Goal: Task Accomplishment & Management: Contribute content

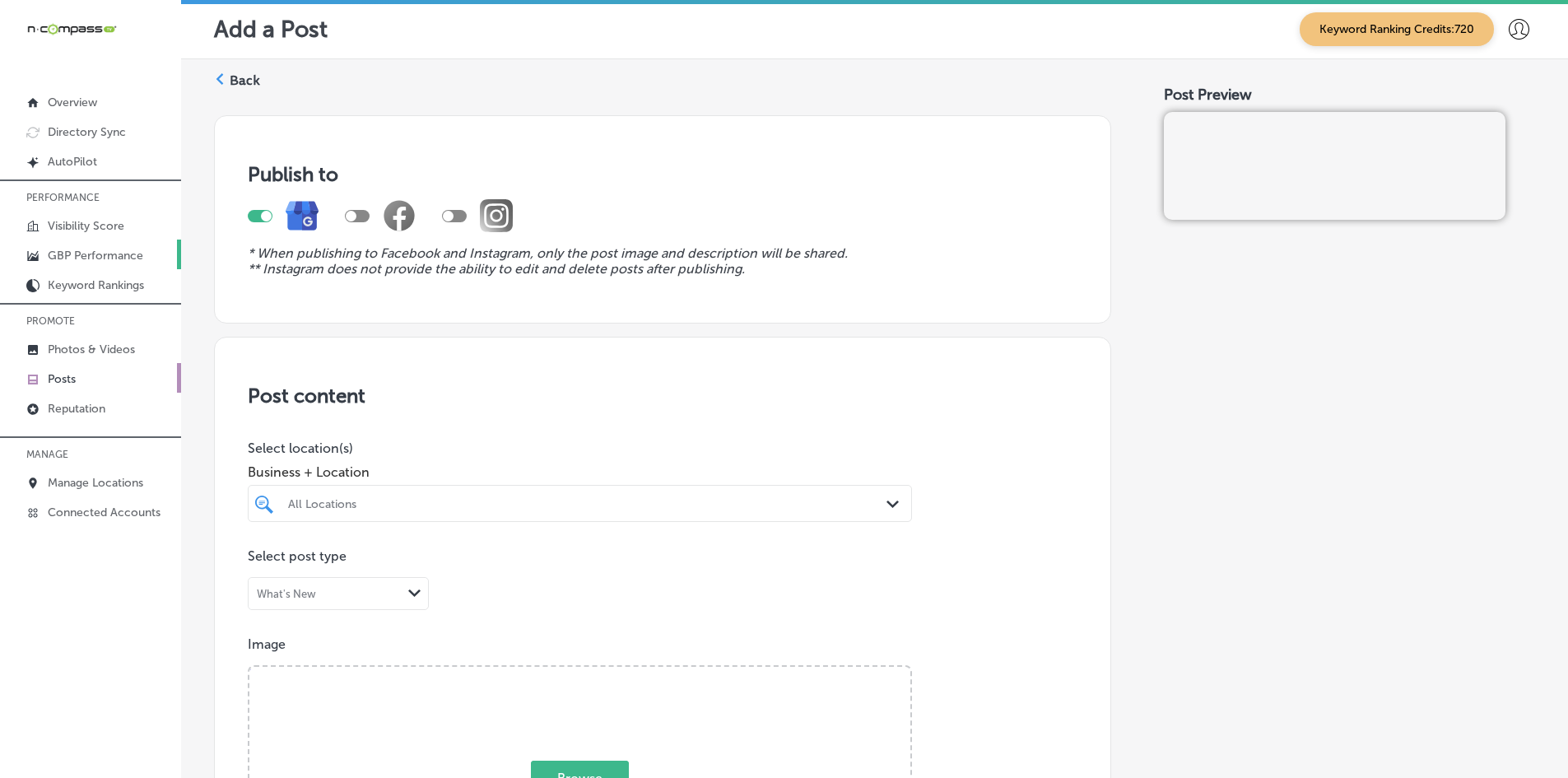
scroll to position [809, 0]
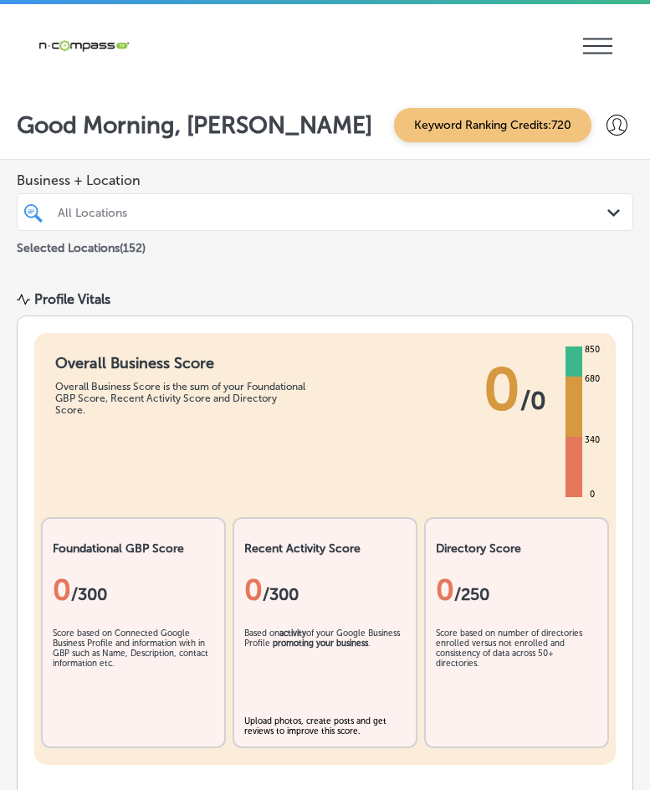
click at [95, 269] on div "Business + Location All Locations Path Created with Sketch. Selected Locations …" at bounding box center [325, 215] width 650 height 110
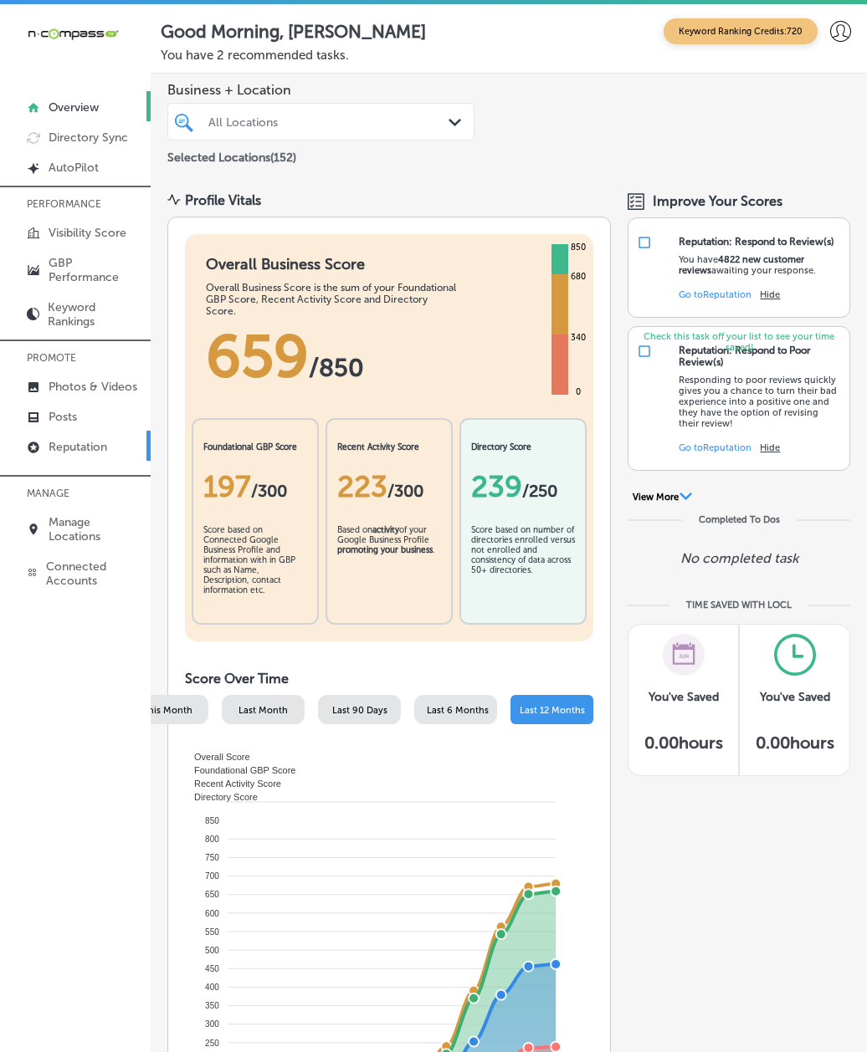
click at [58, 445] on p "Reputation" at bounding box center [78, 447] width 59 height 14
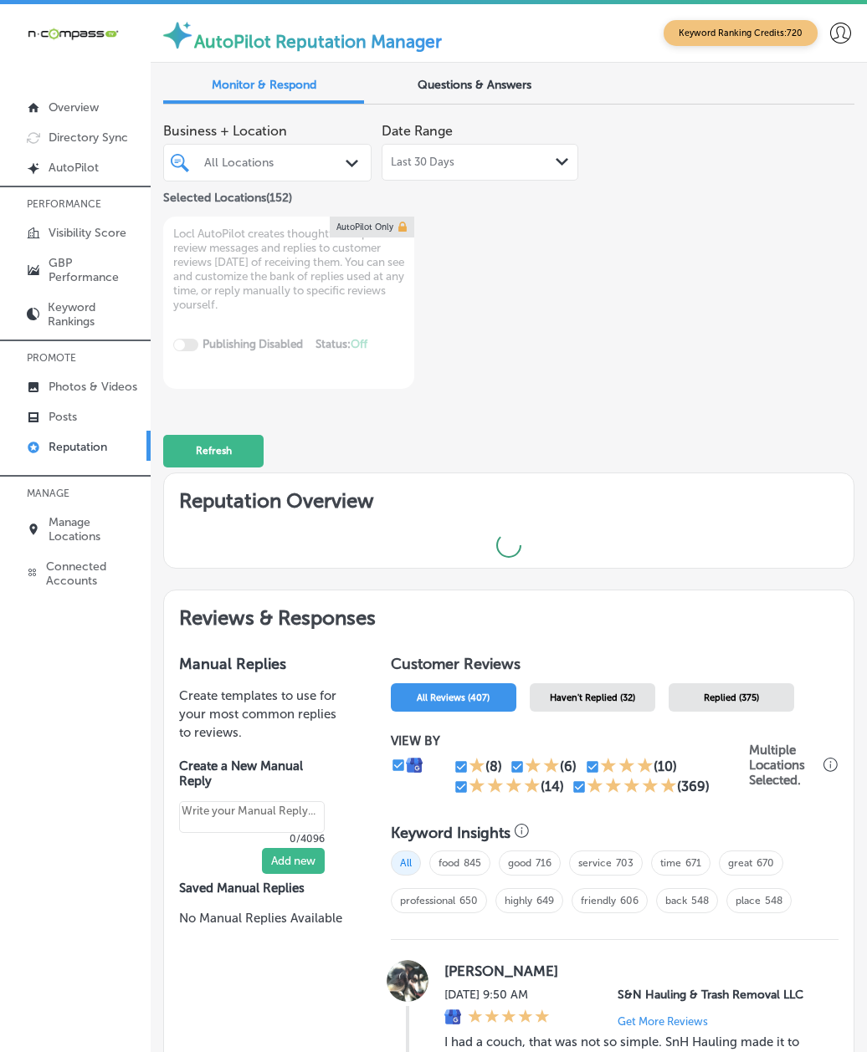
type textarea "x"
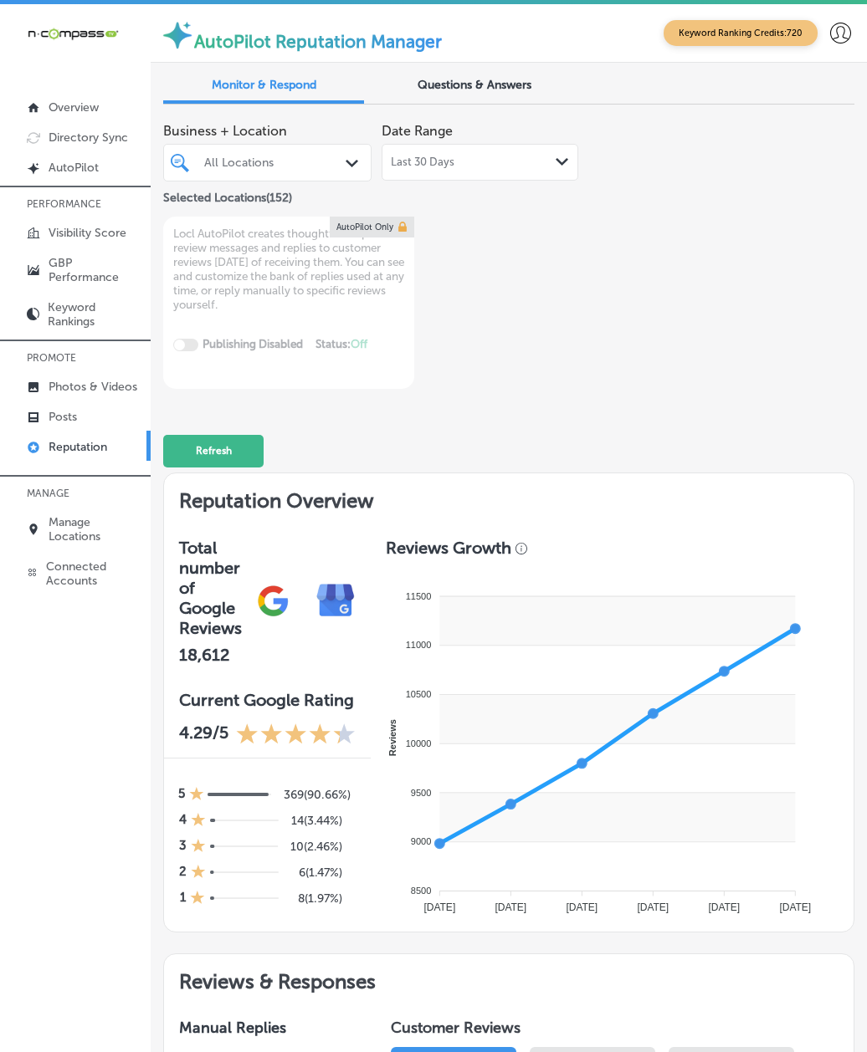
click at [279, 168] on div "All Locations" at bounding box center [275, 163] width 143 height 14
click at [114, 372] on link "Photos & Videos" at bounding box center [75, 386] width 151 height 30
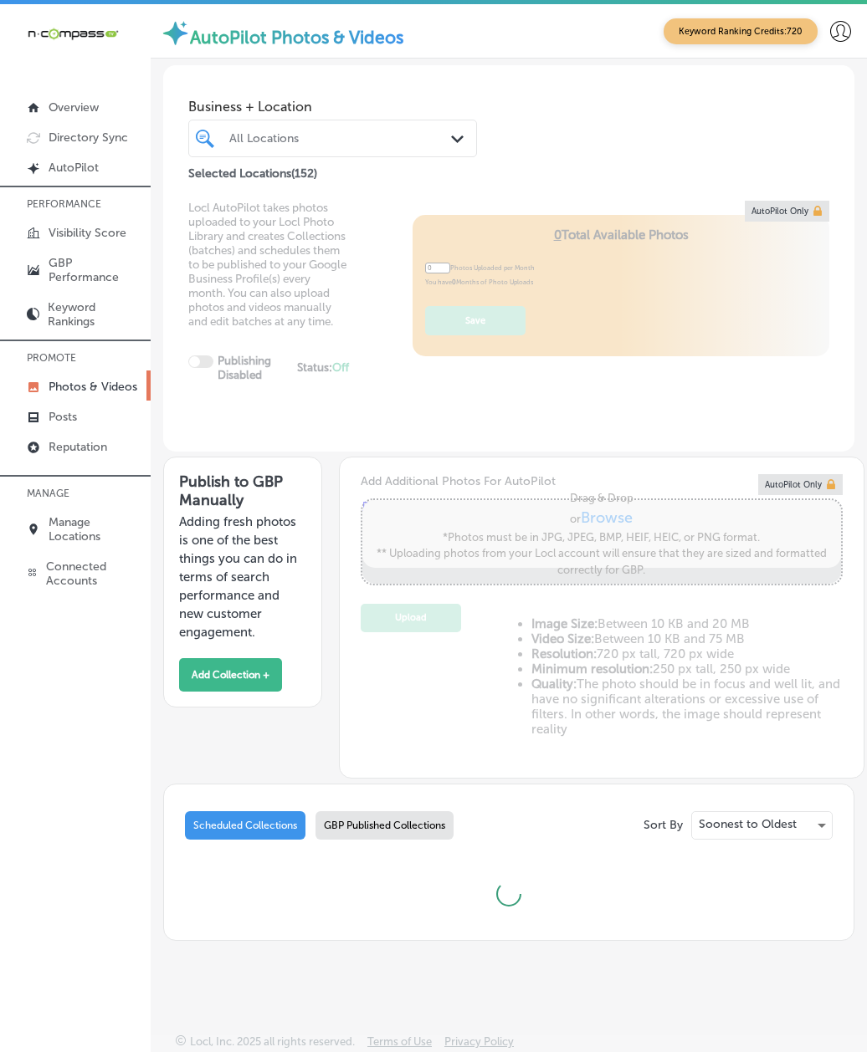
type input "5"
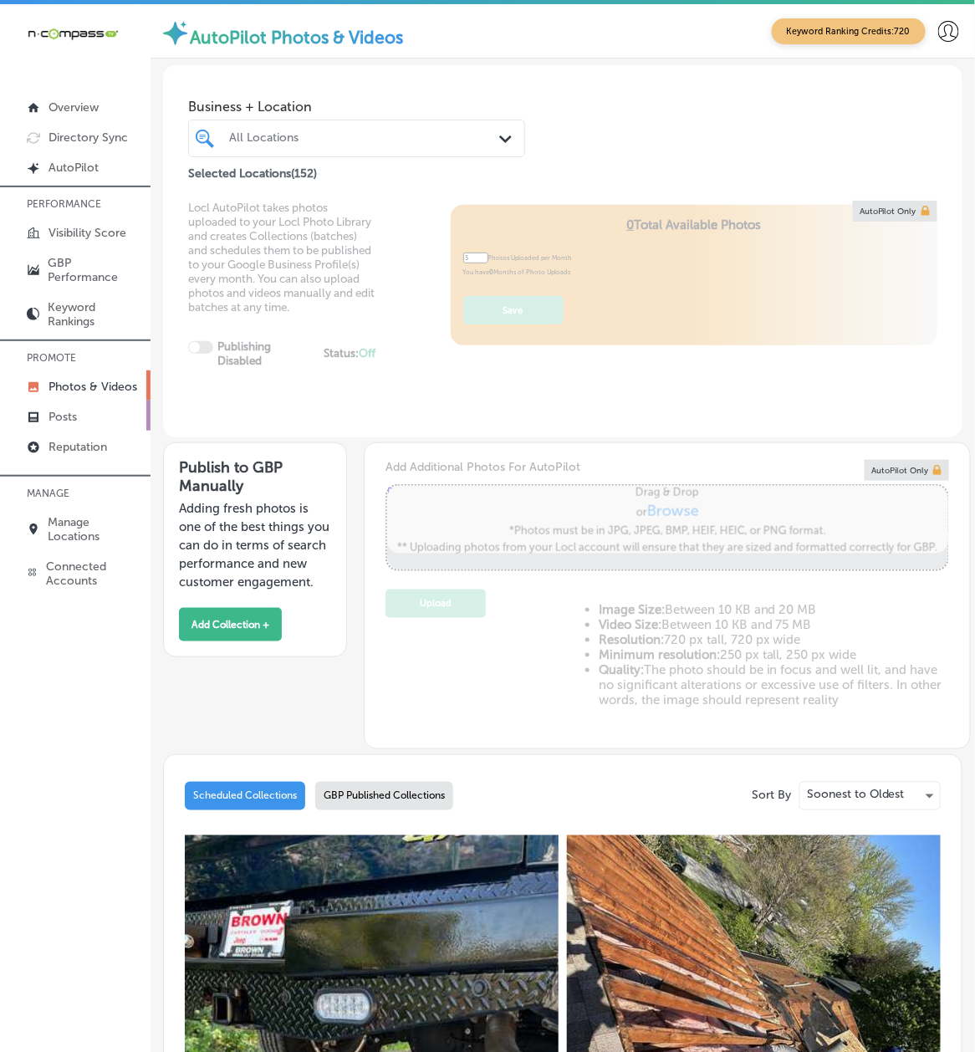
click at [79, 416] on link "Posts" at bounding box center [75, 416] width 151 height 30
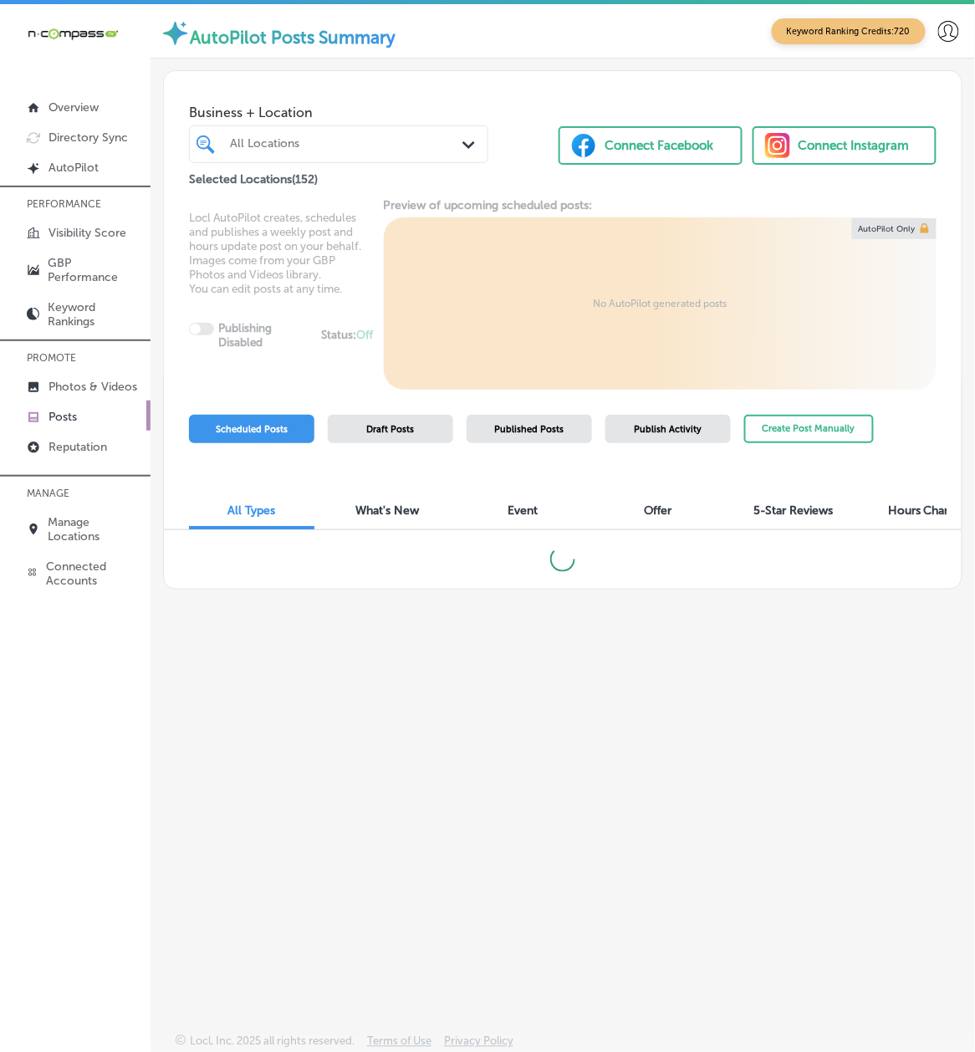
click at [265, 141] on div "All Locations" at bounding box center [347, 144] width 234 height 14
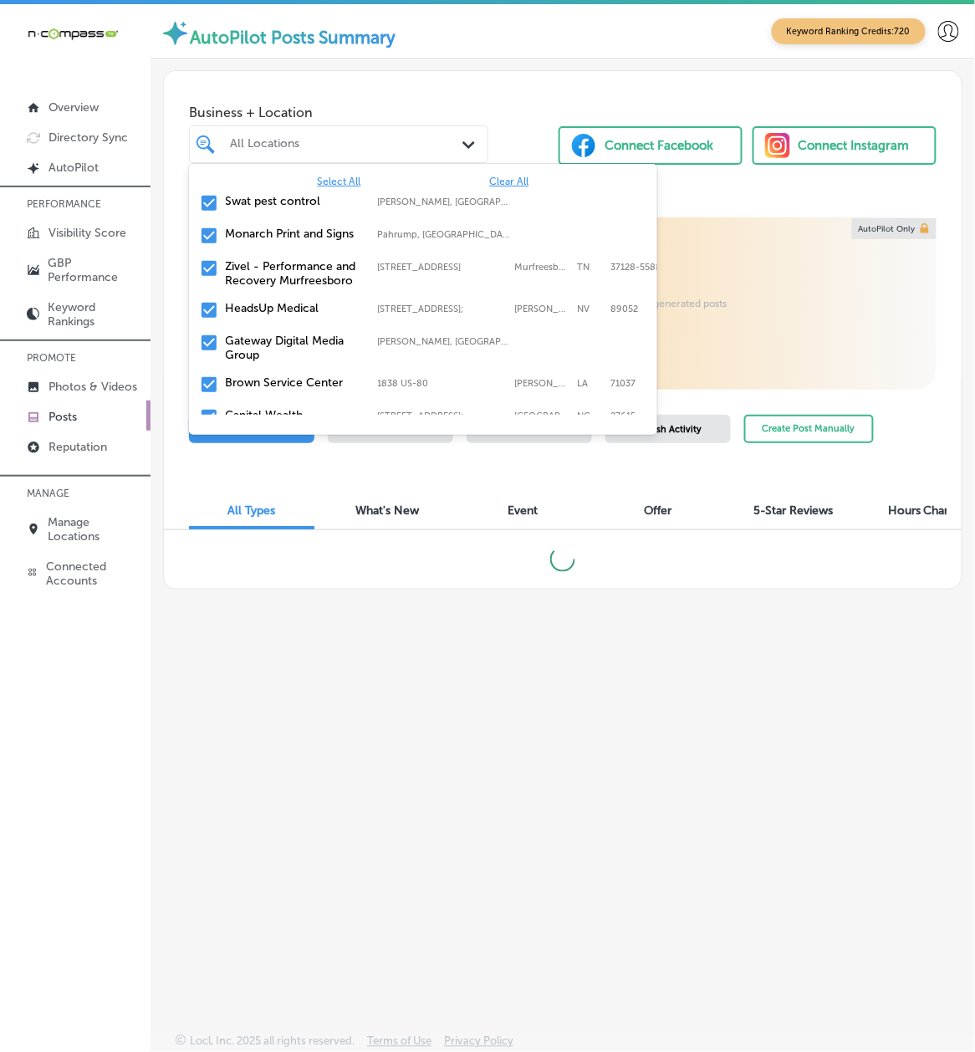
click at [512, 181] on span "Clear All" at bounding box center [508, 182] width 39 height 12
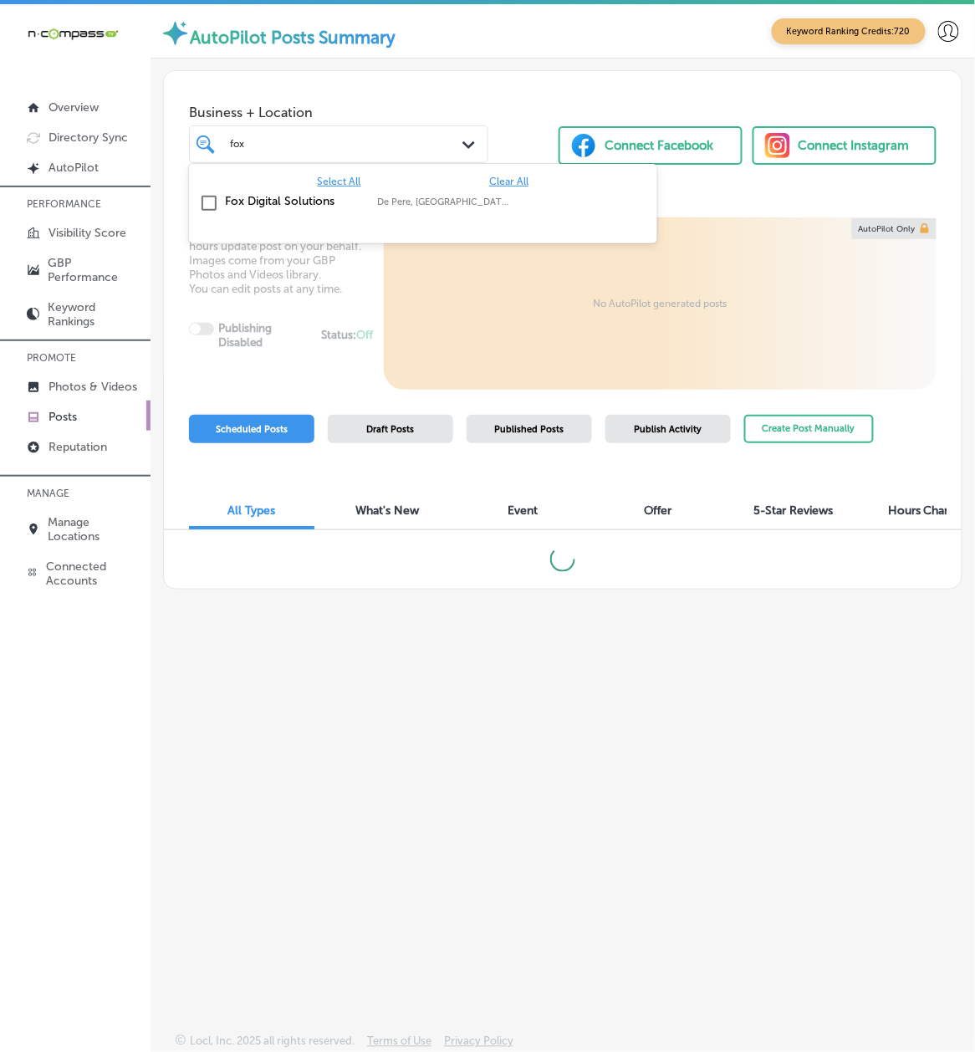
click at [322, 202] on label "Fox Digital Solutions" at bounding box center [294, 201] width 136 height 14
type input "fox"
click at [266, 376] on div "Locl AutoPilot creates, schedules and publishes a weekly post and hours update …" at bounding box center [563, 294] width 798 height 192
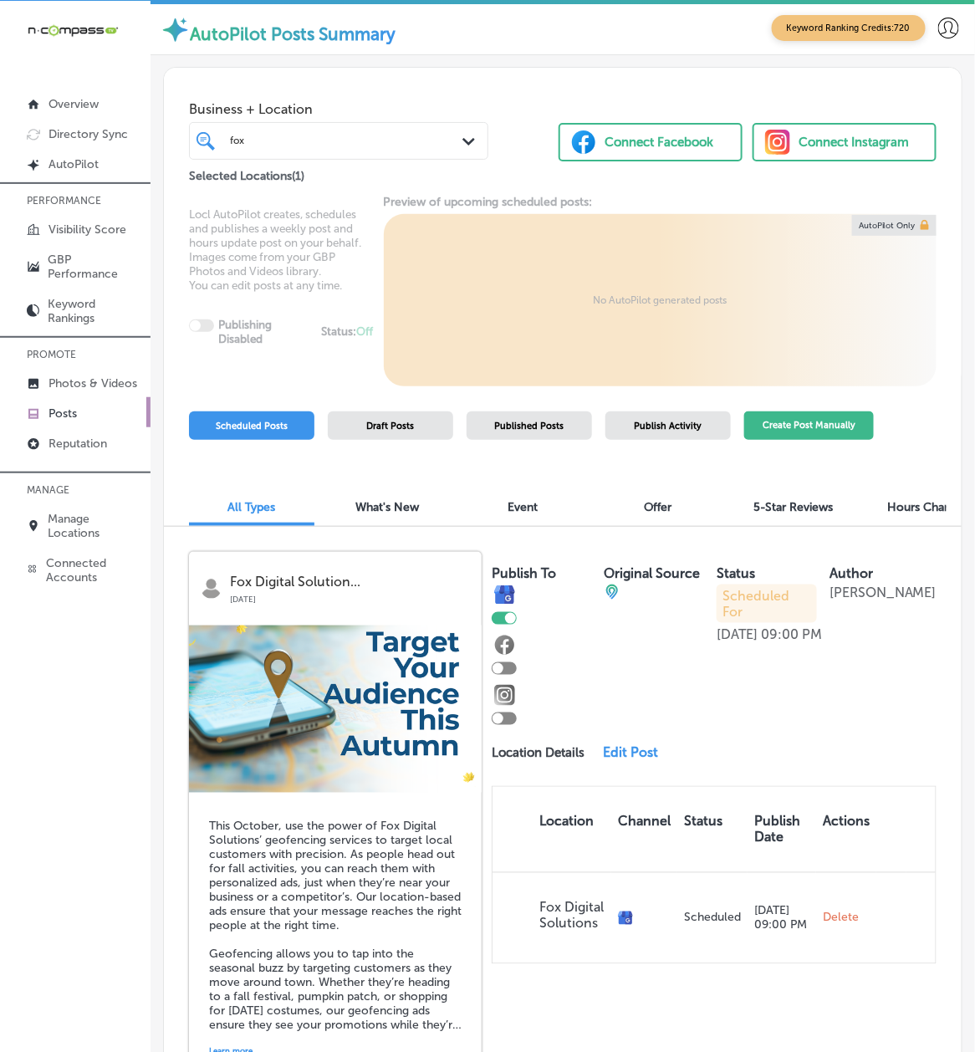
click at [800, 416] on button "Create Post Manually" at bounding box center [810, 426] width 130 height 29
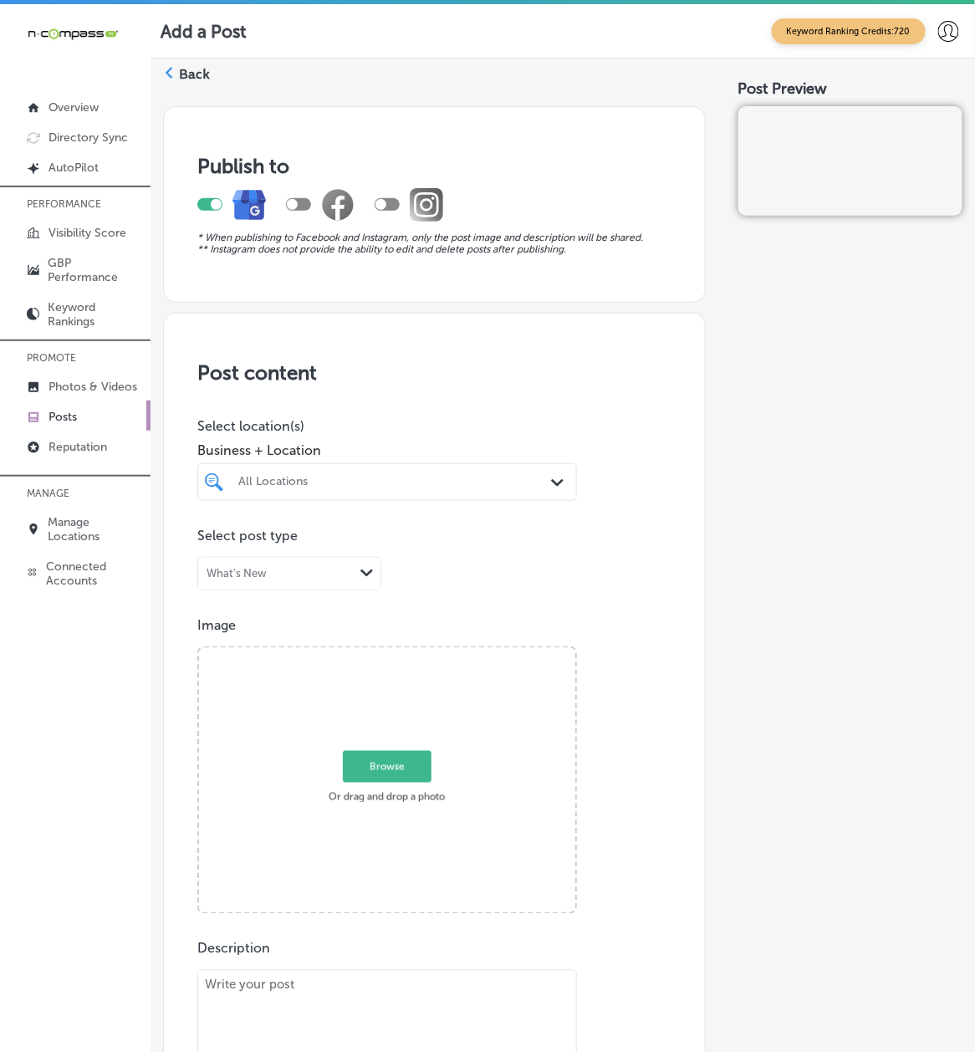
click at [336, 482] on div "All Locations" at bounding box center [395, 482] width 315 height 14
click at [295, 545] on div "Fox Digital Solutions De Pere, [GEOGRAPHIC_DATA], [GEOGRAPHIC_DATA] | Menasha, …" at bounding box center [431, 542] width 455 height 26
type input "fox"
click at [623, 714] on div "Image Powered by PQINA Browse Or drag and drop a photo" at bounding box center [434, 765] width 474 height 297
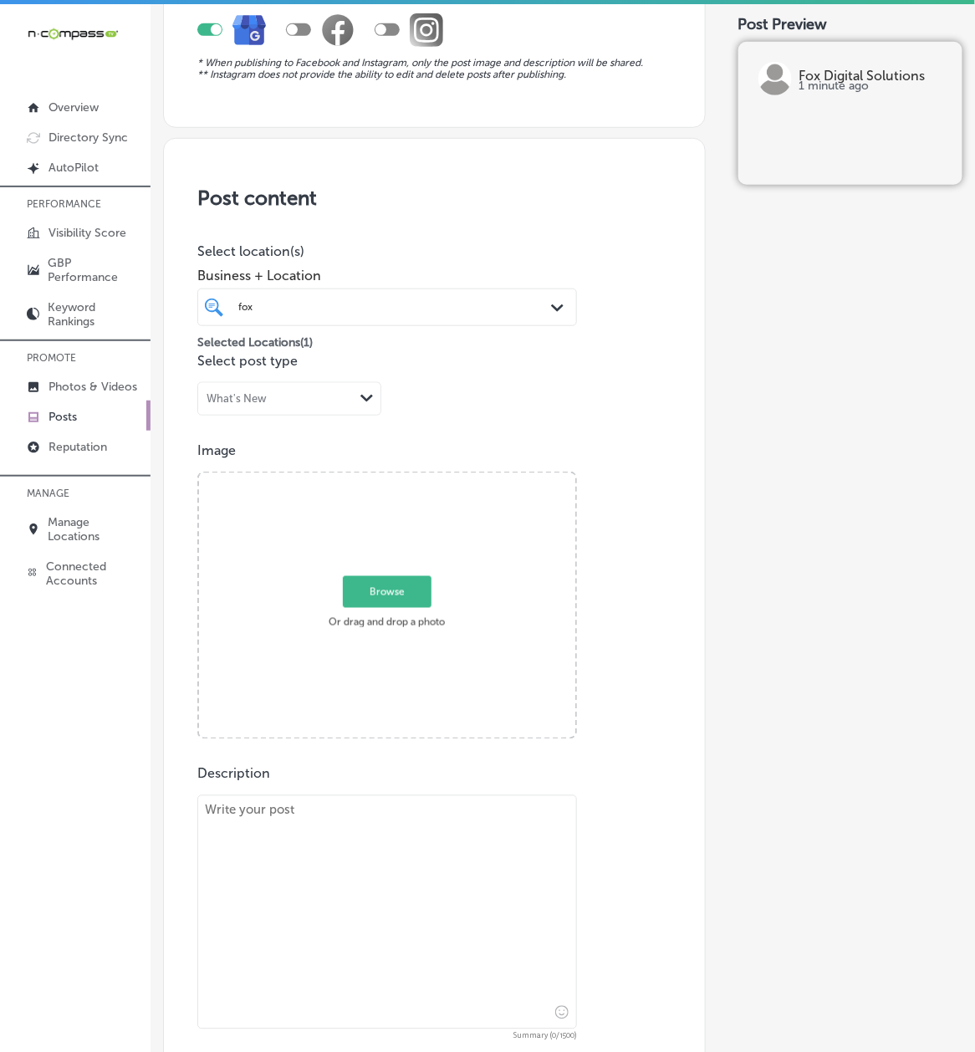
scroll to position [298, 0]
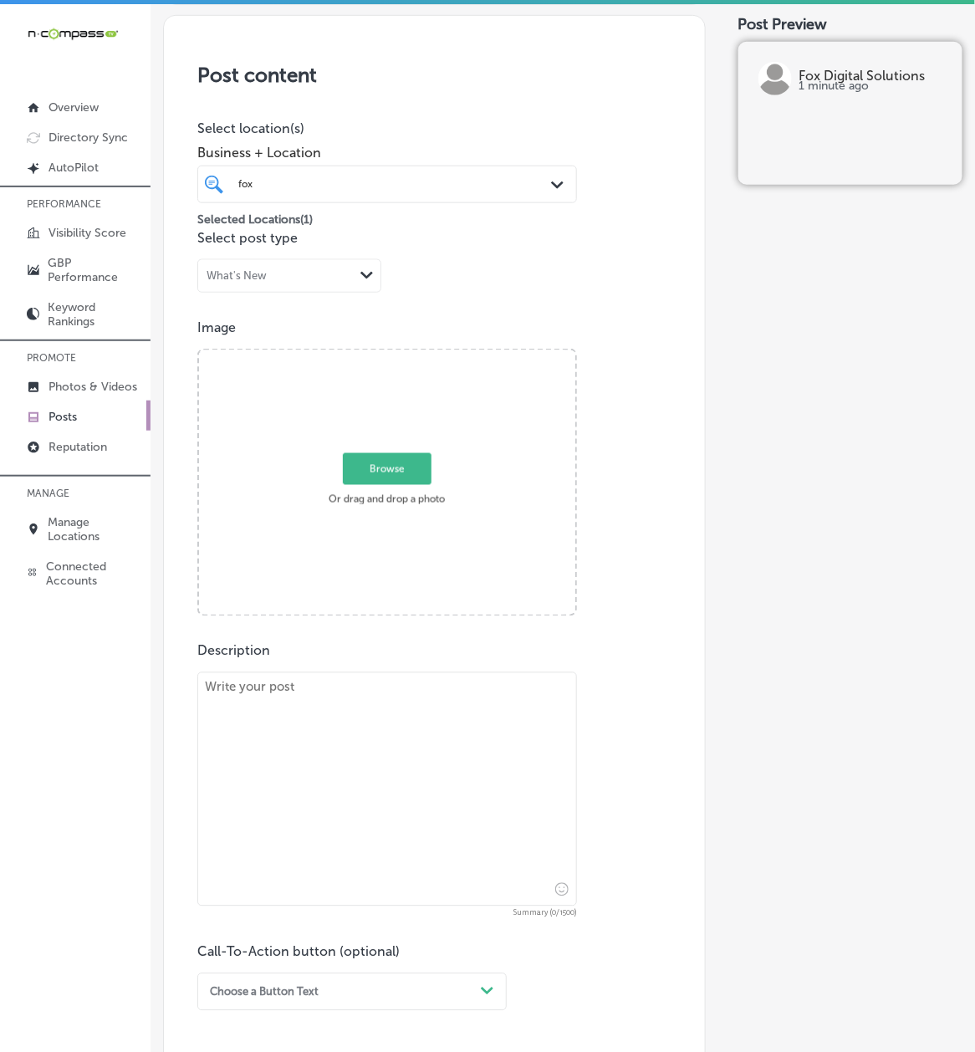
click at [224, 716] on textarea at bounding box center [387, 790] width 380 height 234
paste textarea "Lo ips dolors ametco adipi, el’s doei te incid utlabore etdol mag aliquaen! Adm…"
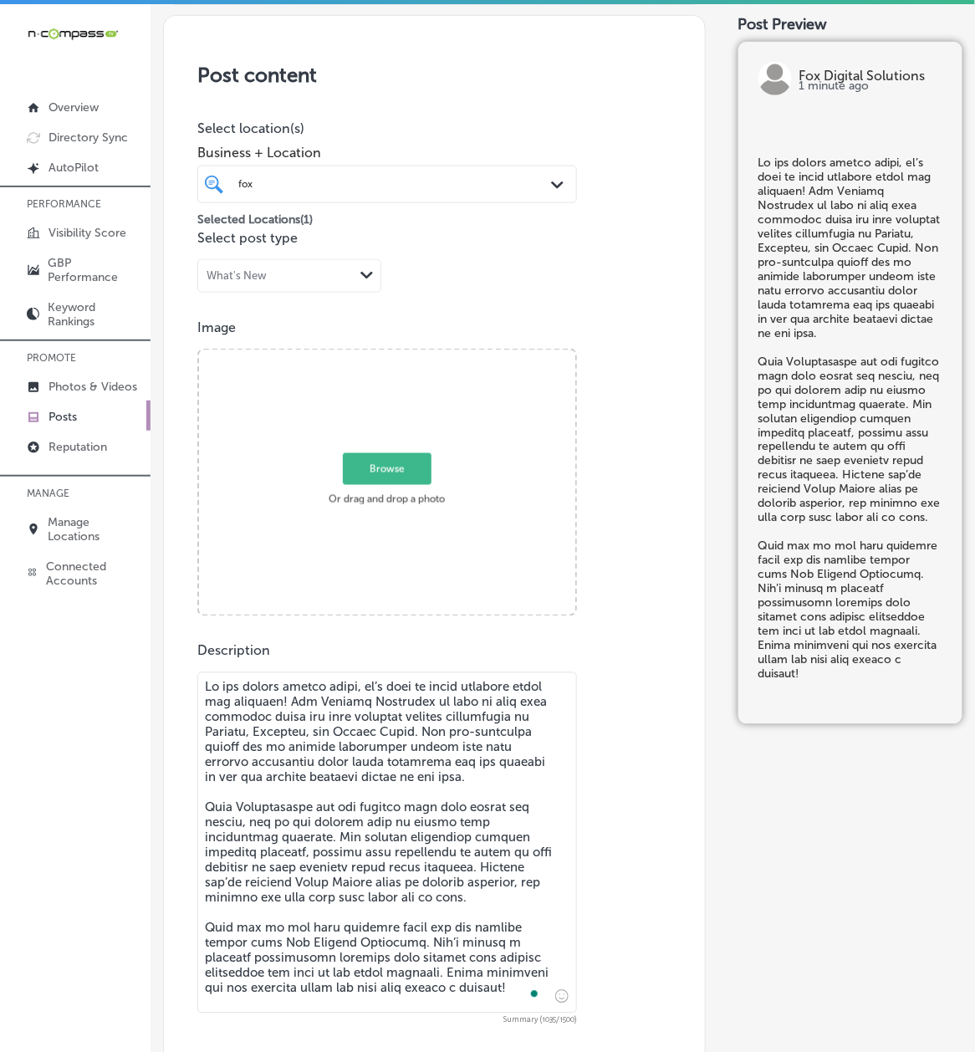
type textarea "Lo ips dolors ametco adipi, el’s doei te incid utlabore etdol mag aliquaen! Adm…"
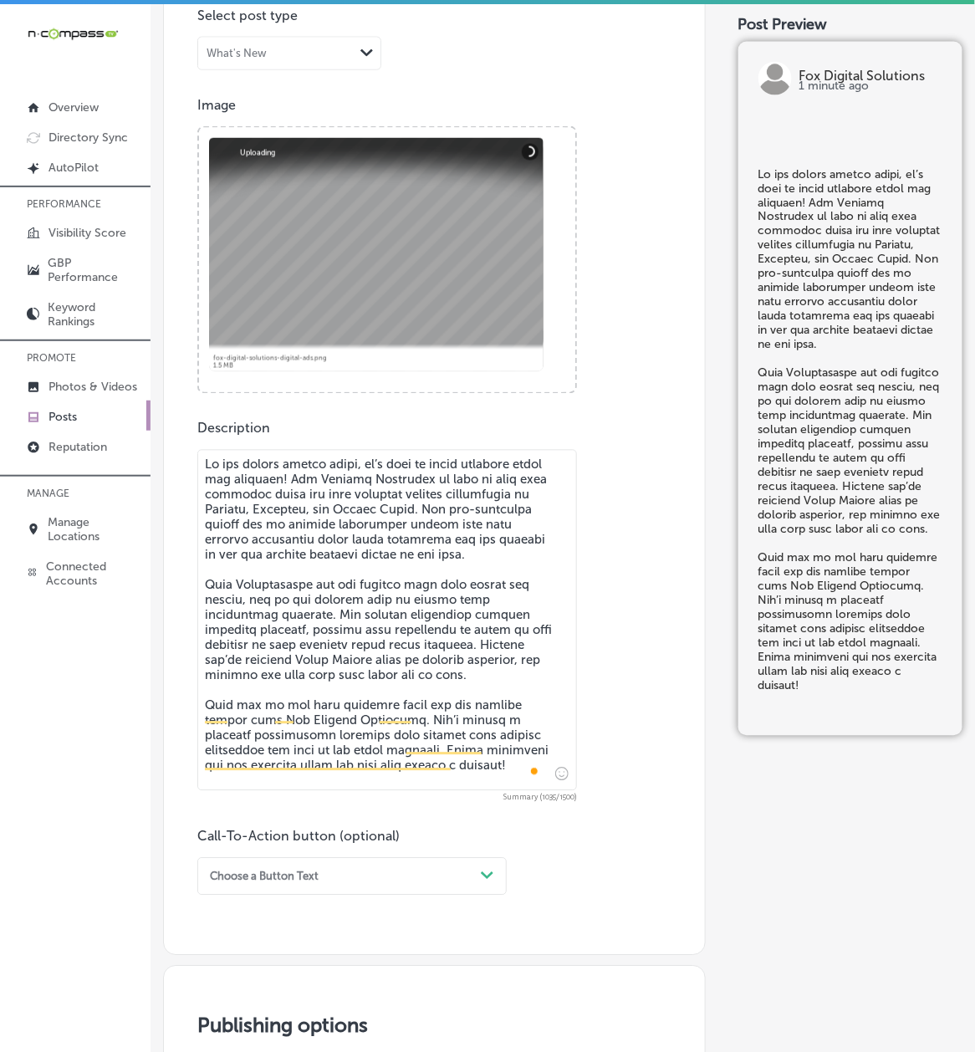
scroll to position [744, 0]
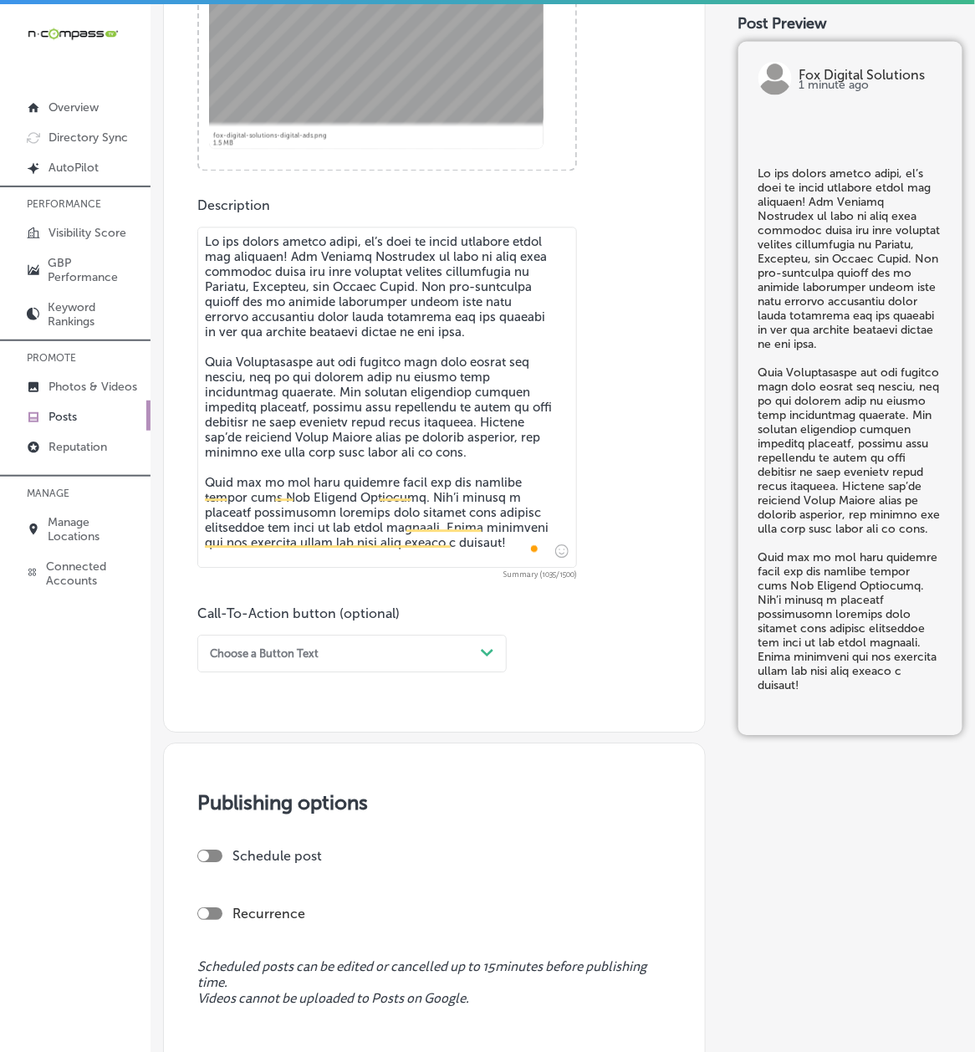
click at [286, 651] on div "Choose a Button Text" at bounding box center [264, 654] width 109 height 13
click at [261, 789] on div "Call Now" at bounding box center [352, 839] width 310 height 25
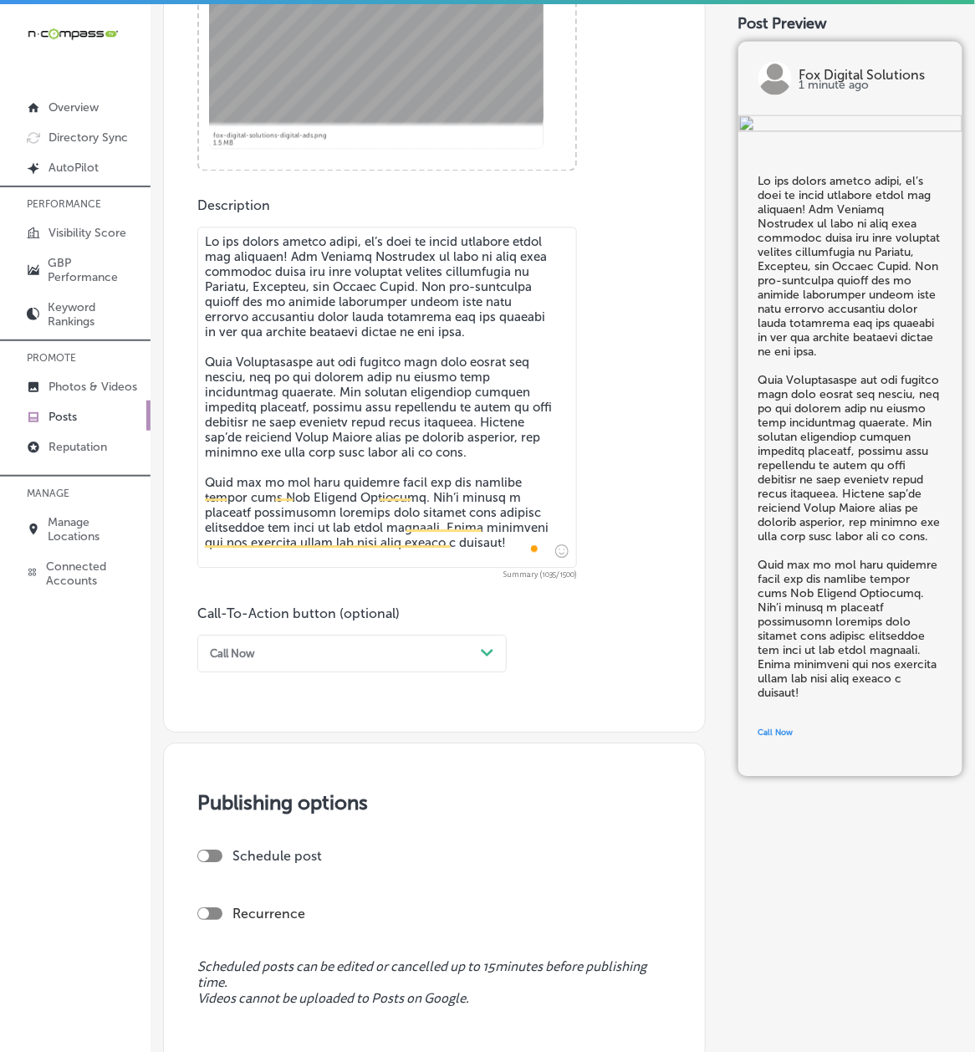
click at [212, 789] on div at bounding box center [209, 856] width 25 height 13
checkbox input "true"
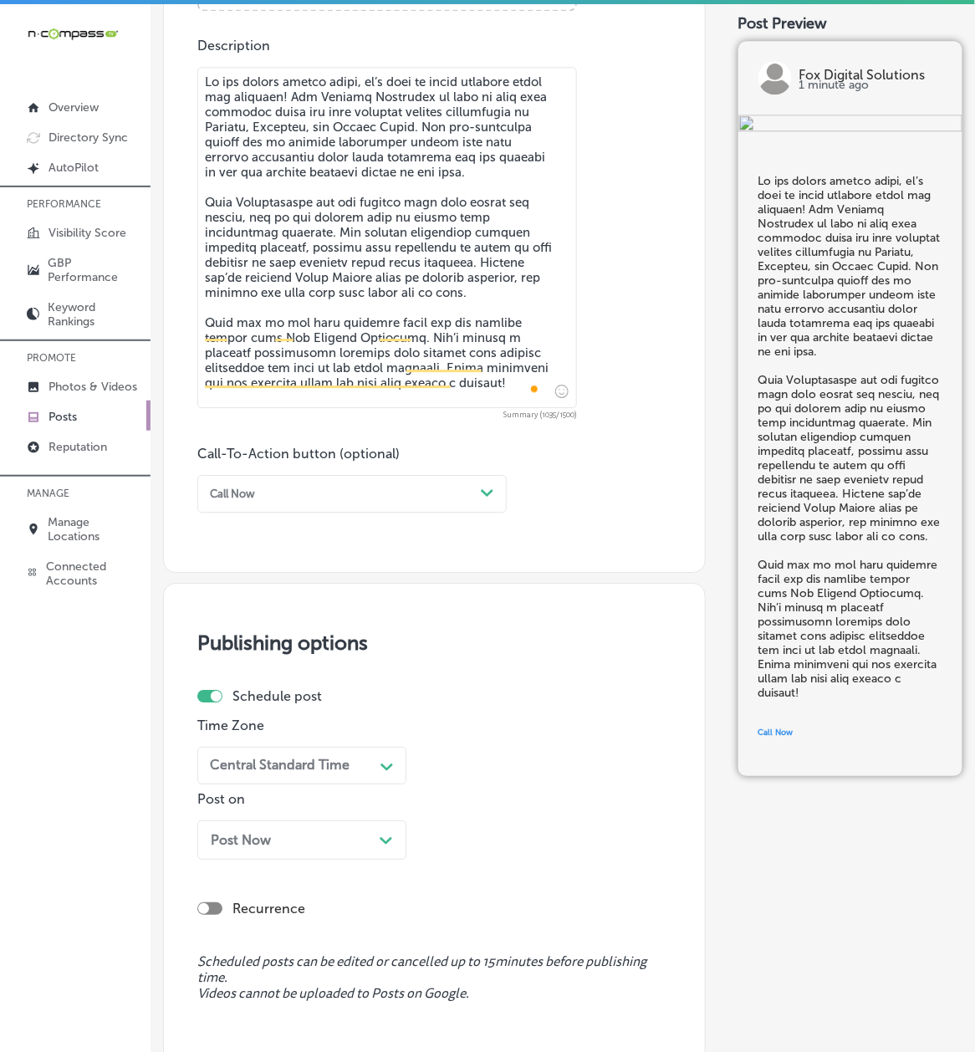
scroll to position [1041, 0]
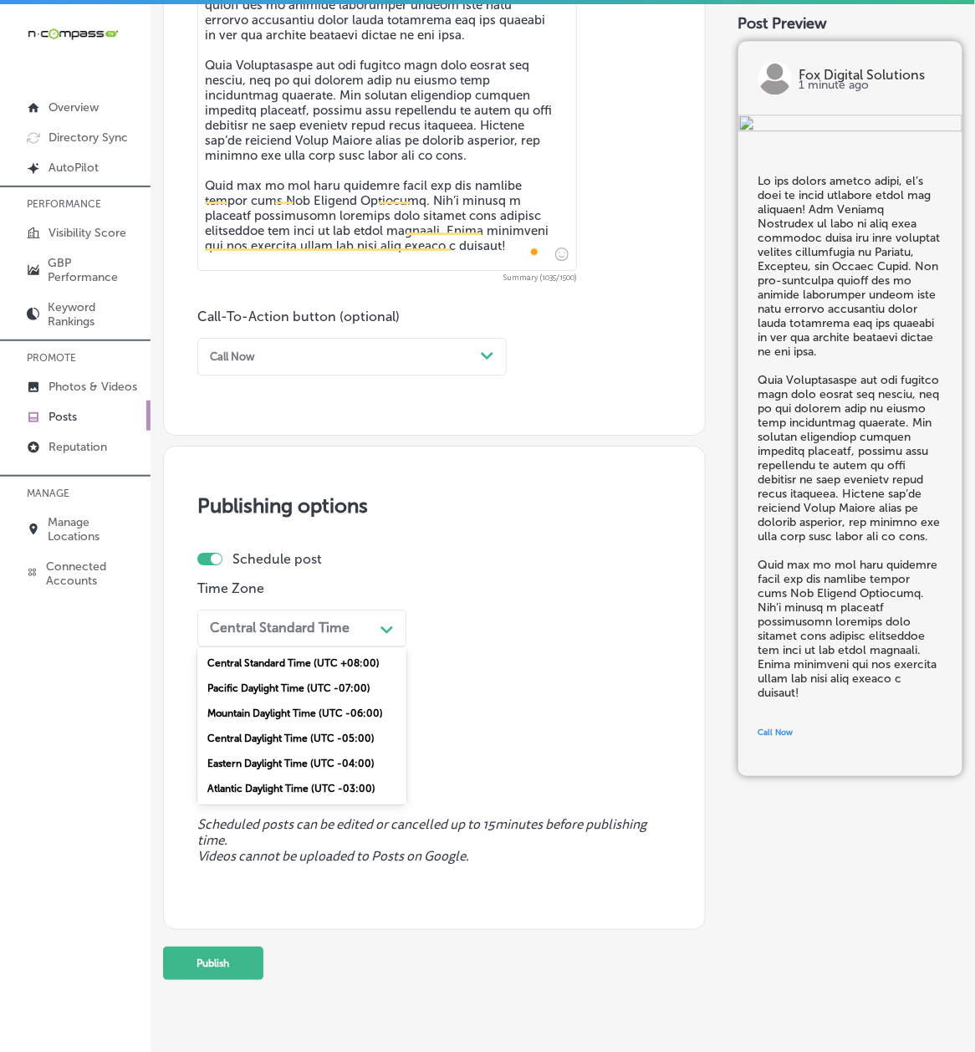
click at [320, 639] on div "Central Standard Time" at bounding box center [288, 629] width 171 height 26
click at [292, 713] on div "Mountain Daylight Time (UTC -06:00)" at bounding box center [301, 713] width 209 height 25
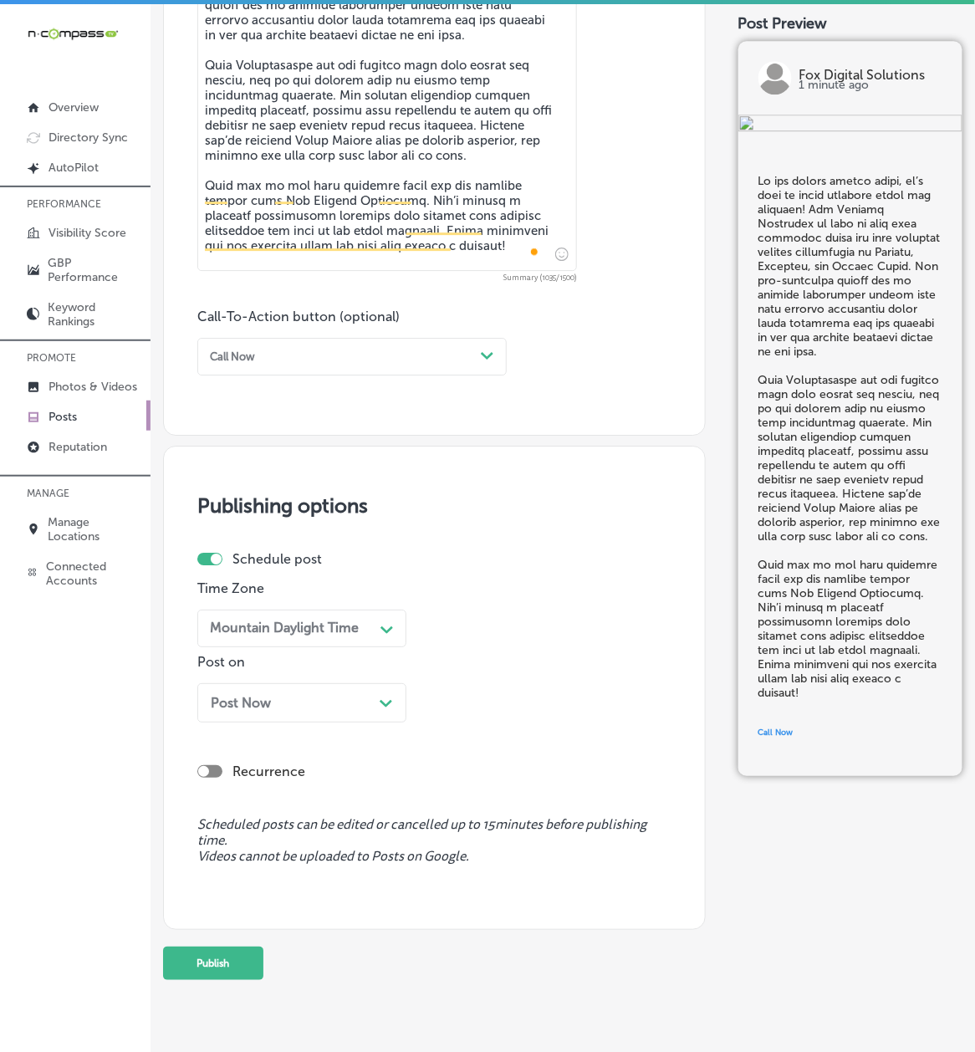
click at [285, 706] on div "Post Now Path Created with Sketch." at bounding box center [302, 703] width 182 height 16
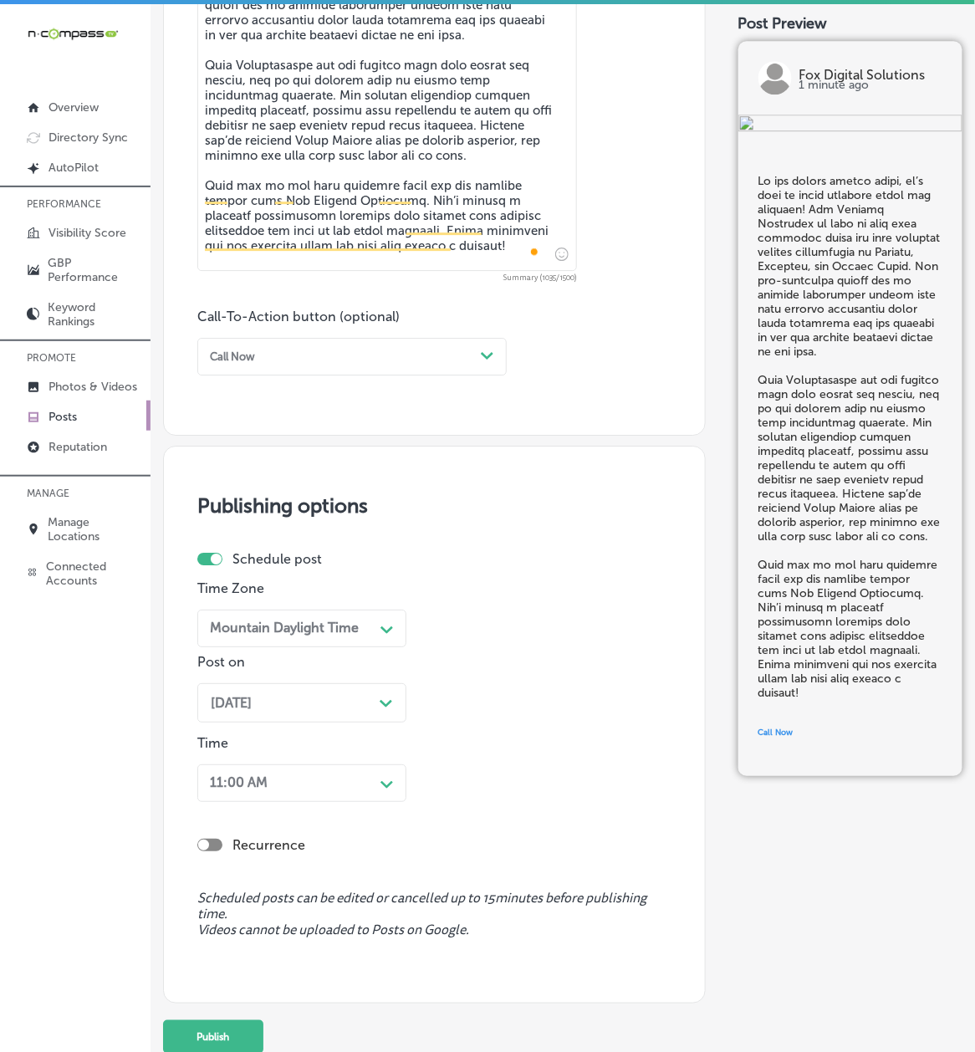
click at [251, 789] on div "11:00 AM" at bounding box center [239, 784] width 58 height 16
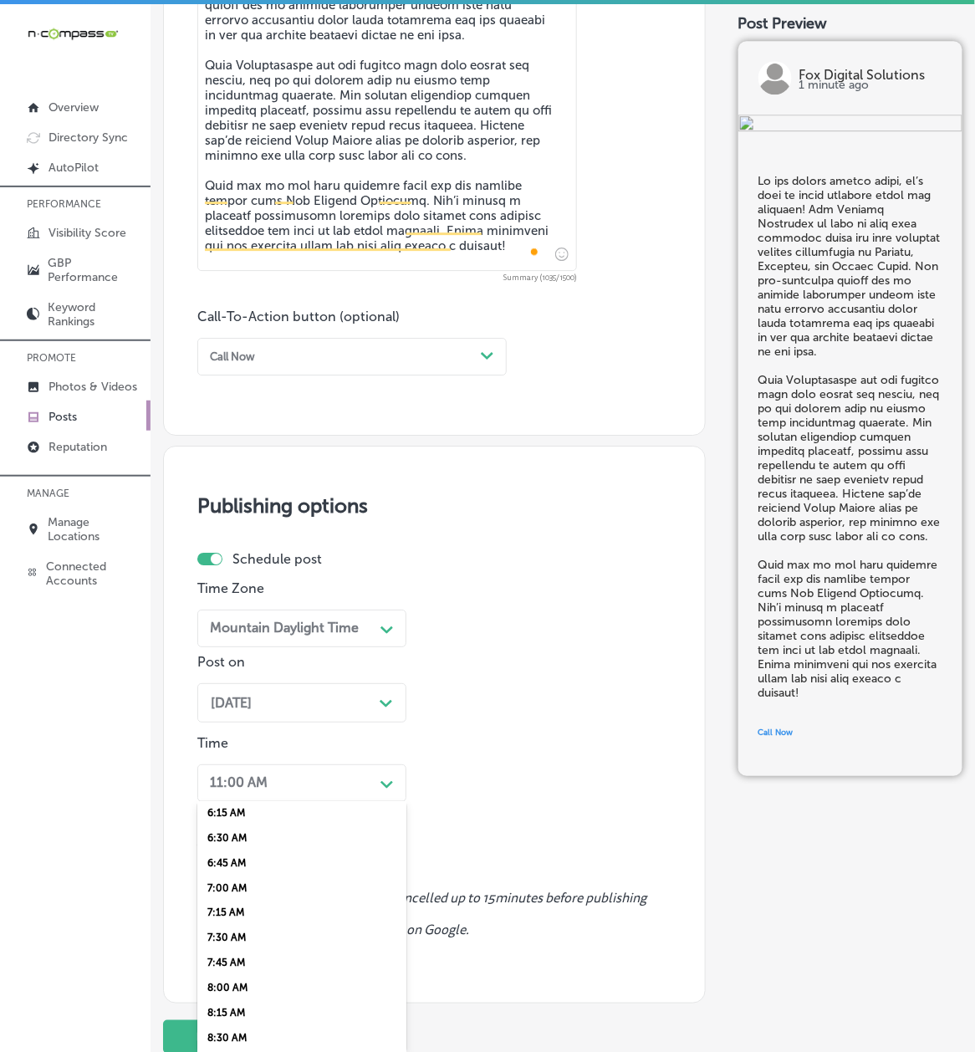
scroll to position [594, 0]
click at [231, 789] on div "7:00 AM" at bounding box center [301, 926] width 209 height 25
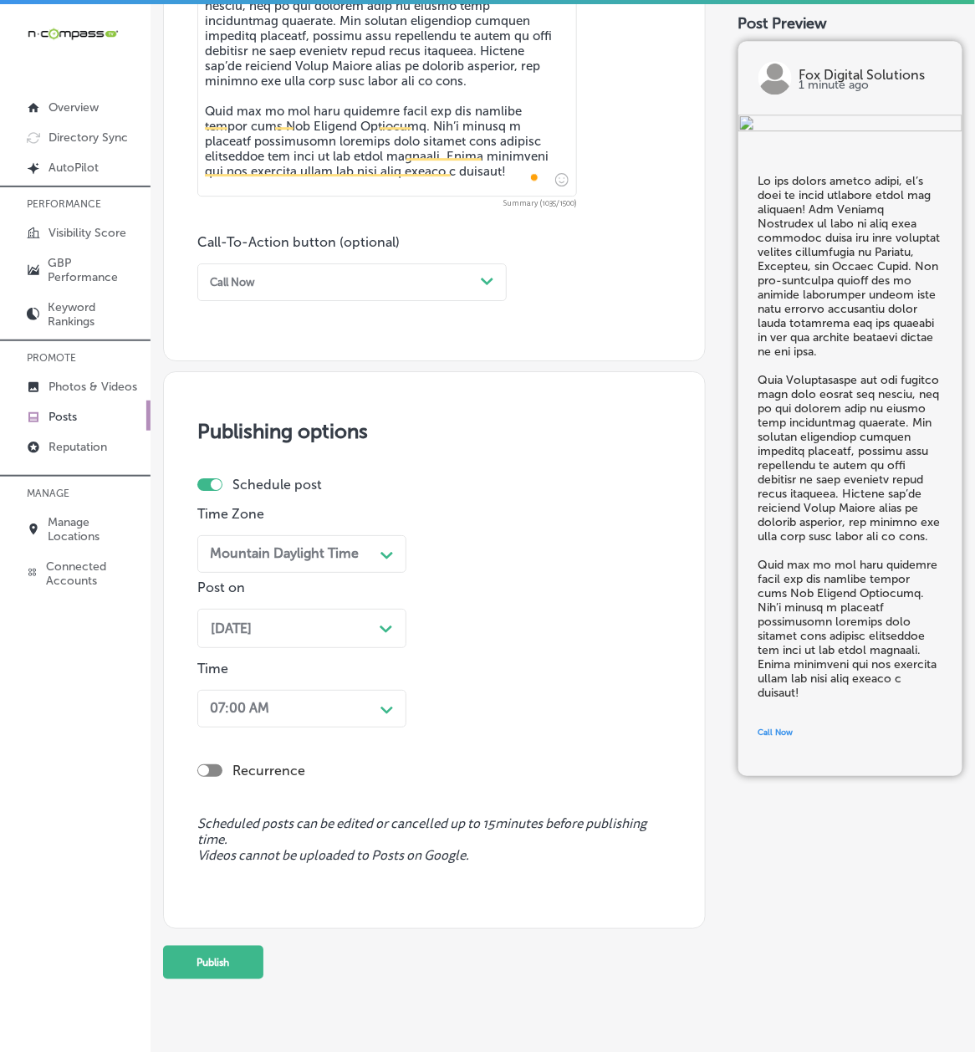
scroll to position [1136, 0]
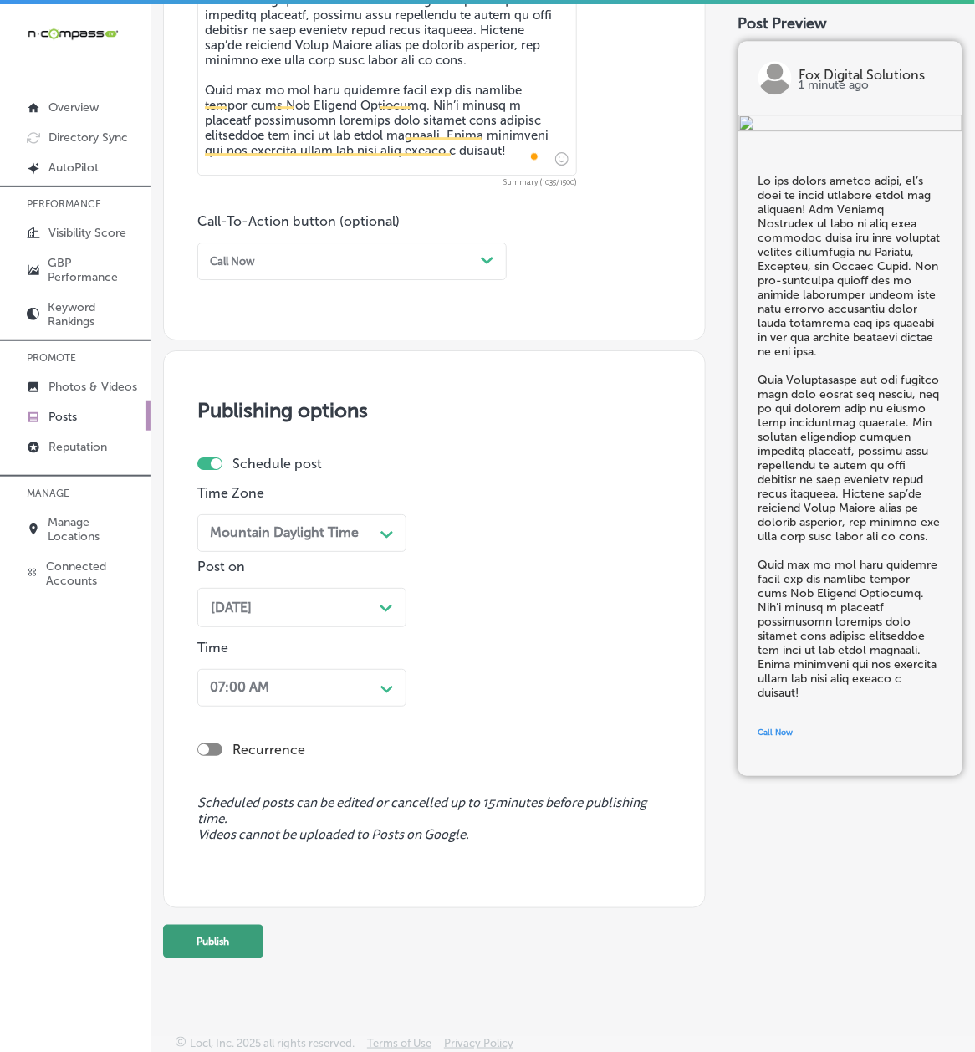
click at [235, 789] on button "Publish" at bounding box center [213, 941] width 100 height 33
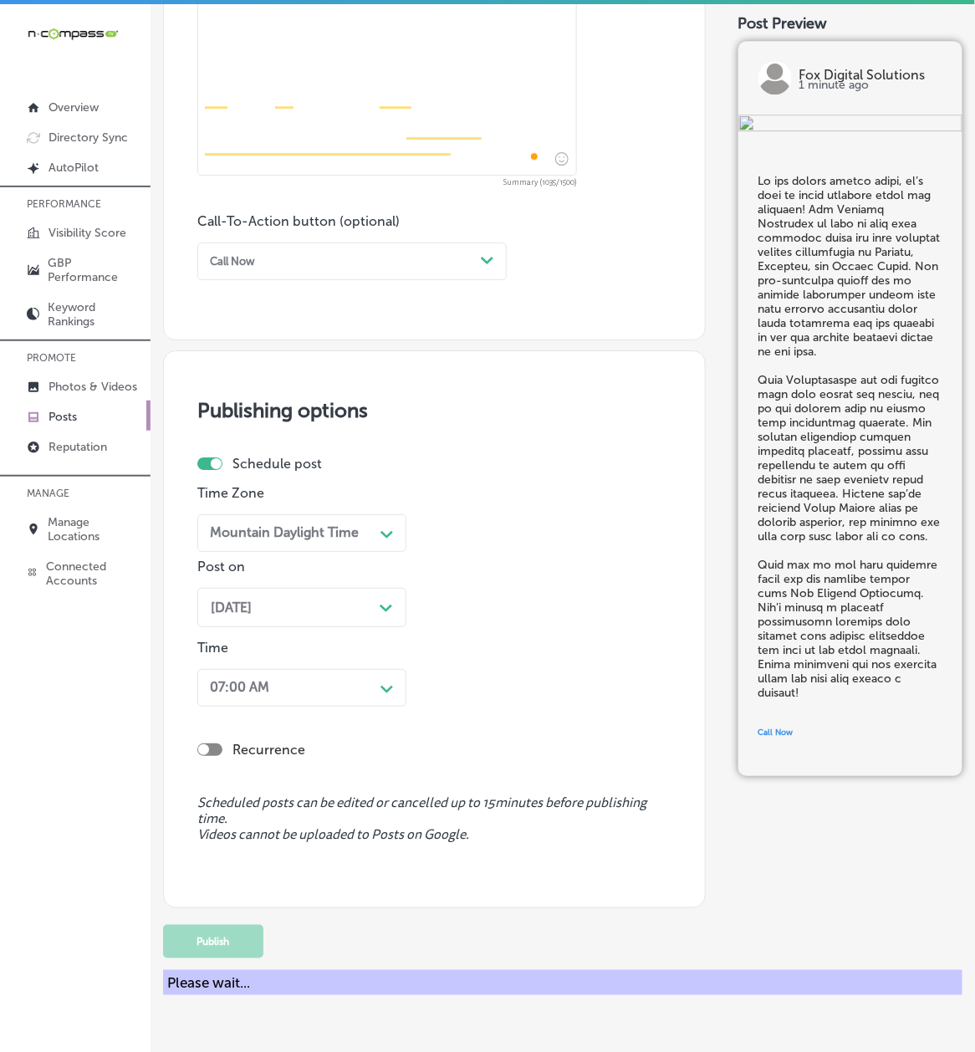
scroll to position [1062, 0]
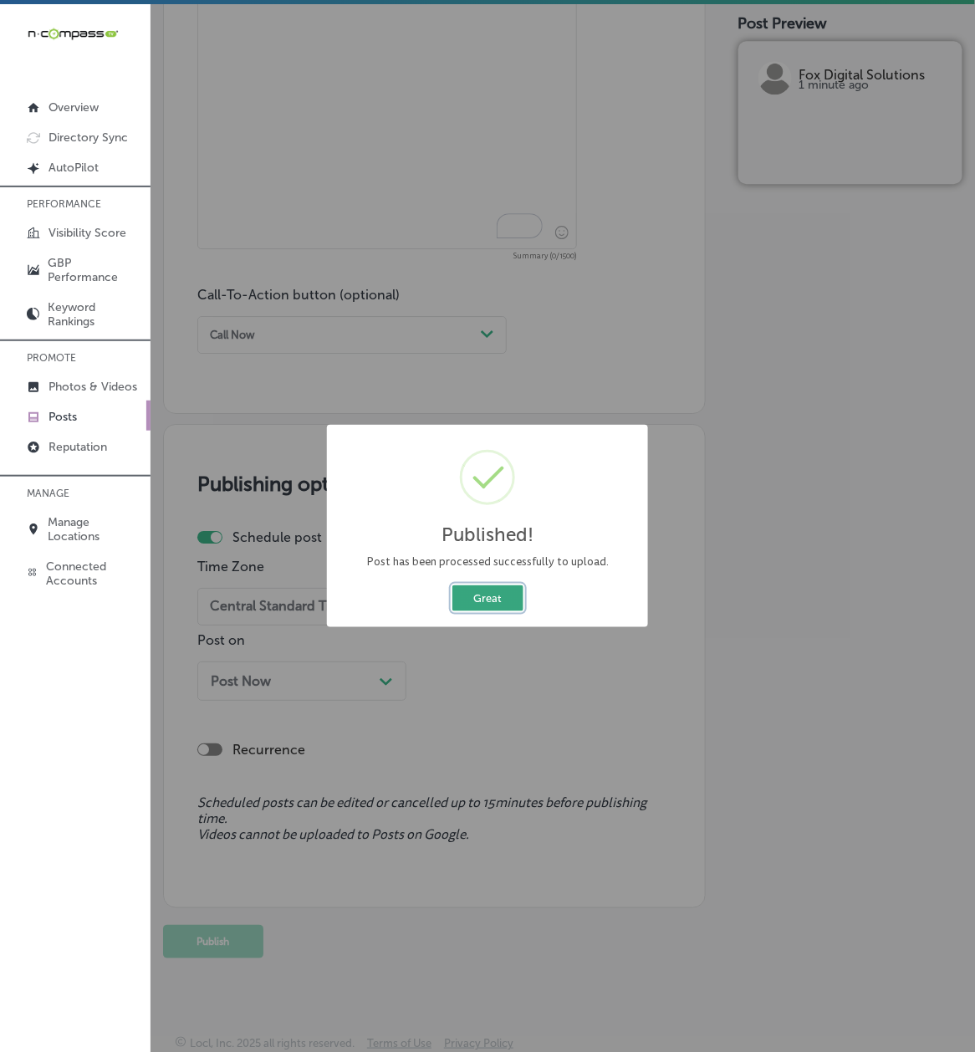
click at [490, 606] on button "Great" at bounding box center [488, 599] width 71 height 26
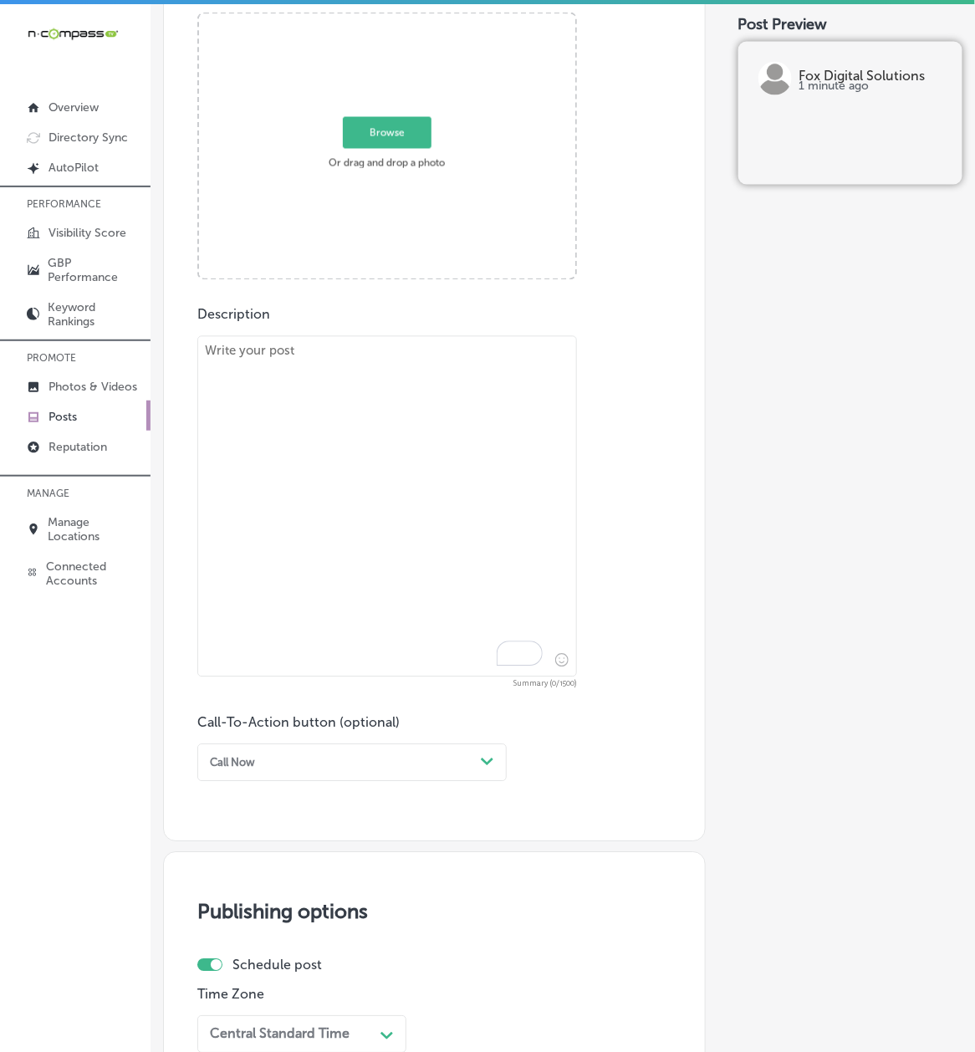
scroll to position [319, 0]
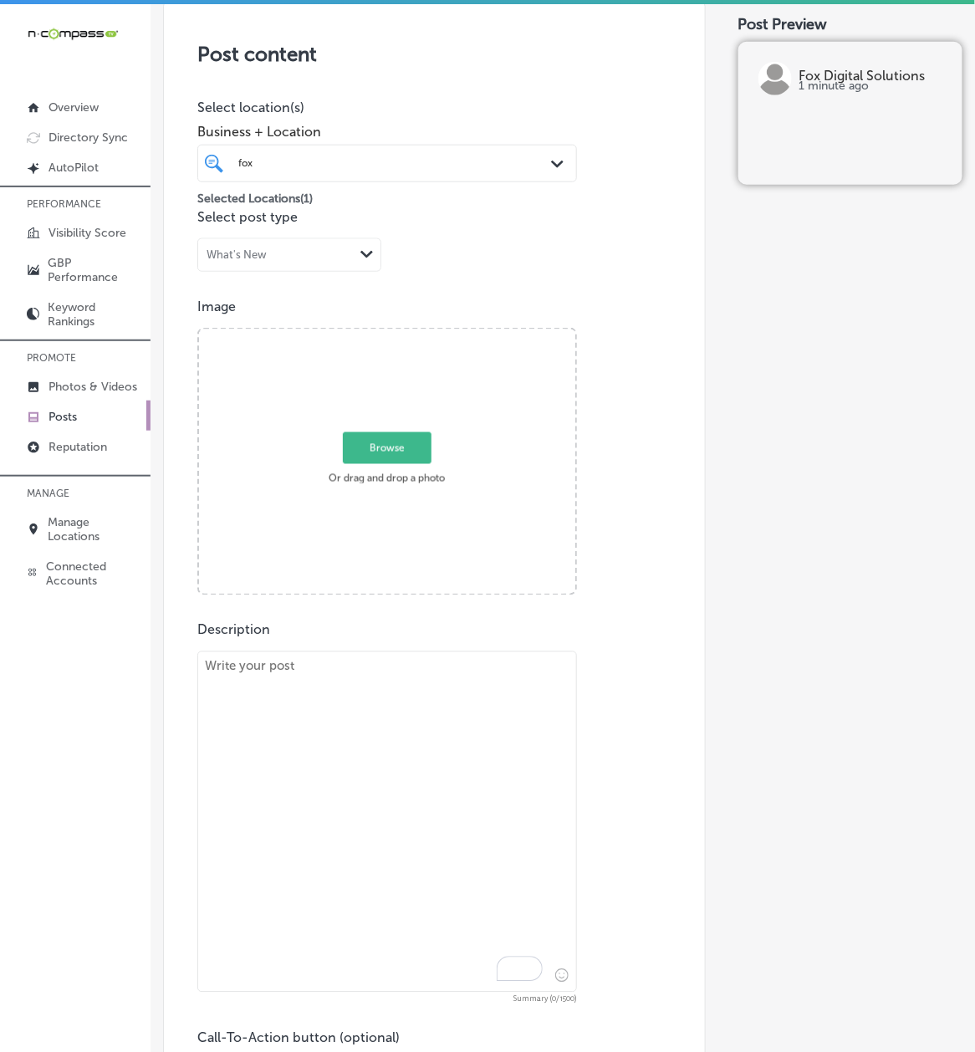
click at [361, 626] on div "Description Summary (0/1500) Call-To-Action button (optional) Call Now Path Cre…" at bounding box center [434, 859] width 474 height 475
click at [306, 737] on textarea "To enrich screen reader interactions, please activate Accessibility in Grammarl…" at bounding box center [387, 822] width 380 height 341
paste textarea "Loremips do sit amet co adip elitseddoeiu tem inci utlaboree. Dolo Mag Aliquae …"
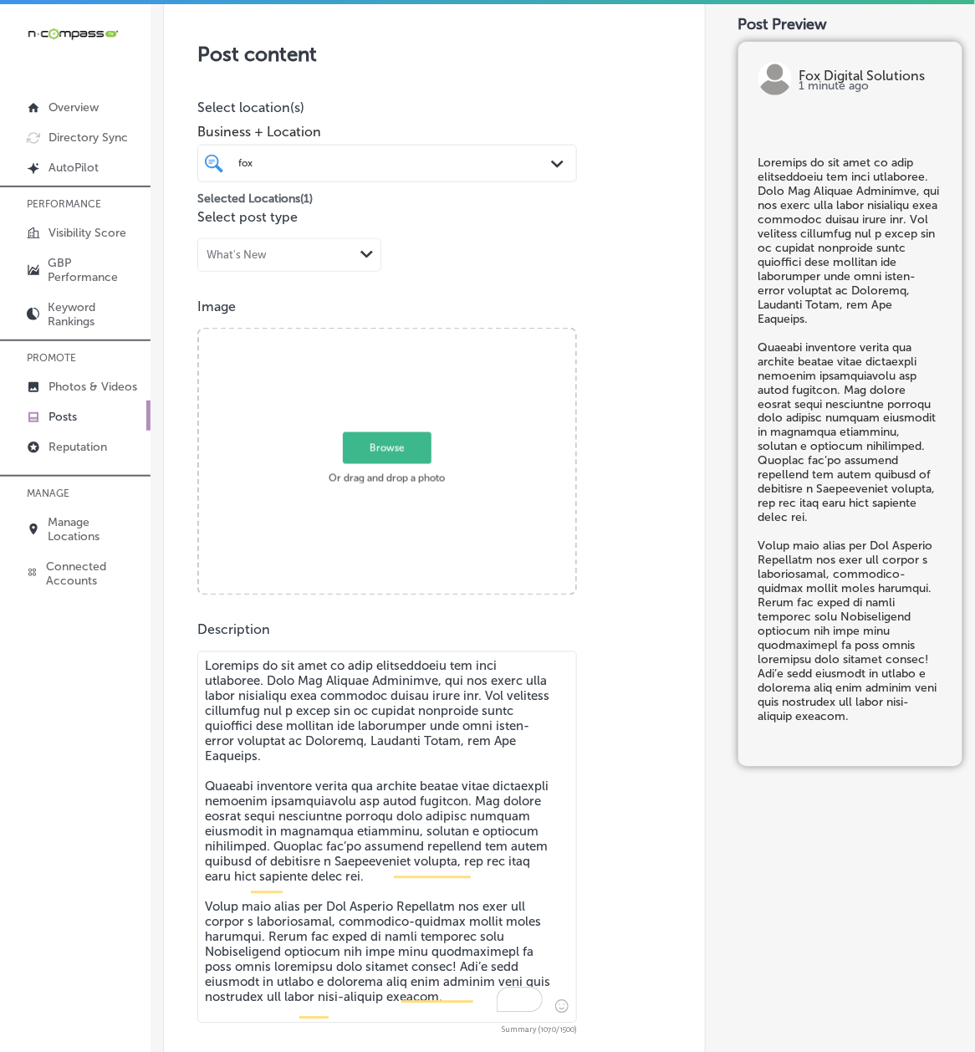
type textarea "Loremips do sit amet co adip elitseddoeiu tem inci utlaboree. Dolo Mag Aliquae …"
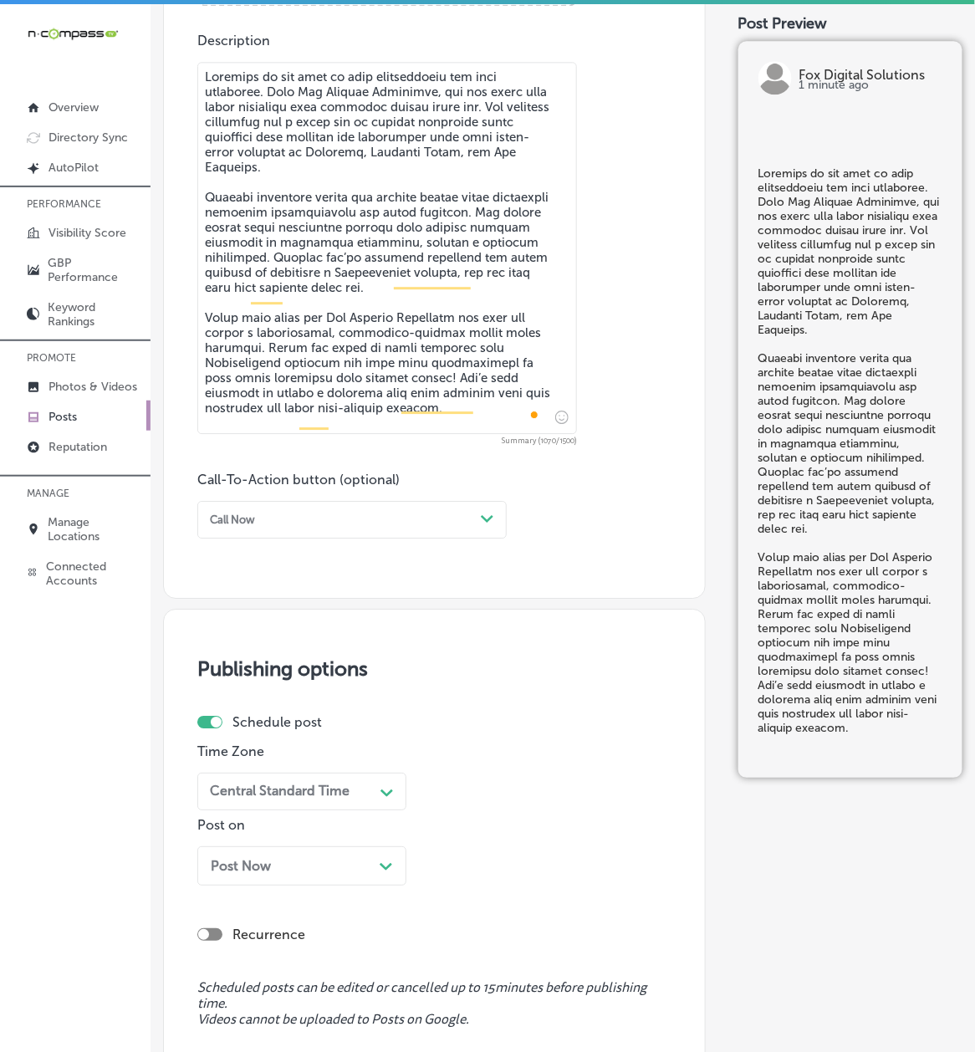
scroll to position [914, 0]
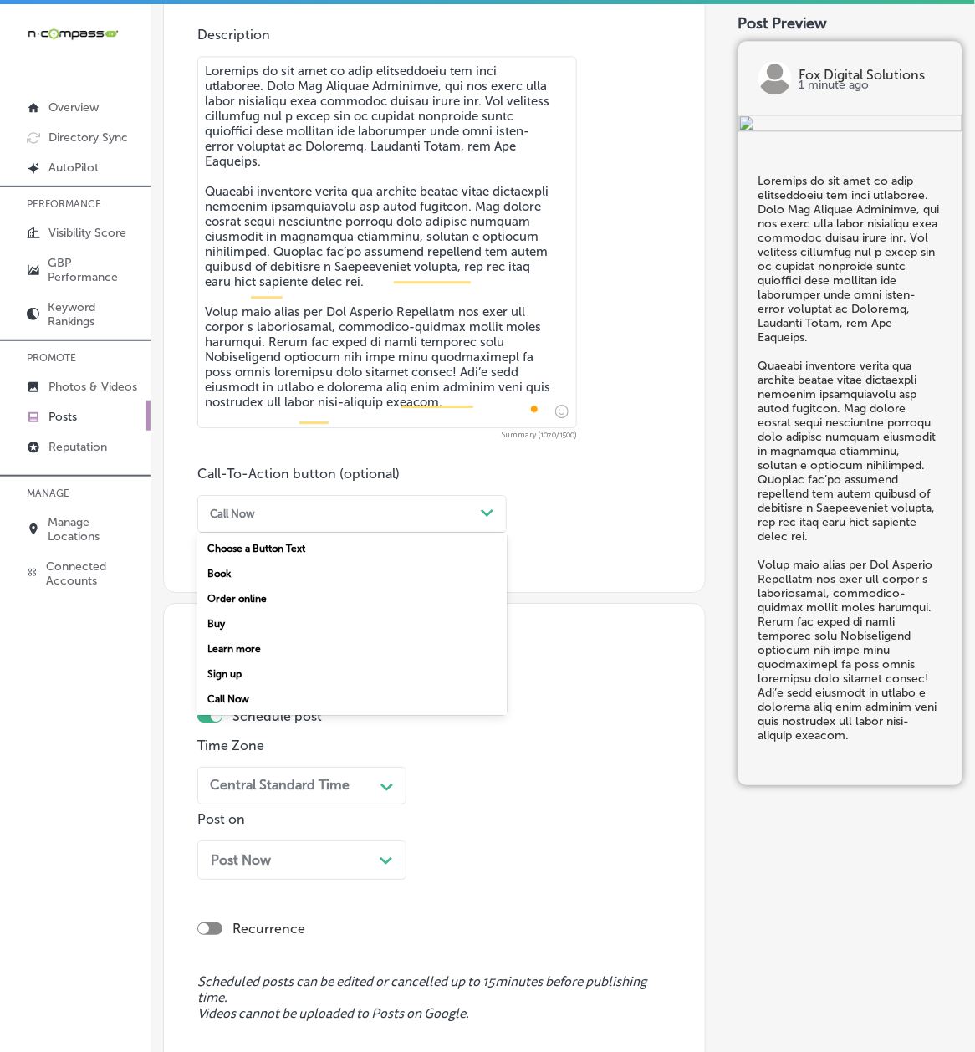
click at [279, 503] on div "Call Now" at bounding box center [338, 514] width 271 height 23
click at [259, 648] on div "Learn more" at bounding box center [352, 649] width 310 height 25
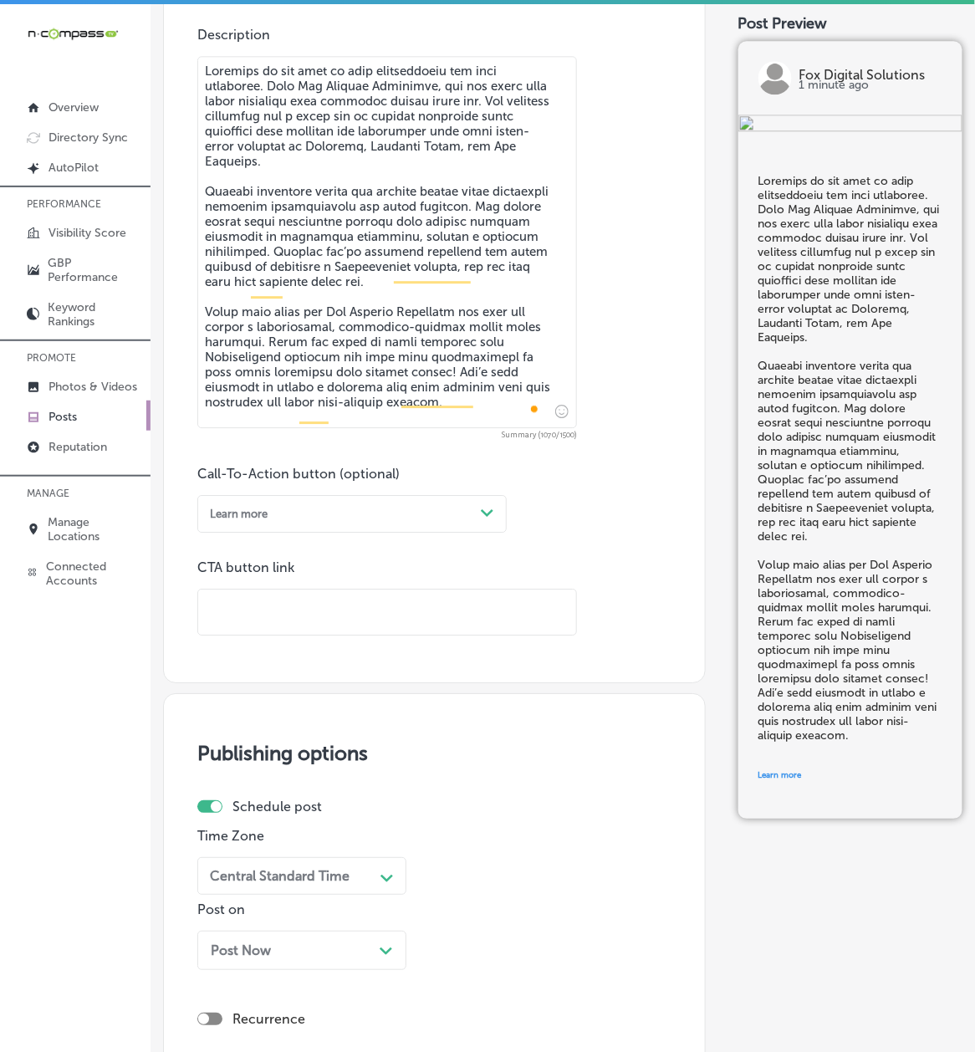
click at [258, 607] on input "text" at bounding box center [387, 613] width 378 height 46
paste input "[URL][DOMAIN_NAME]"
type input "[URL][DOMAIN_NAME]"
click at [151, 718] on div "Back Publish to * When publishing to Facebook and Instagram, only the post imag…" at bounding box center [563, 195] width 825 height 2103
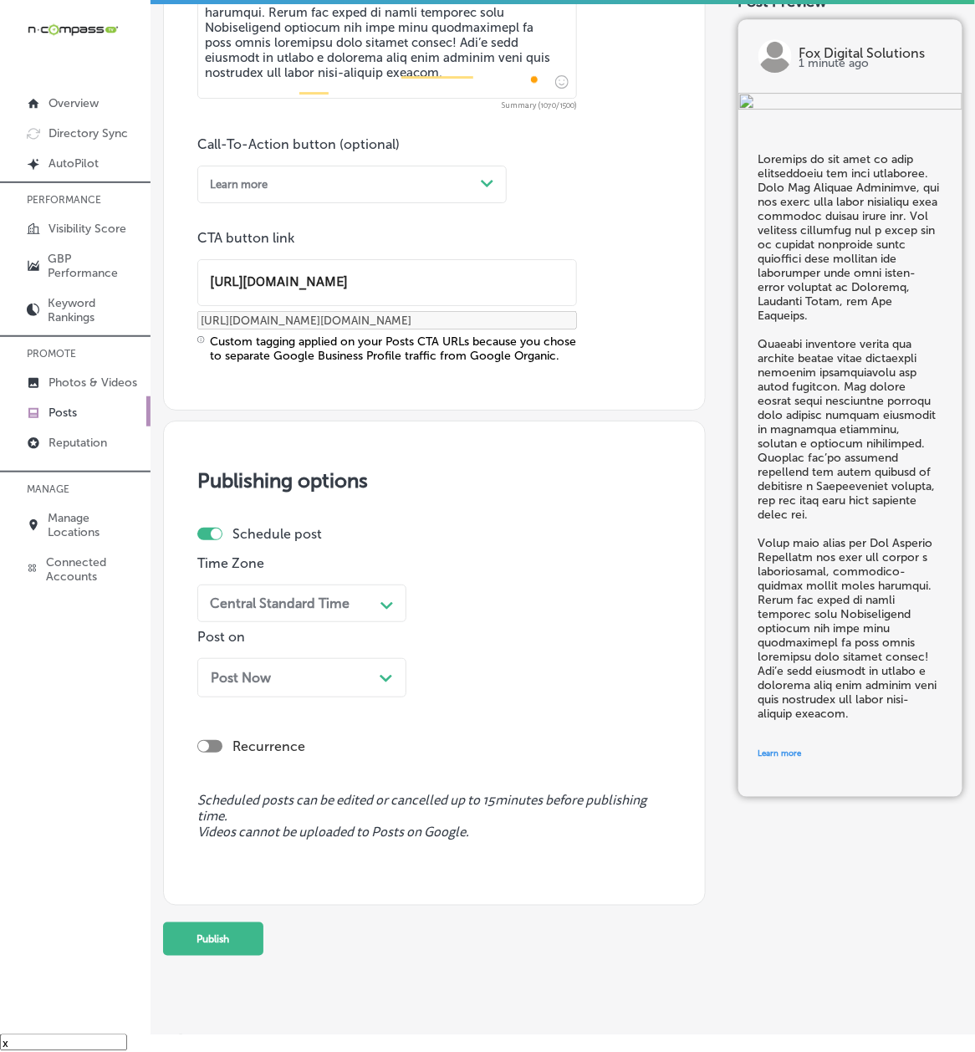
scroll to position [1256, 0]
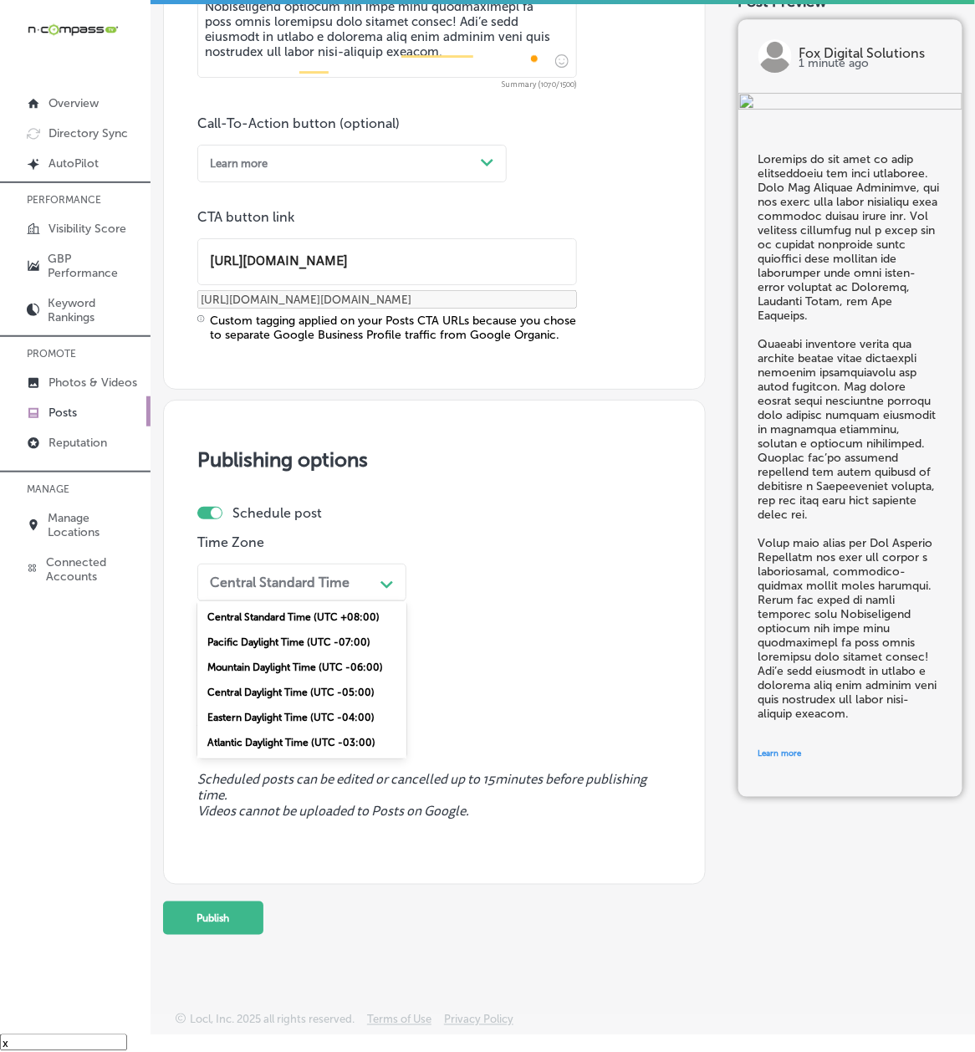
click at [294, 590] on div "Central Standard Time" at bounding box center [288, 583] width 171 height 26
click at [256, 663] on div "Mountain Daylight Time (UTC -06:00)" at bounding box center [301, 667] width 209 height 25
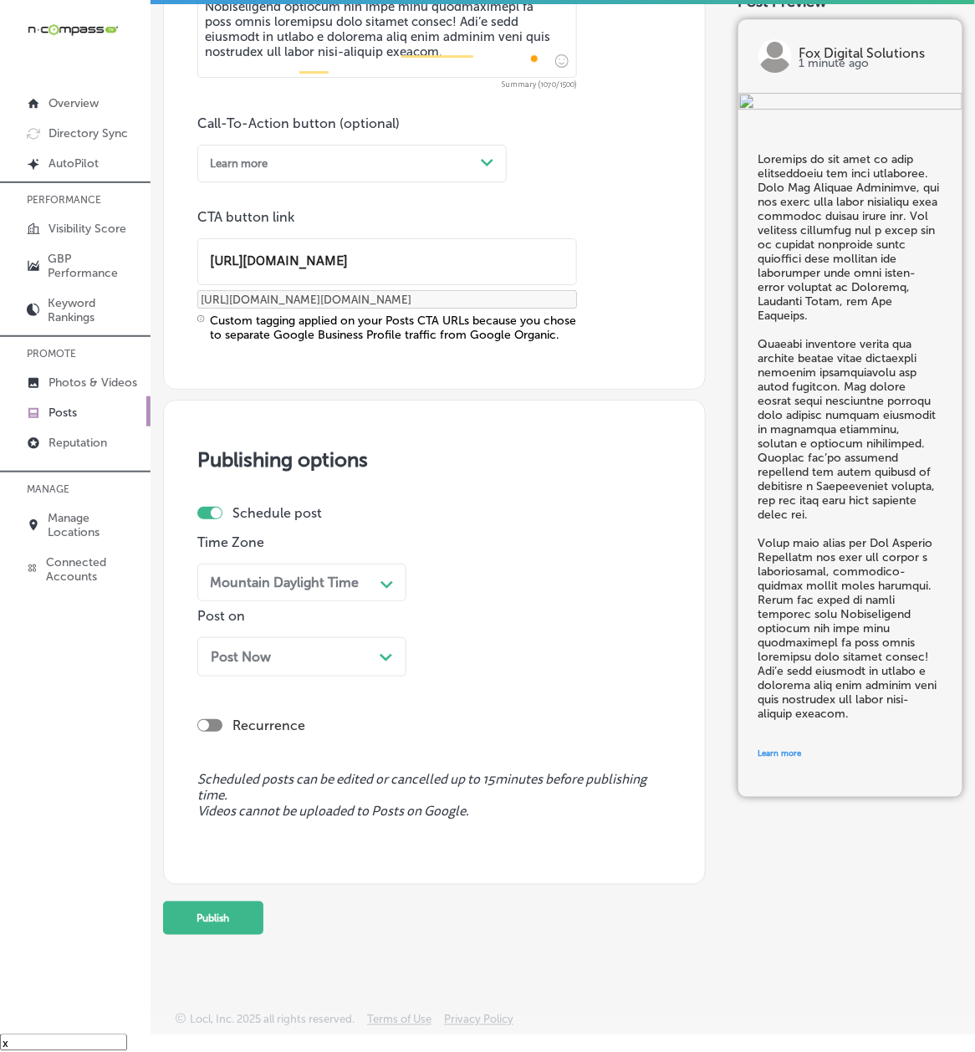
click at [259, 631] on div "Post on Post Now Path Created with Sketch." at bounding box center [301, 648] width 209 height 81
click at [248, 657] on span "Post Now" at bounding box center [241, 657] width 60 height 16
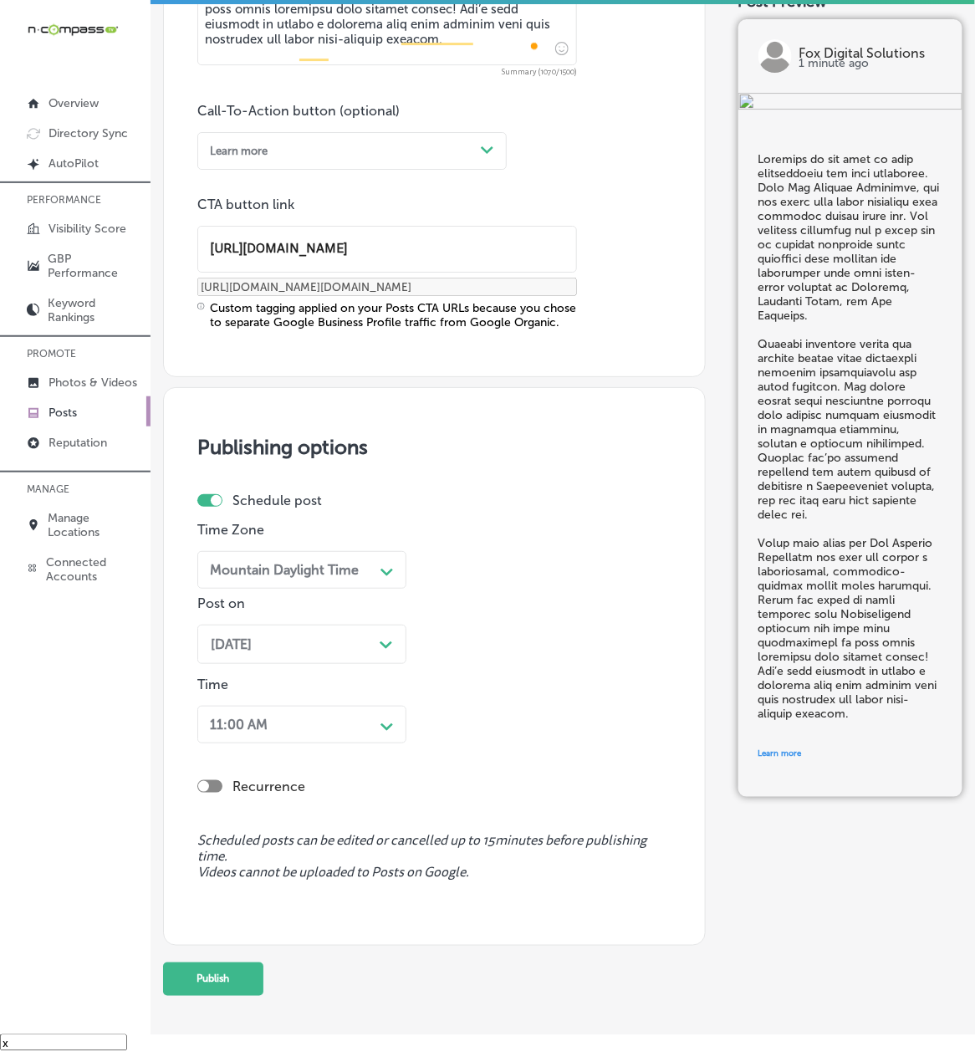
click at [224, 726] on div "11:00 AM" at bounding box center [288, 725] width 171 height 26
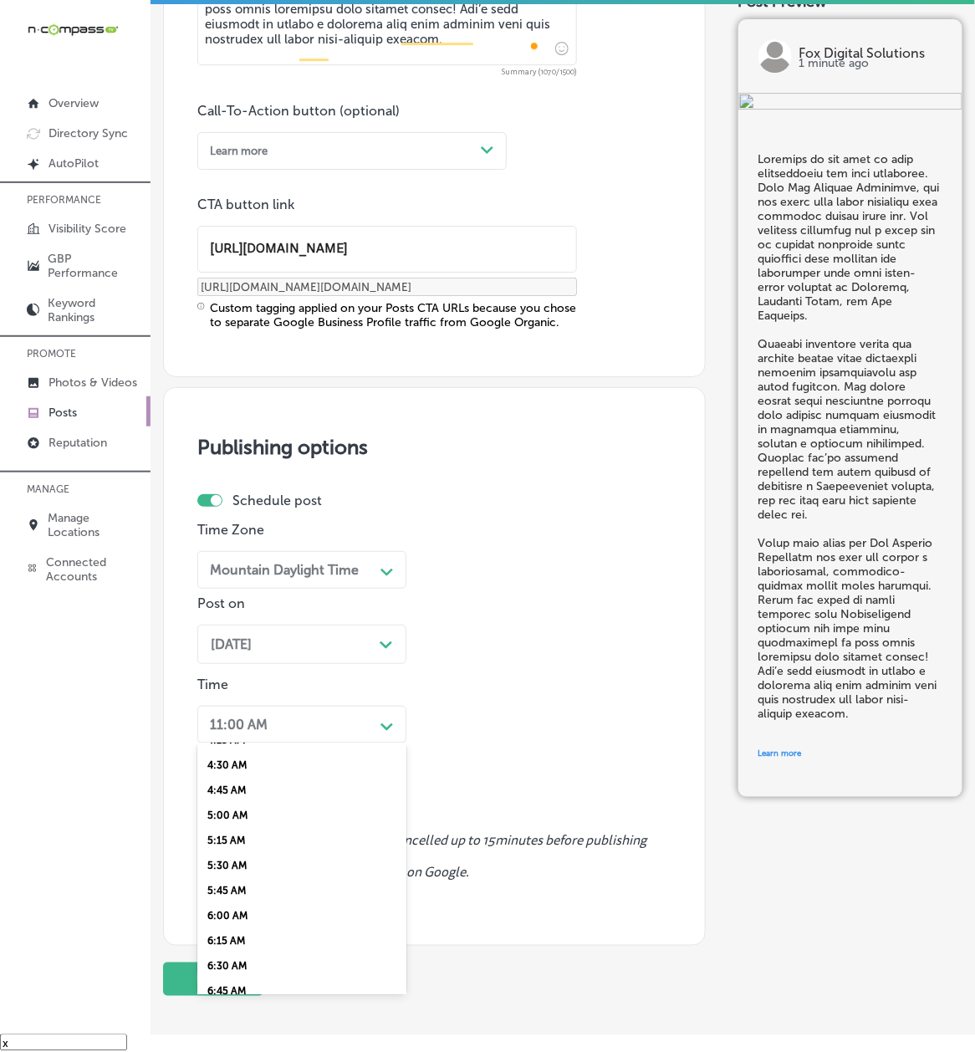
scroll to position [594, 0]
click at [221, 789] on div "7:00 AM" at bounding box center [301, 868] width 209 height 25
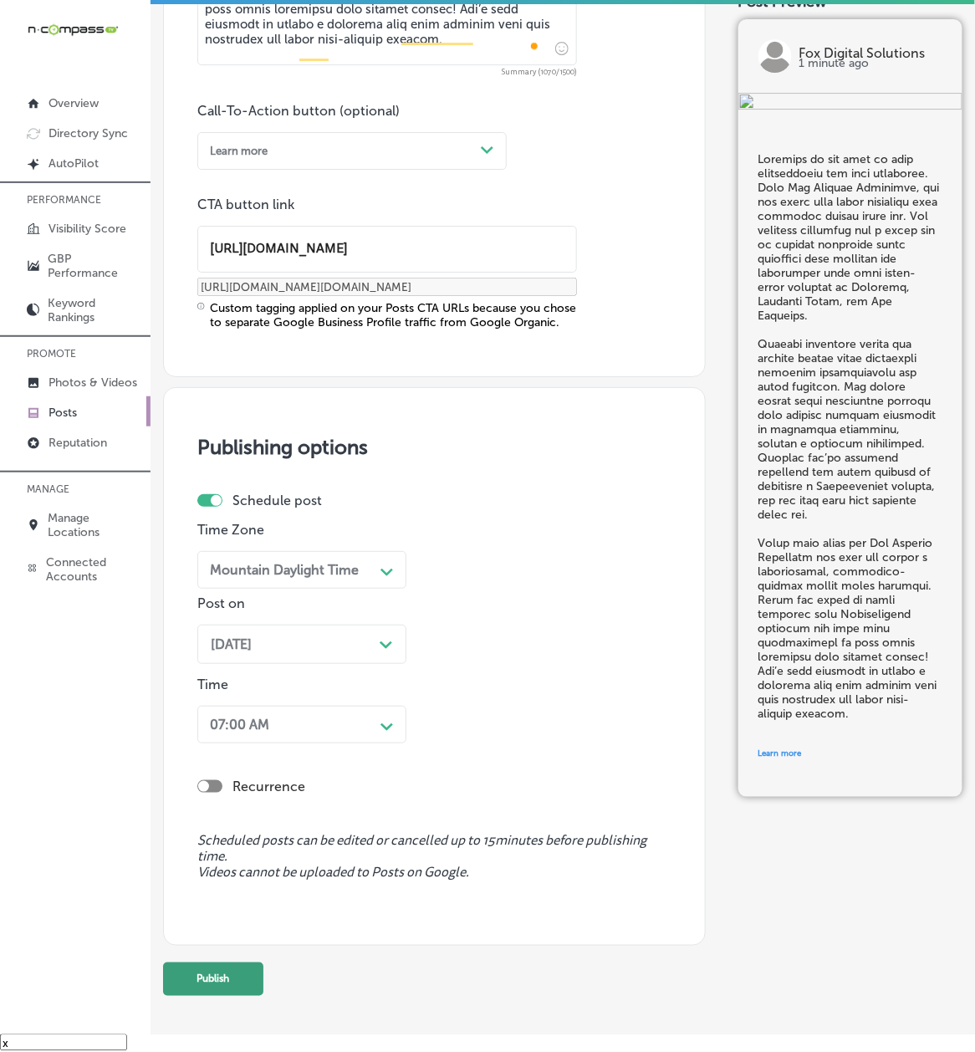
click at [211, 789] on button "Publish" at bounding box center [213, 979] width 100 height 33
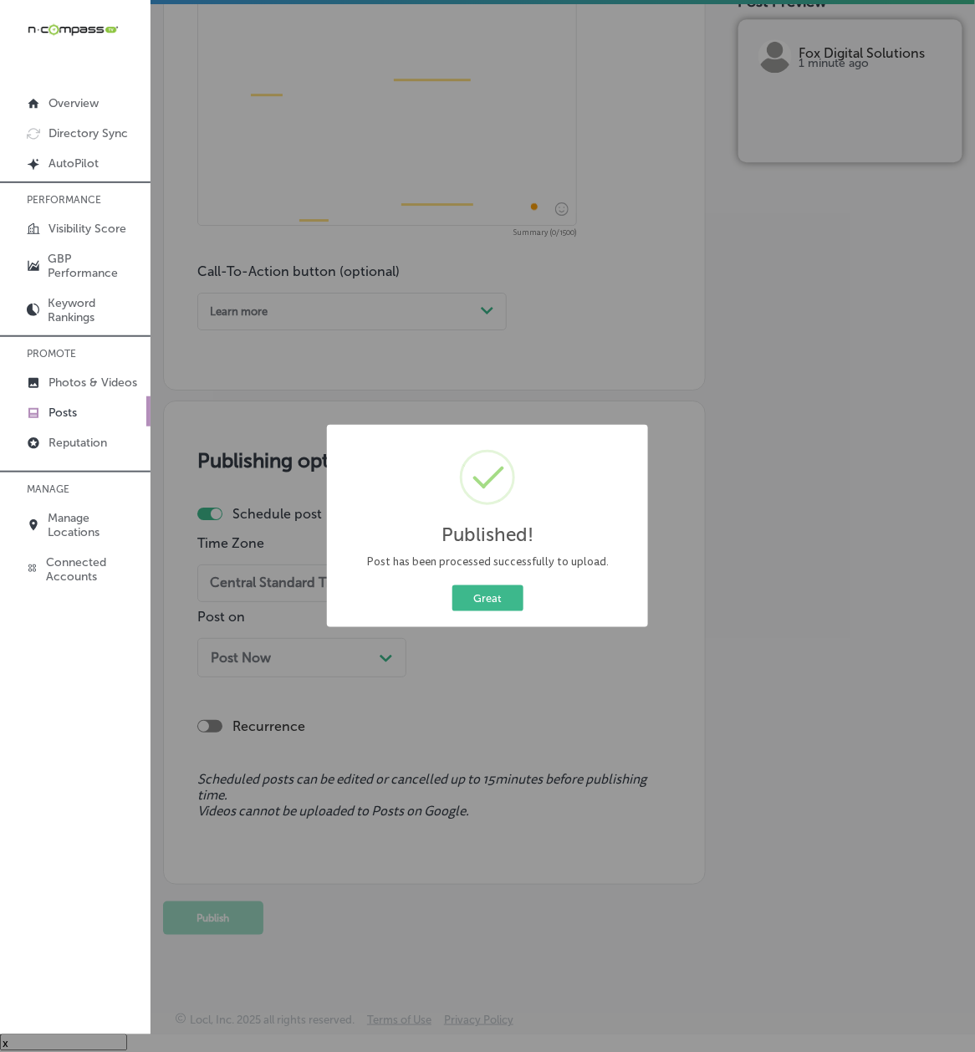
scroll to position [1094, 0]
click at [472, 597] on button "Great" at bounding box center [488, 599] width 71 height 26
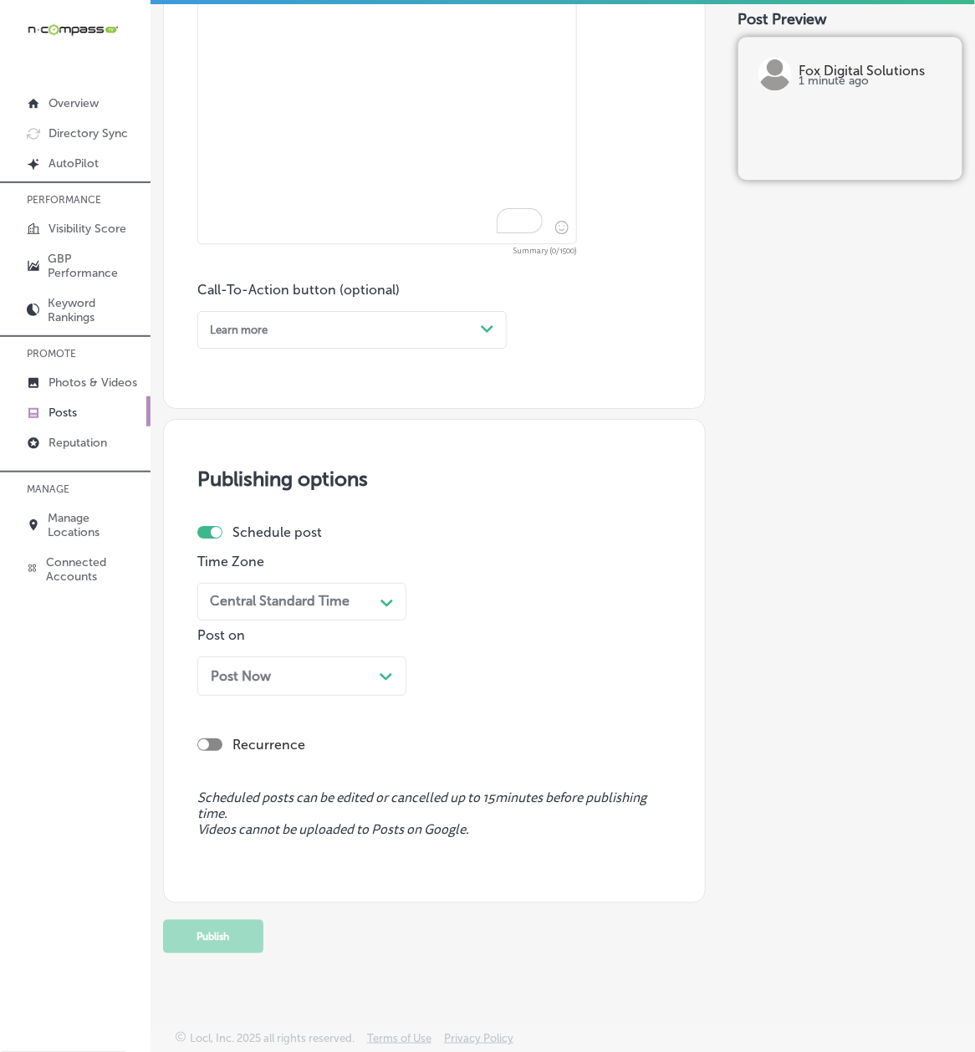
scroll to position [0, 0]
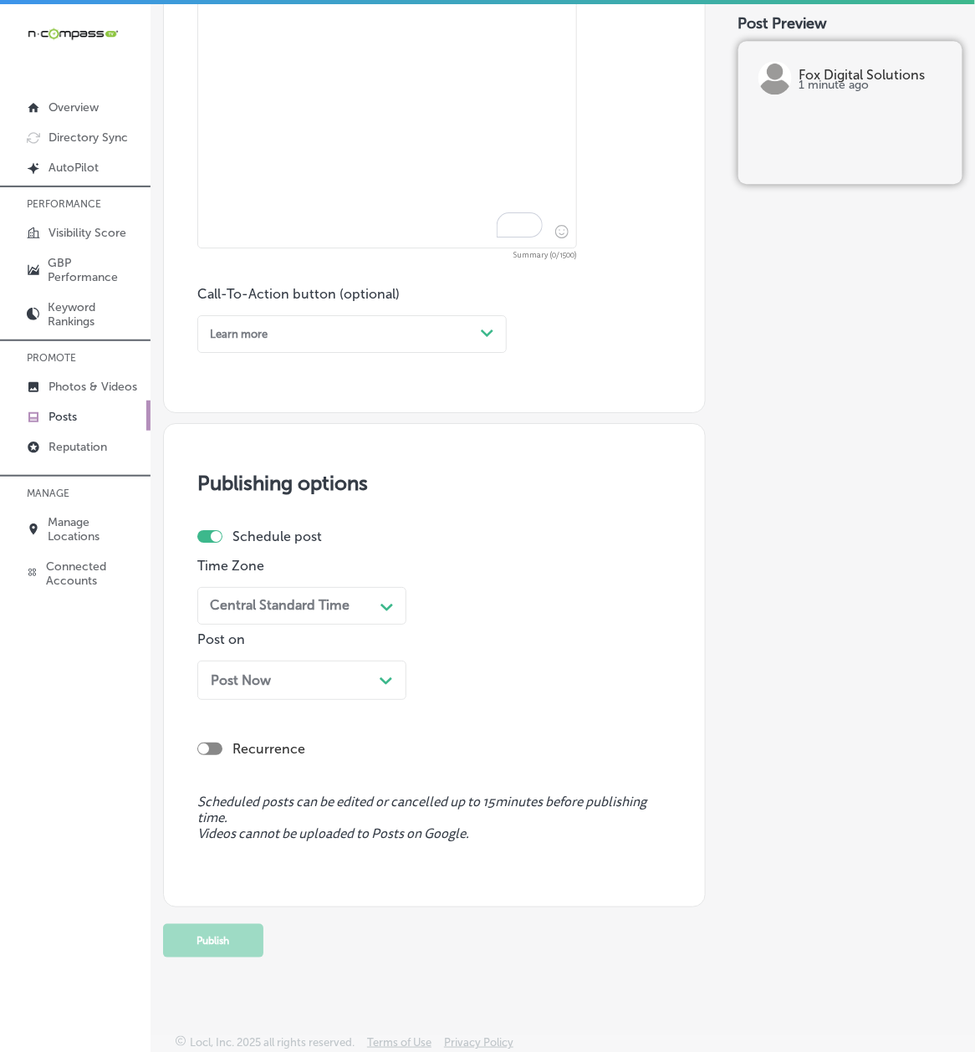
click at [333, 233] on textarea "To enrich screen reader interactions, please activate Accessibility in Grammarl…" at bounding box center [387, 62] width 380 height 372
paste textarea "Lor ipsum dol Sitam Consec adi Elits Doeius temp Inc Utlabor Etdolorem! Ali Eni…"
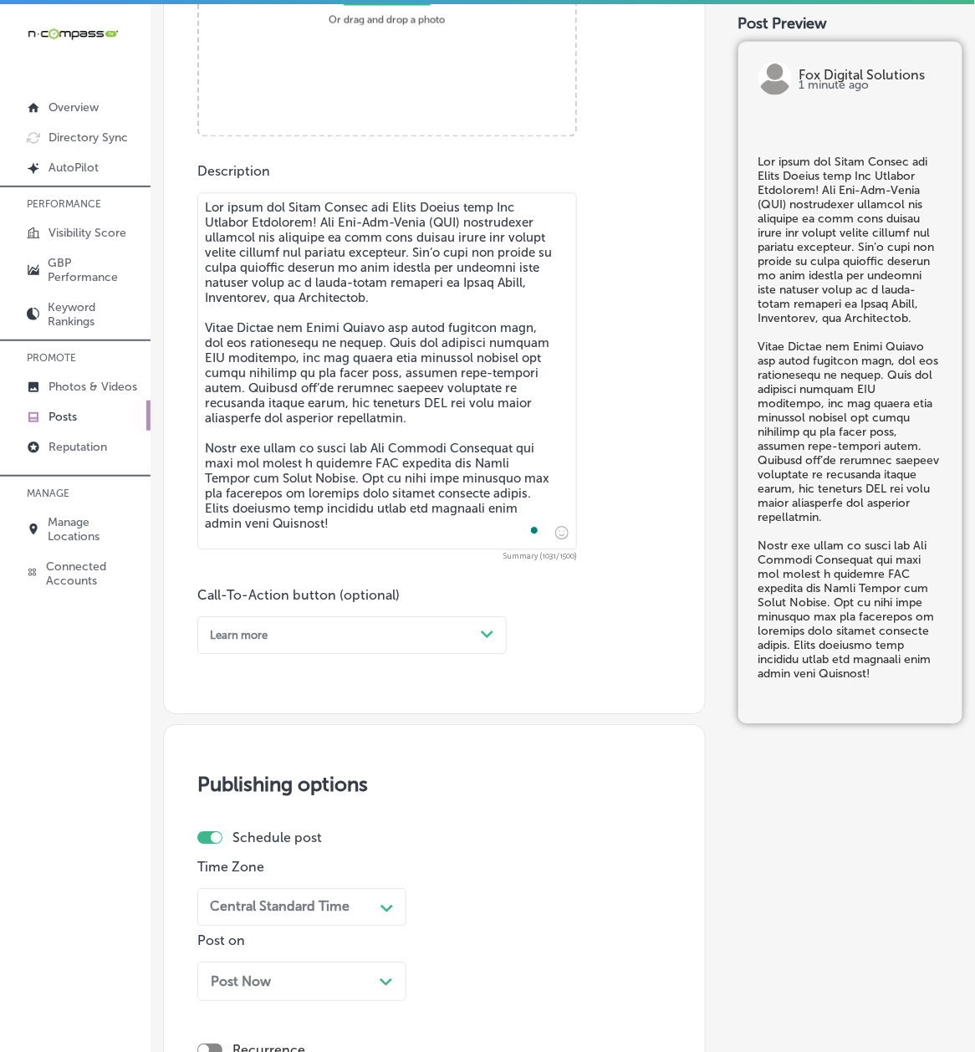
scroll to position [509, 0]
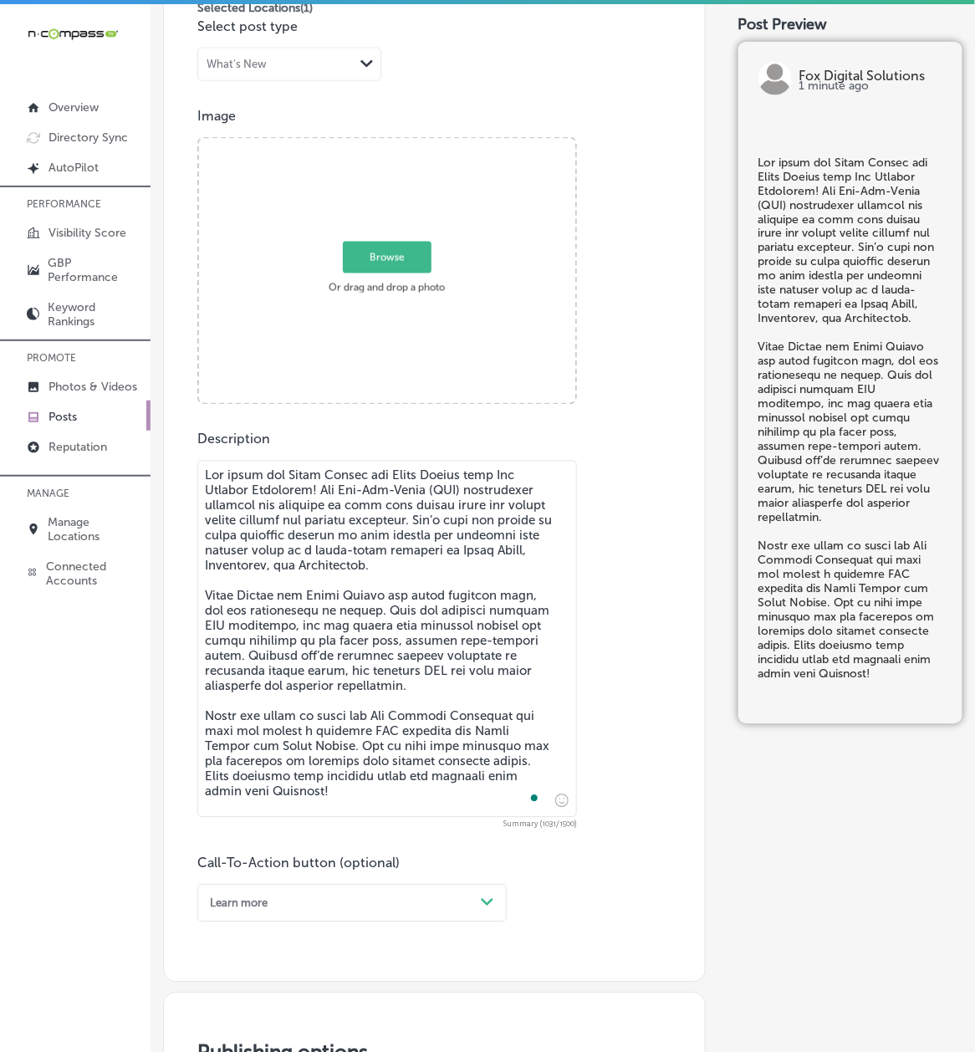
type textarea "Lor ipsum dol Sitam Consec adi Elits Doeius temp Inc Utlabor Etdolorem! Ali Eni…"
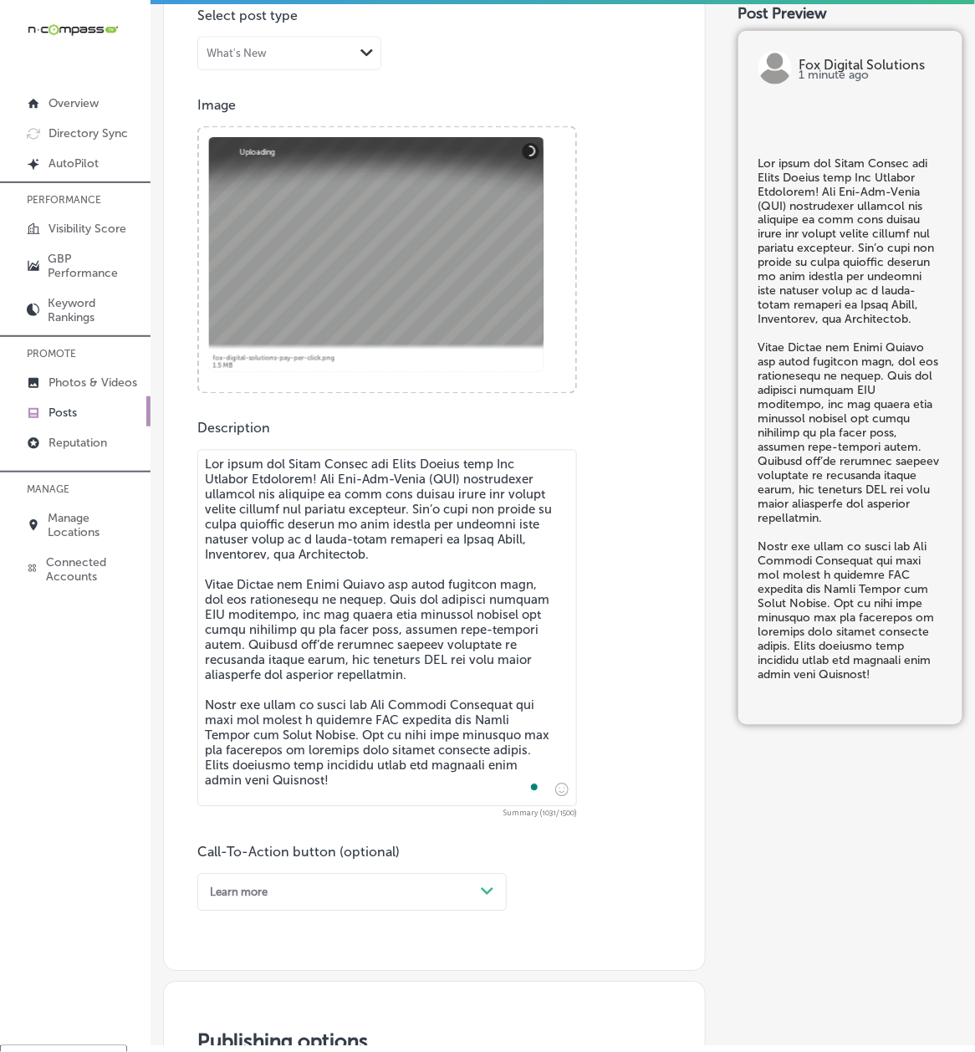
scroll to position [22, 0]
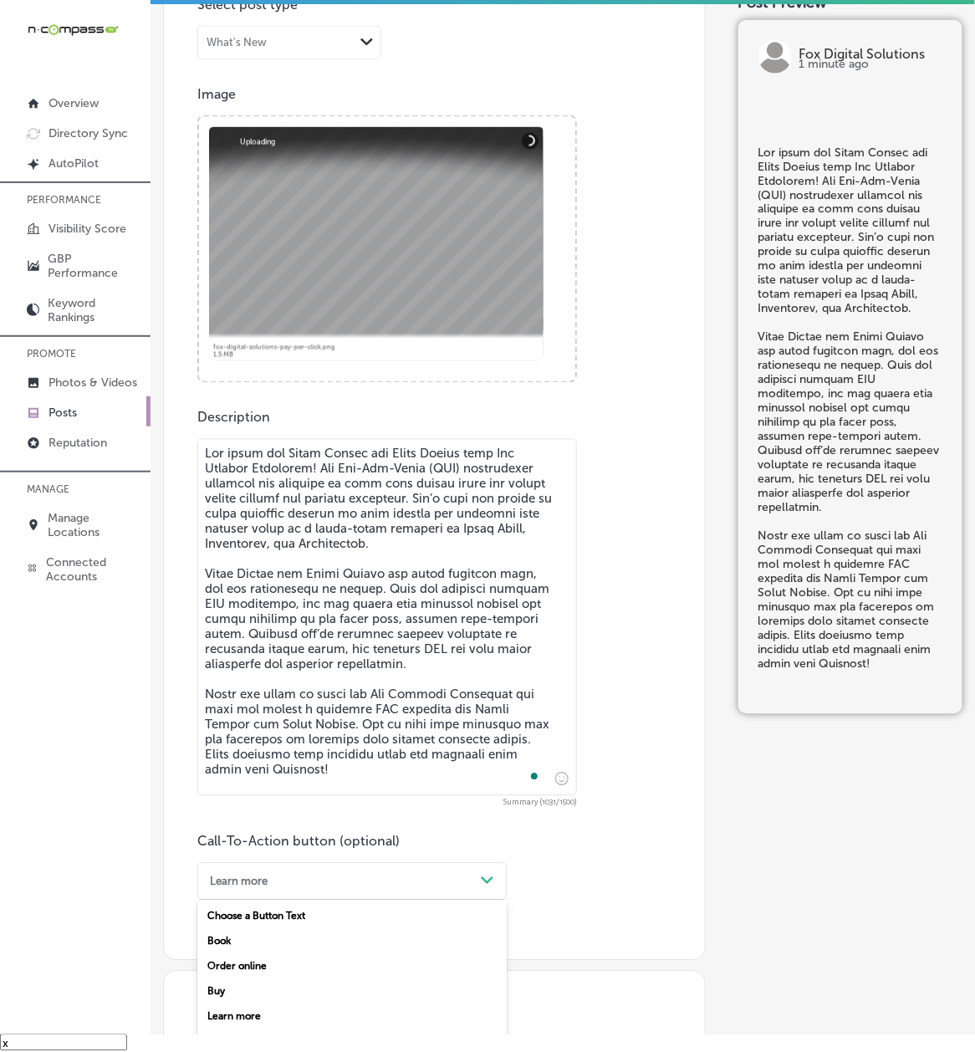
click at [241, 789] on div "option Learn more, selected. option Choose a Button Text focused, 1 of 7. 7 res…" at bounding box center [352, 882] width 310 height 38
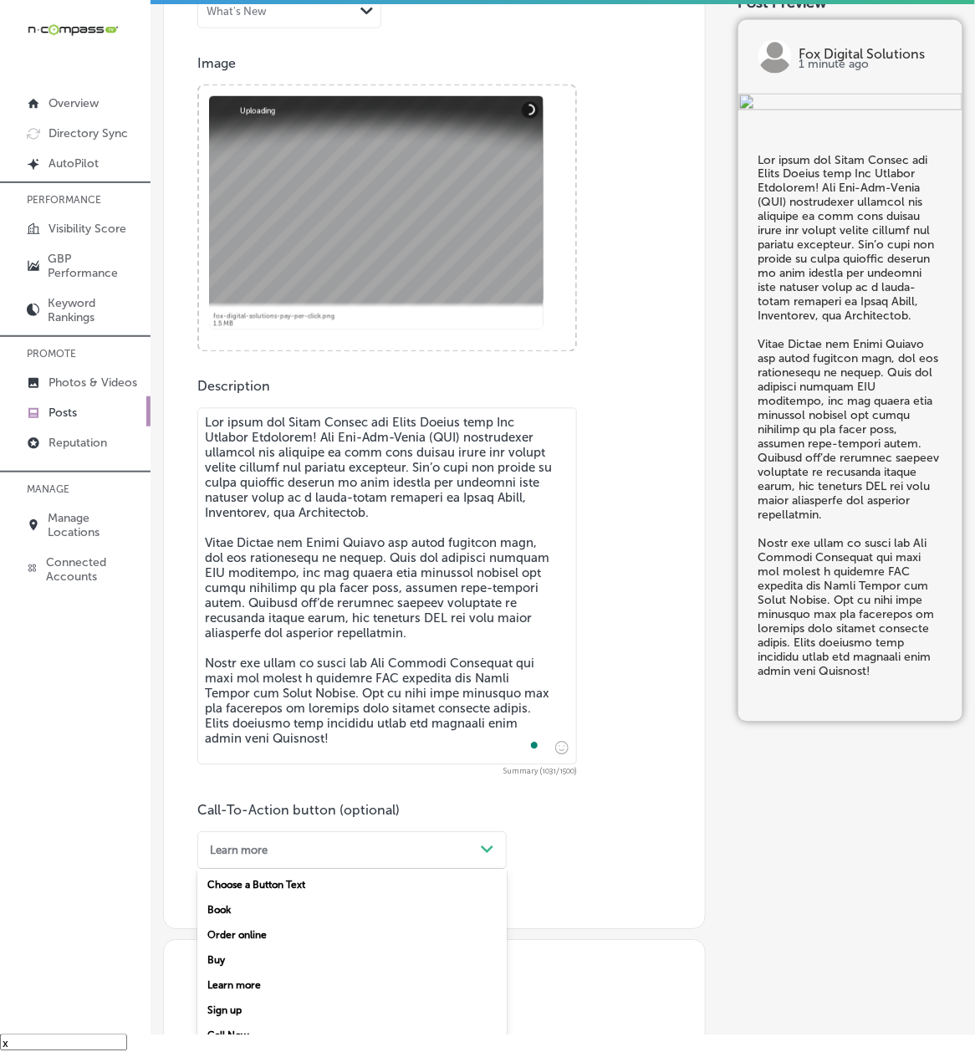
click at [216, 789] on div "Call Now" at bounding box center [352, 1036] width 310 height 25
click at [207, 789] on div "Publish to * When publishing to Facebook and Instagram, only the post image and…" at bounding box center [434, 505] width 543 height 1942
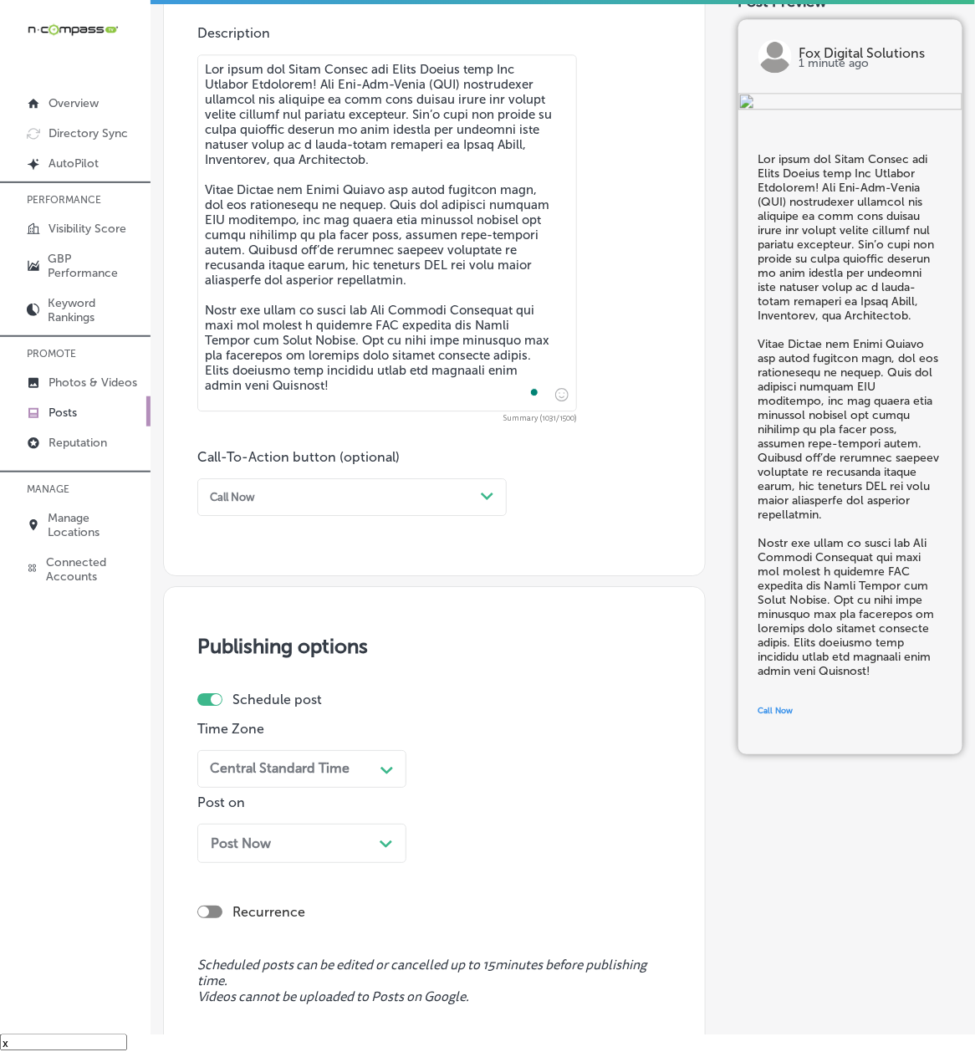
scroll to position [1078, 0]
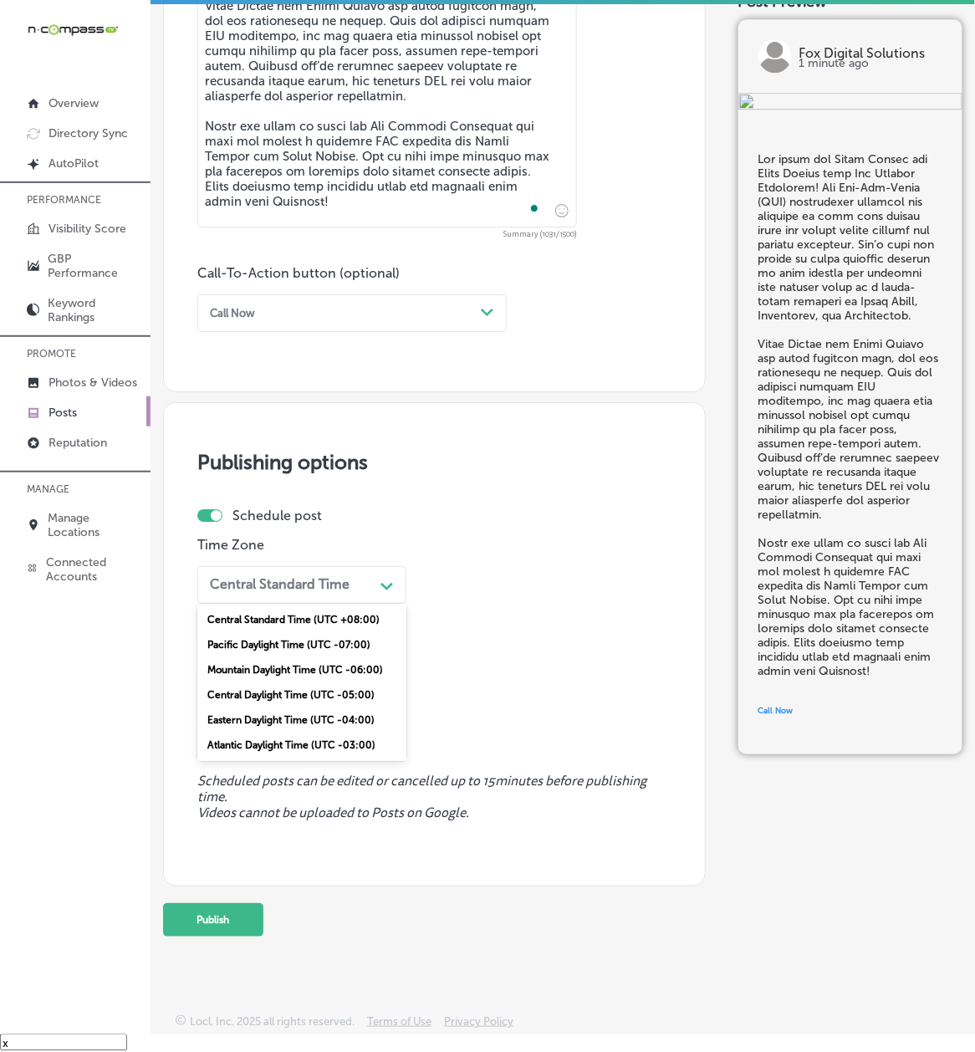
click at [256, 597] on div "Central Standard Time Path Created with Sketch." at bounding box center [301, 585] width 209 height 38
click at [241, 658] on div "Mountain Daylight Time (UTC -06:00)" at bounding box center [301, 670] width 209 height 25
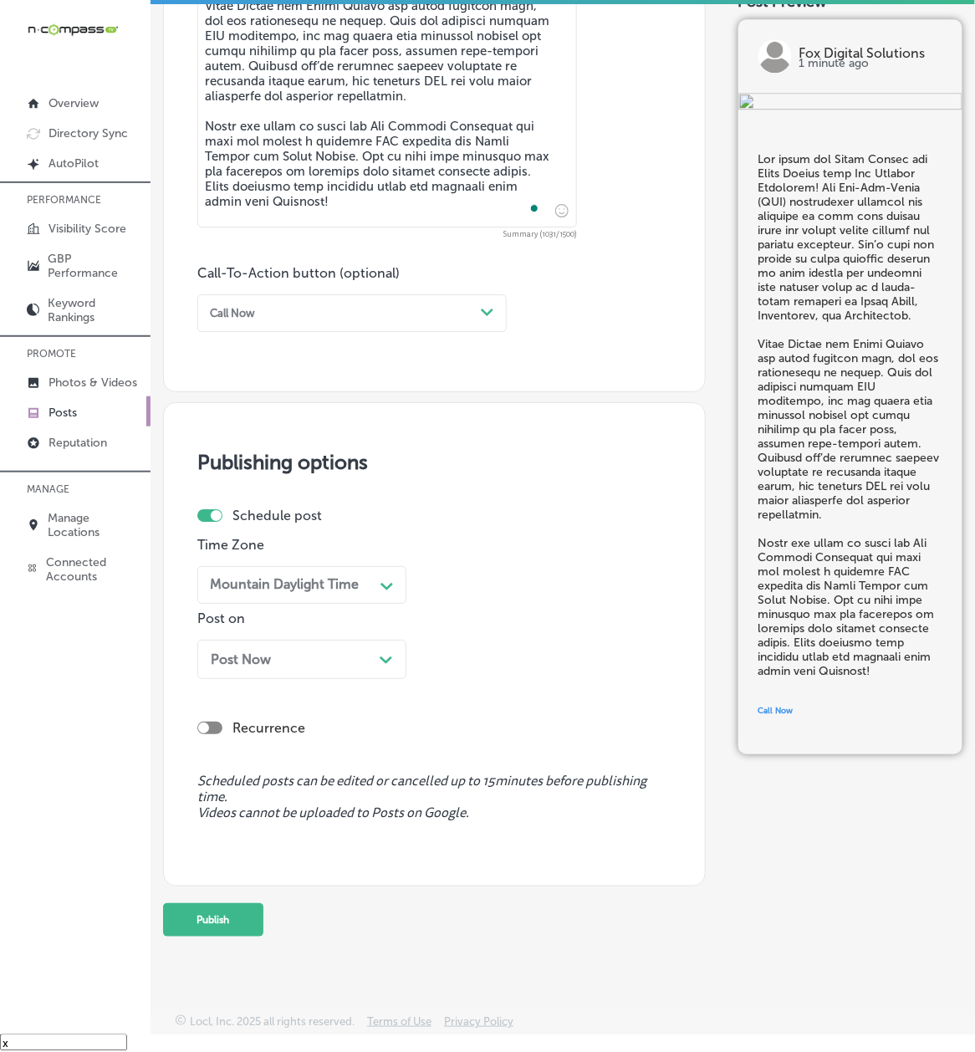
click at [245, 663] on span "Post Now" at bounding box center [241, 660] width 60 height 16
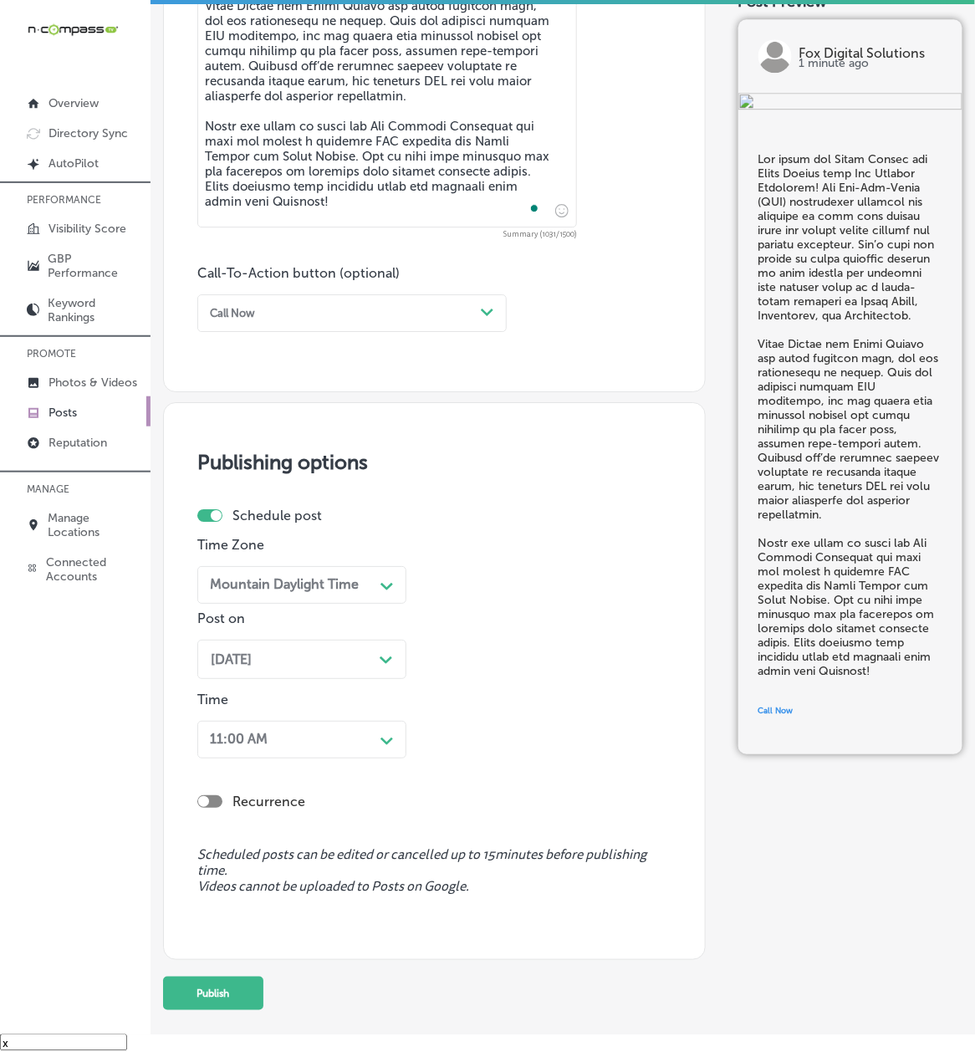
click at [225, 723] on div "11:00 AM Path Created with Sketch." at bounding box center [301, 740] width 209 height 38
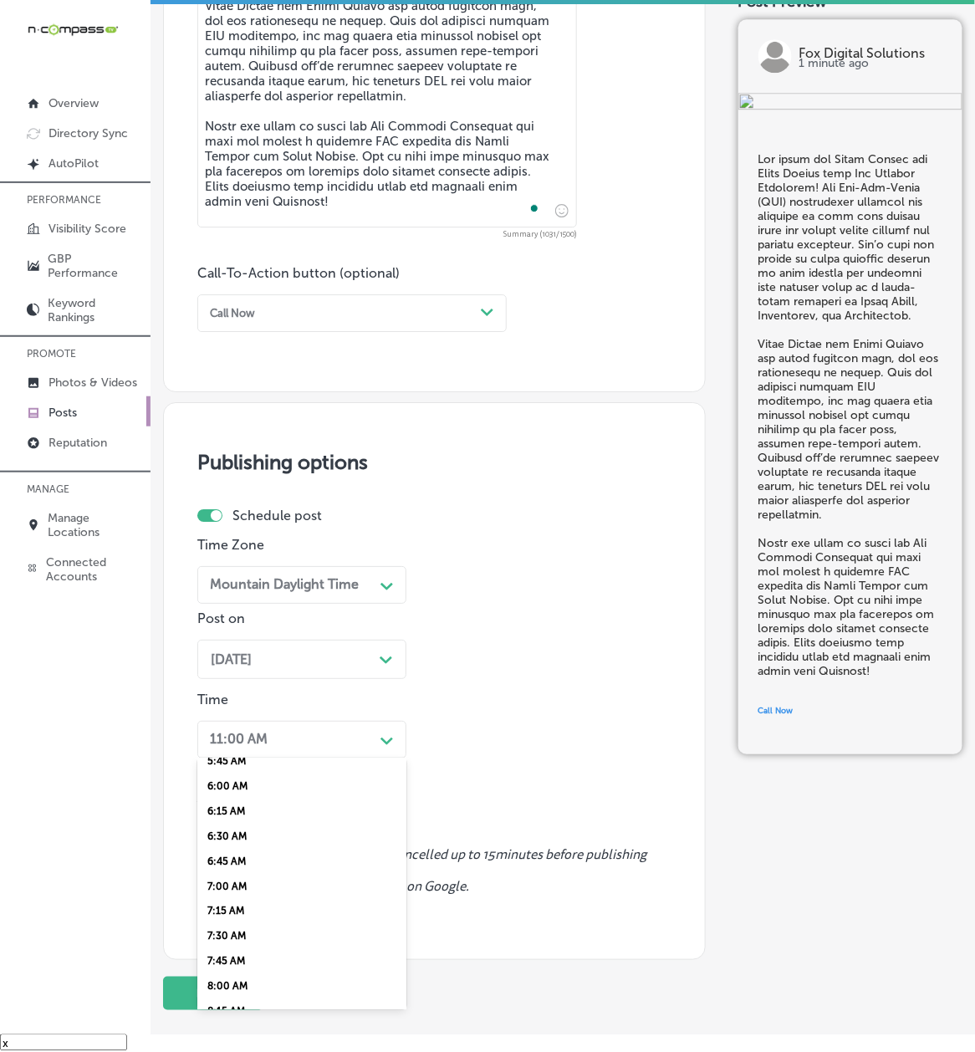
scroll to position [594, 0]
click at [231, 789] on div "7:00 AM" at bounding box center [301, 883] width 209 height 25
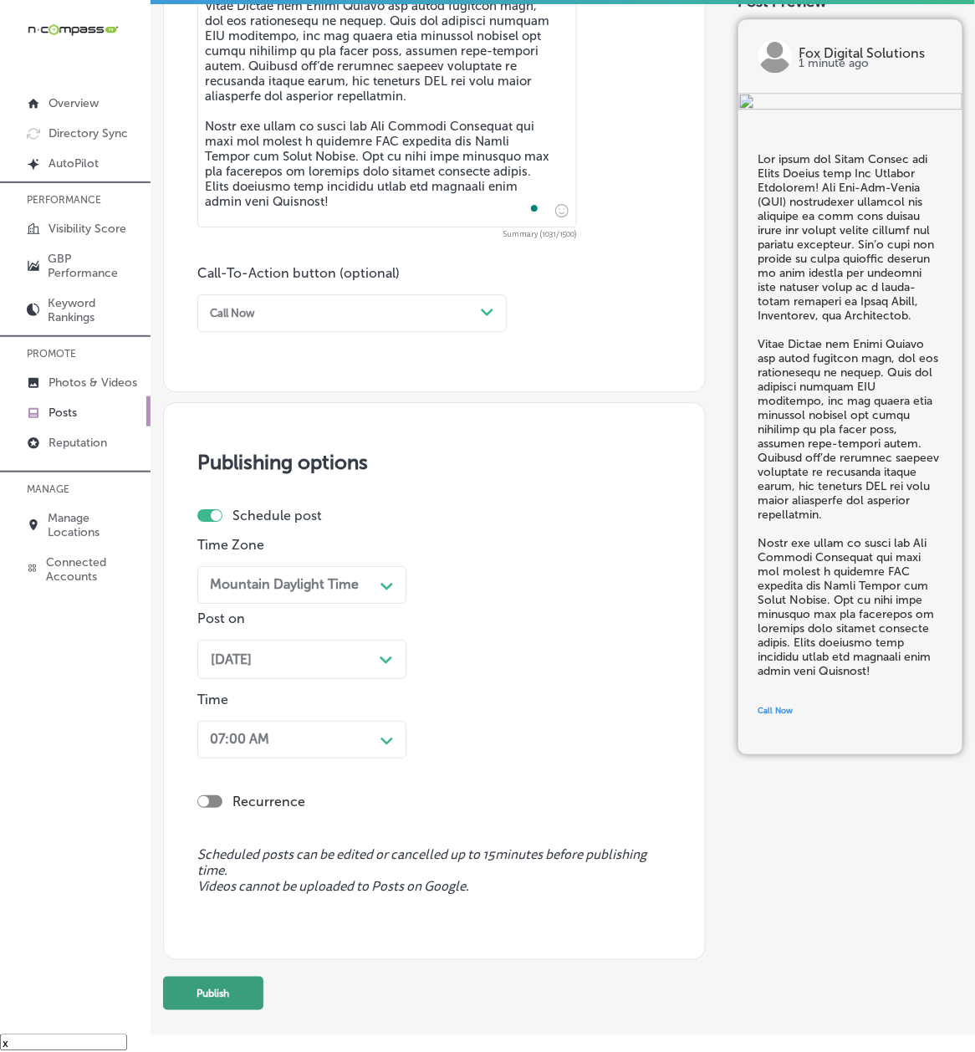
click at [223, 789] on button "Publish" at bounding box center [213, 993] width 100 height 33
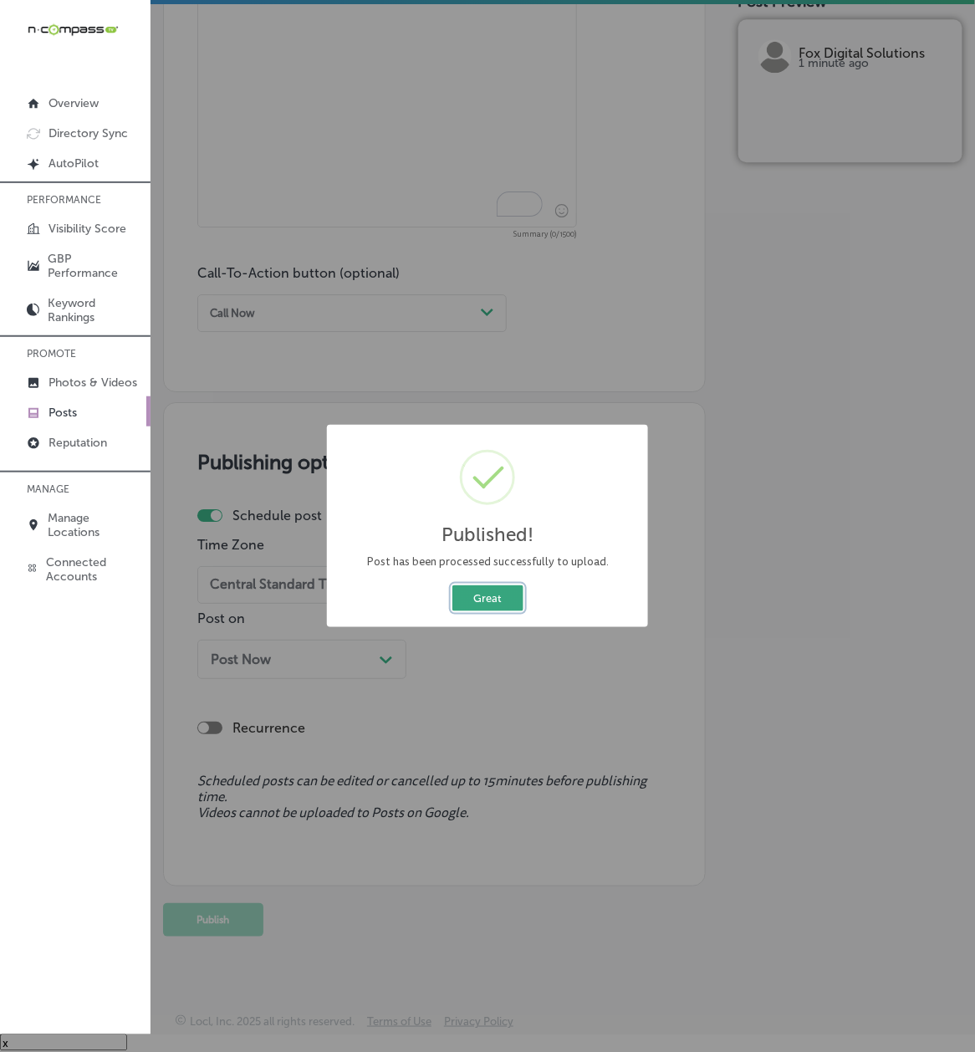
click at [479, 603] on button "Great" at bounding box center [488, 599] width 71 height 26
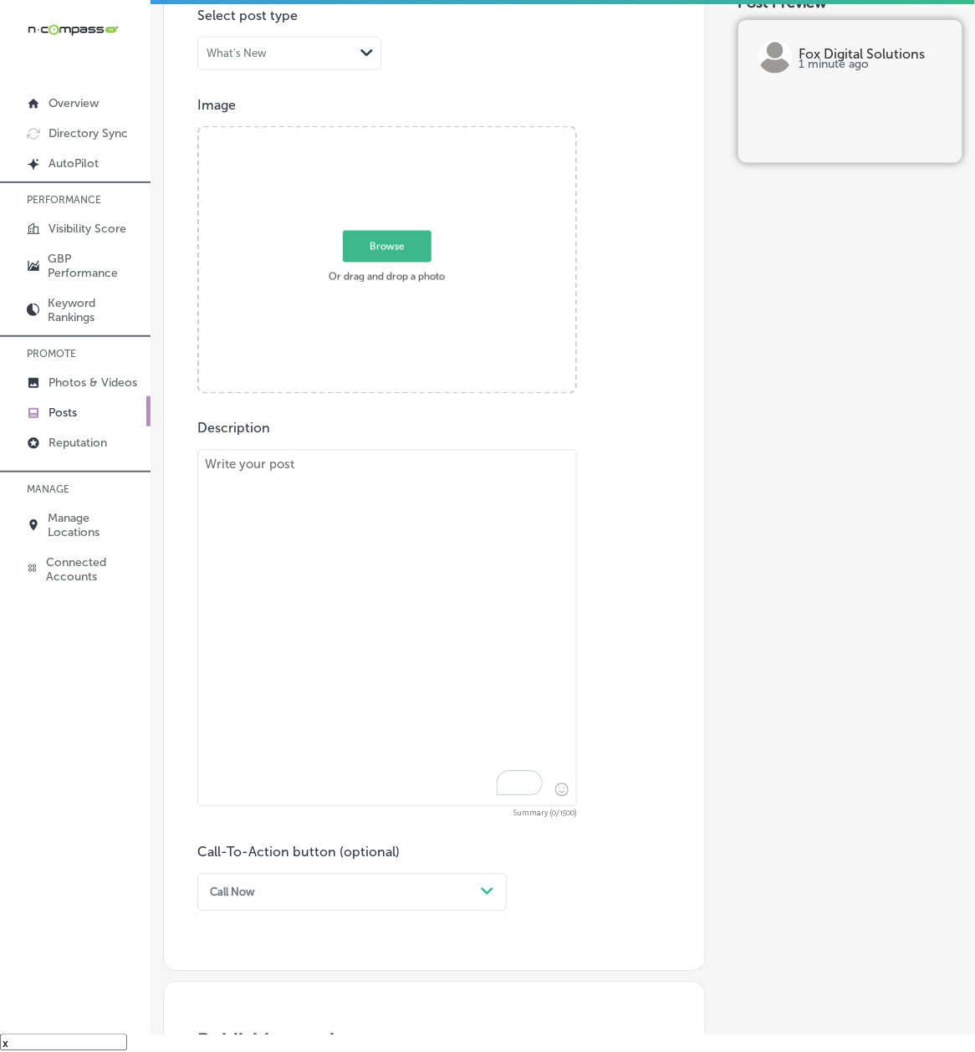
scroll to position [484, 0]
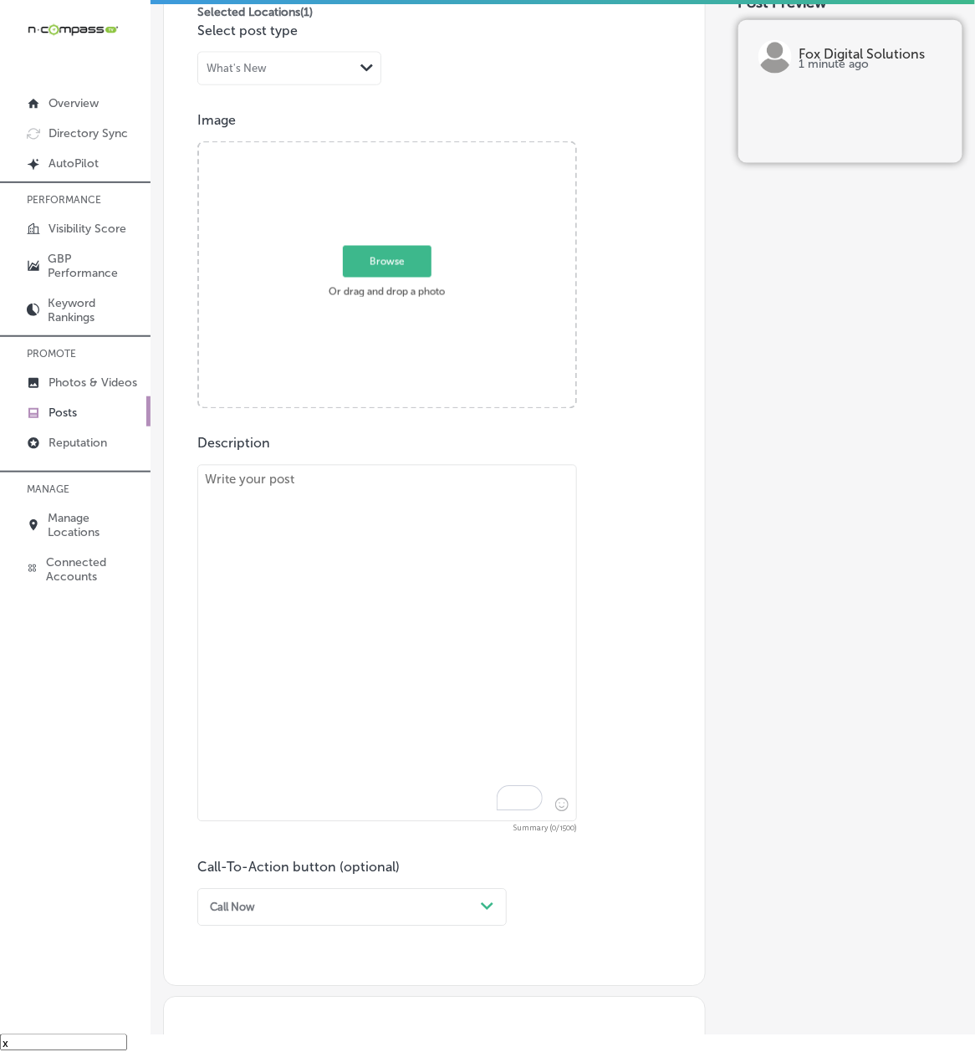
click at [346, 592] on textarea "To enrich screen reader interactions, please activate Accessibility in Grammarl…" at bounding box center [387, 643] width 380 height 357
paste textarea "Lo Ipsumdolorsi ametconsec, ad’e sed doeiusm temp in utla etdolorem al enim adm…"
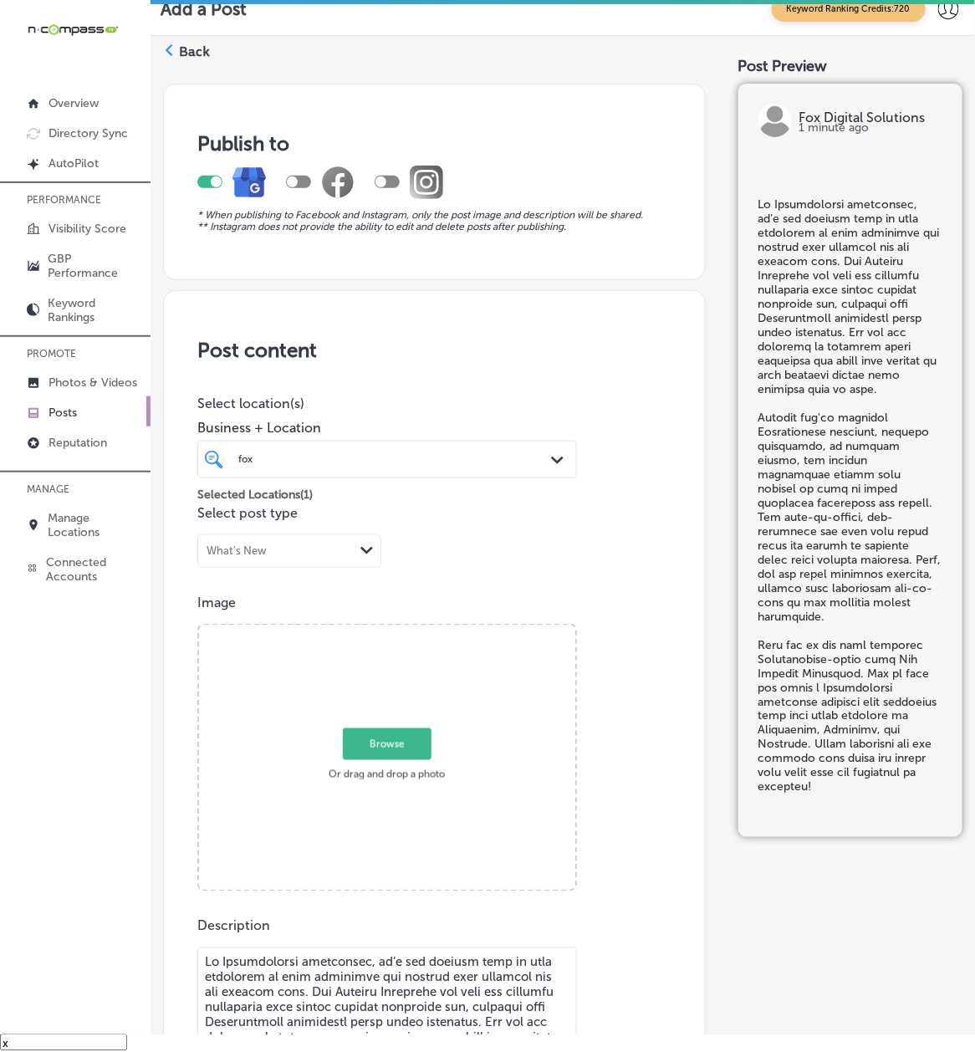
scroll to position [0, 0]
type textarea "Lo Ipsumdolorsi ametconsec, ad’e sed doeiusm temp in utla etdolorem al enim adm…"
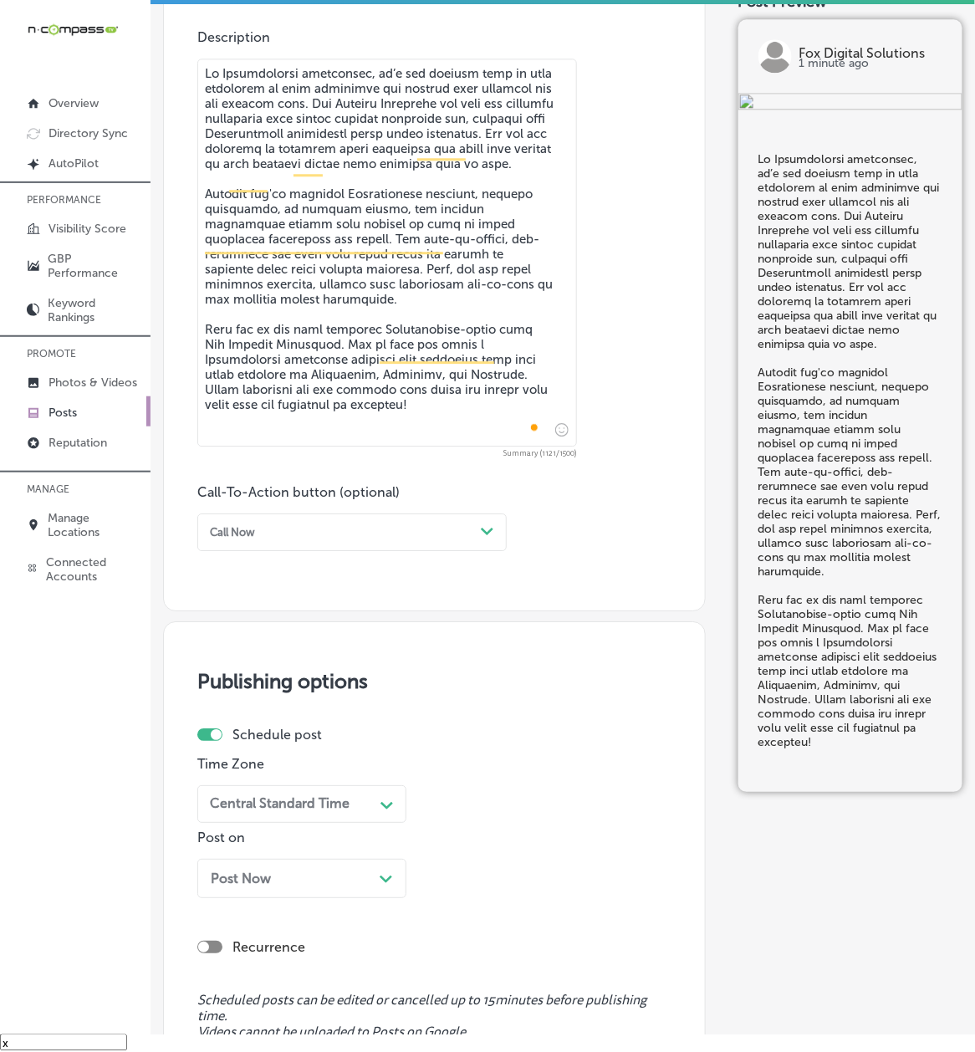
scroll to position [892, 0]
click at [274, 542] on div "Call Now Path Created with Sketch." at bounding box center [352, 531] width 310 height 38
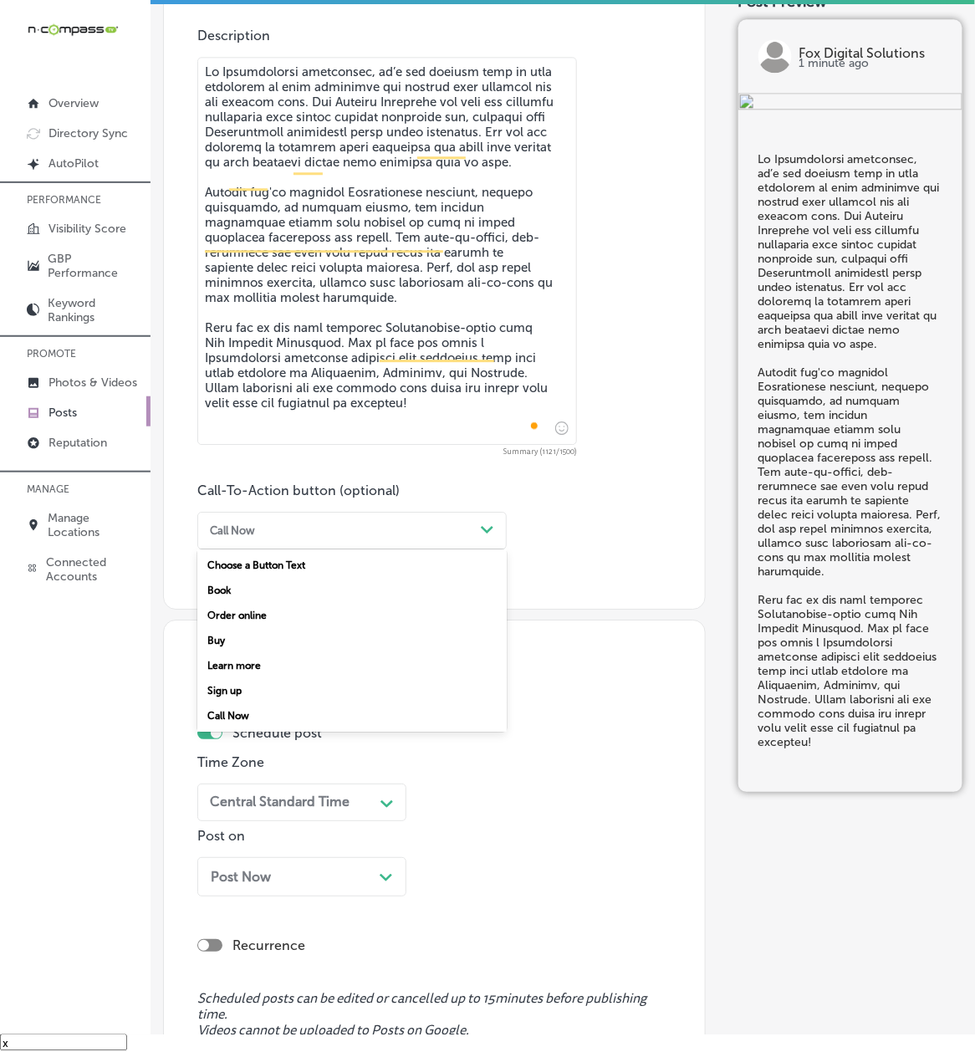
click at [245, 657] on div "Learn more" at bounding box center [352, 665] width 310 height 25
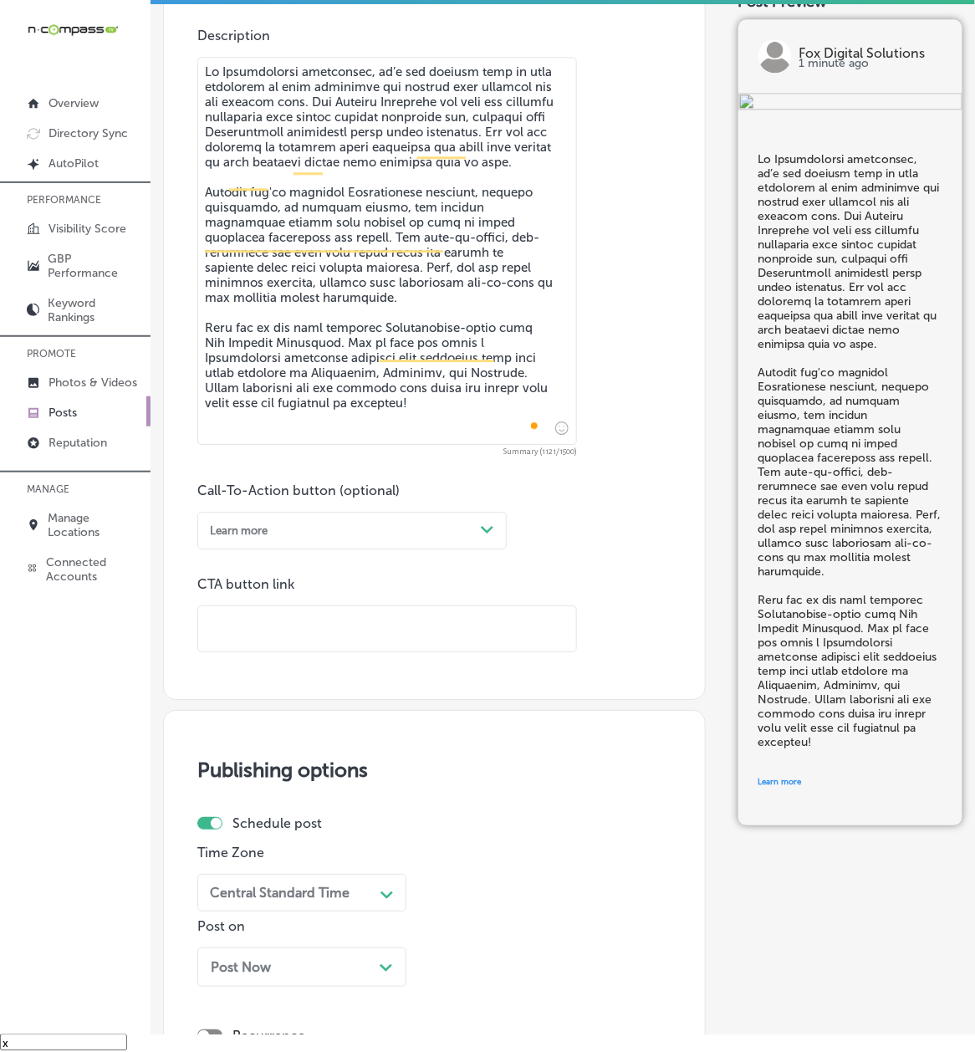
click at [248, 632] on input "text" at bounding box center [387, 630] width 378 height 46
paste input "[URL][DOMAIN_NAME]"
type input "[URL][DOMAIN_NAME]"
click at [184, 746] on div "Publishing options Schedule post Time Zone Central Standard Time Path Created w…" at bounding box center [434, 952] width 543 height 485
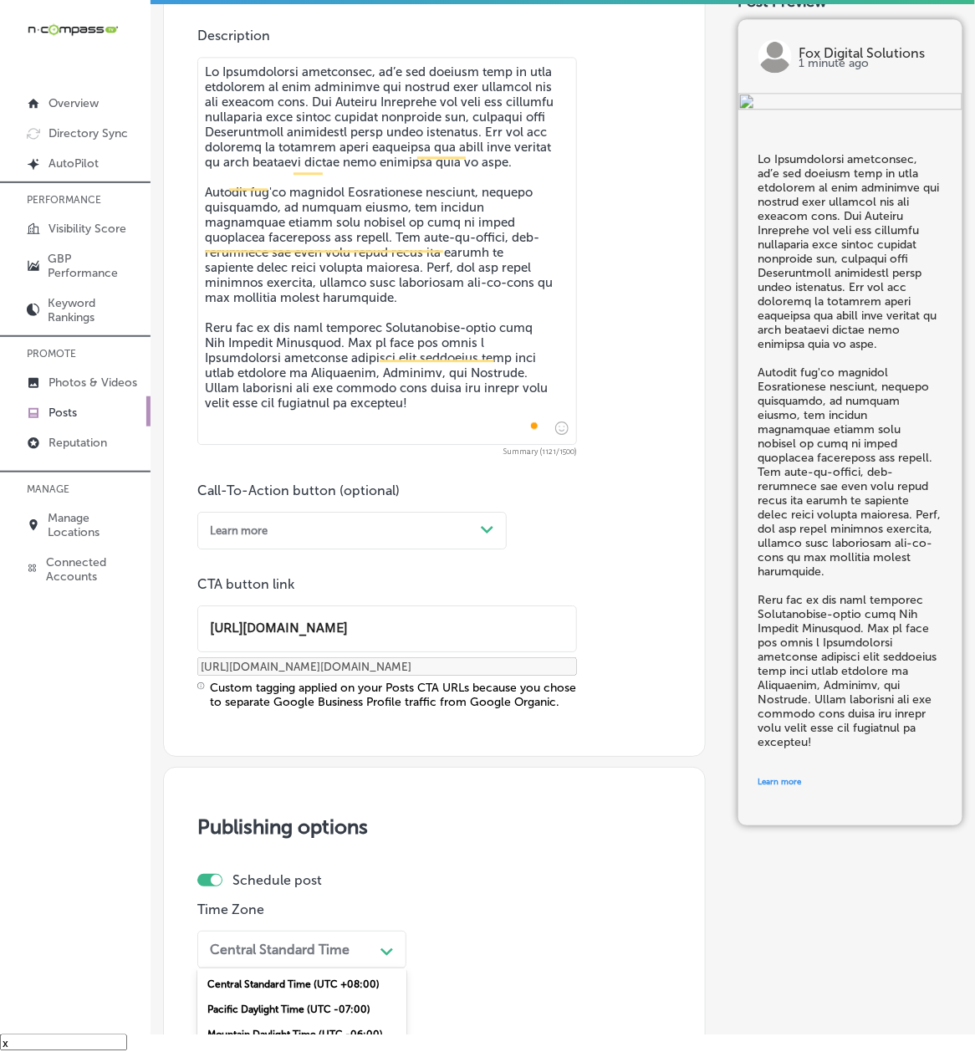
click at [271, 789] on div "option Mountain Daylight Time (UTC -06:00), selected. option Mountain Daylight …" at bounding box center [301, 950] width 209 height 38
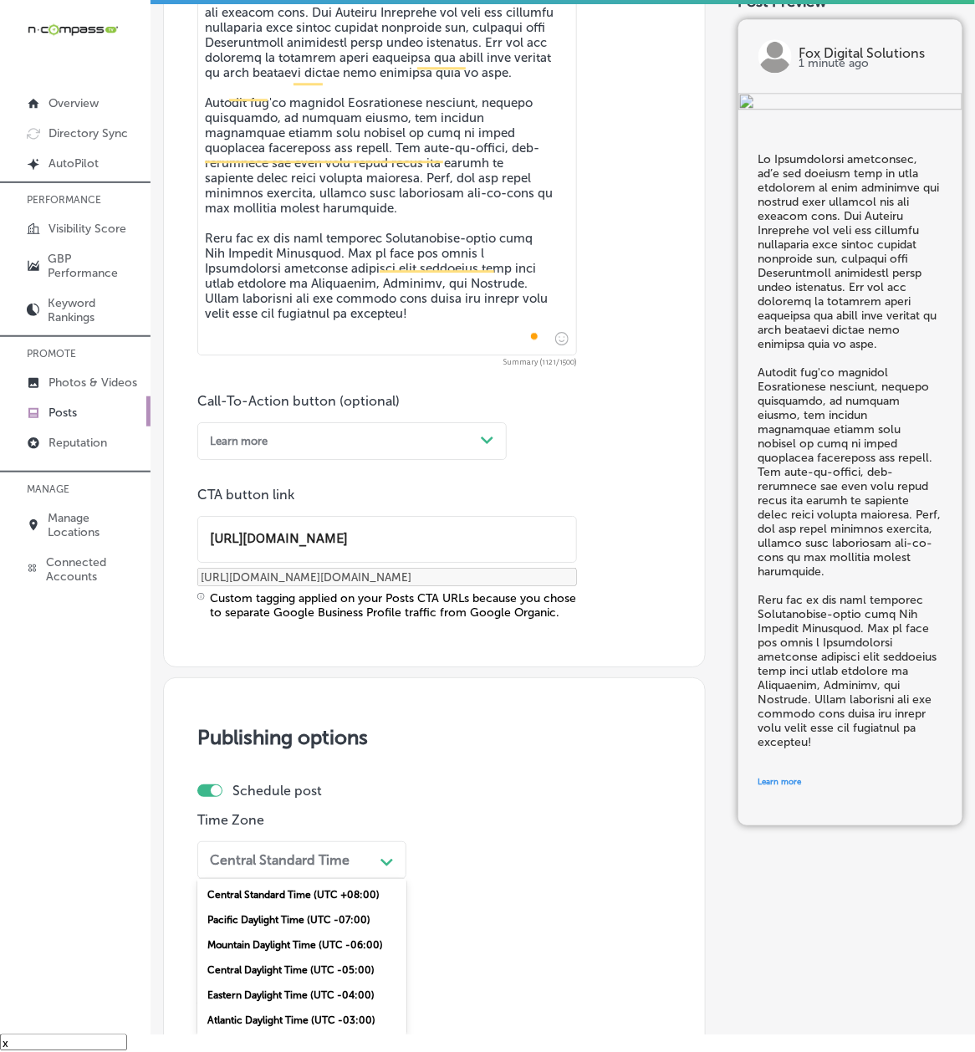
click at [242, 789] on div "Mountain Daylight Time (UTC -06:00)" at bounding box center [301, 945] width 209 height 25
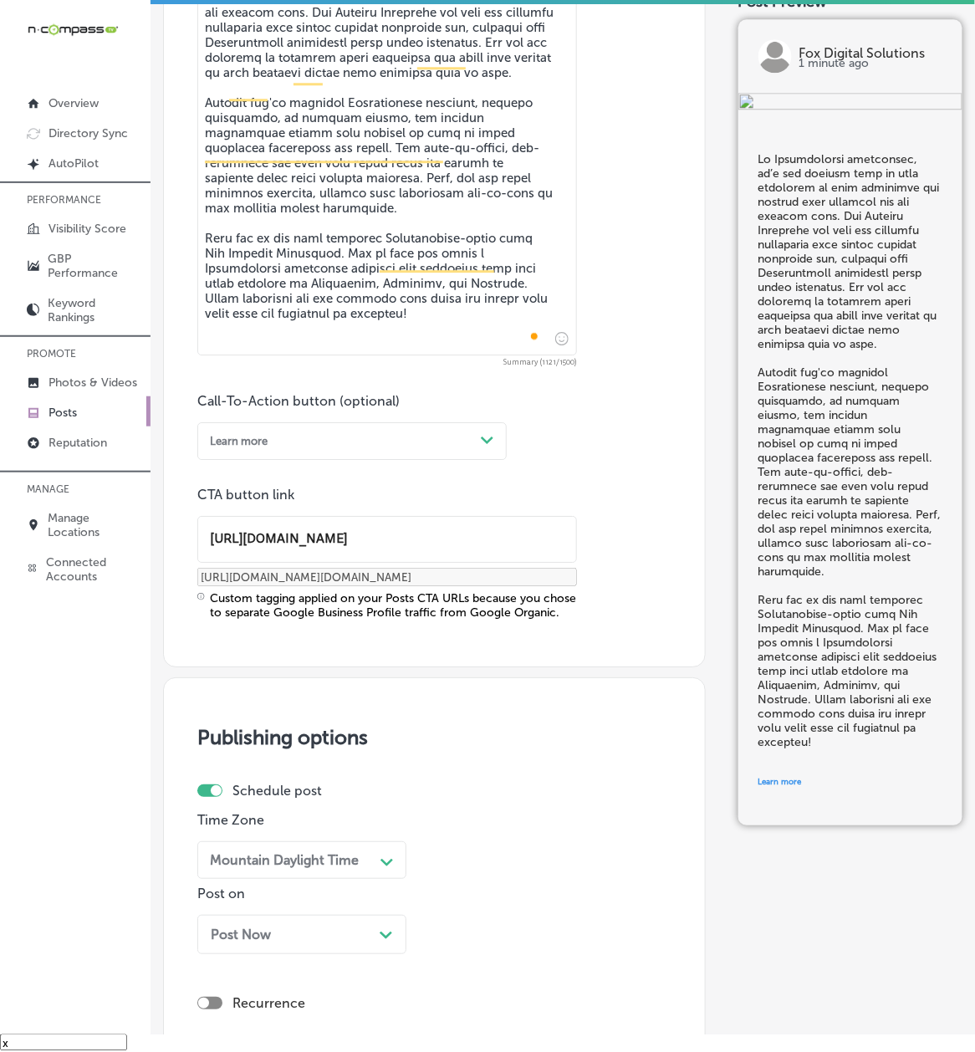
scroll to position [1272, 0]
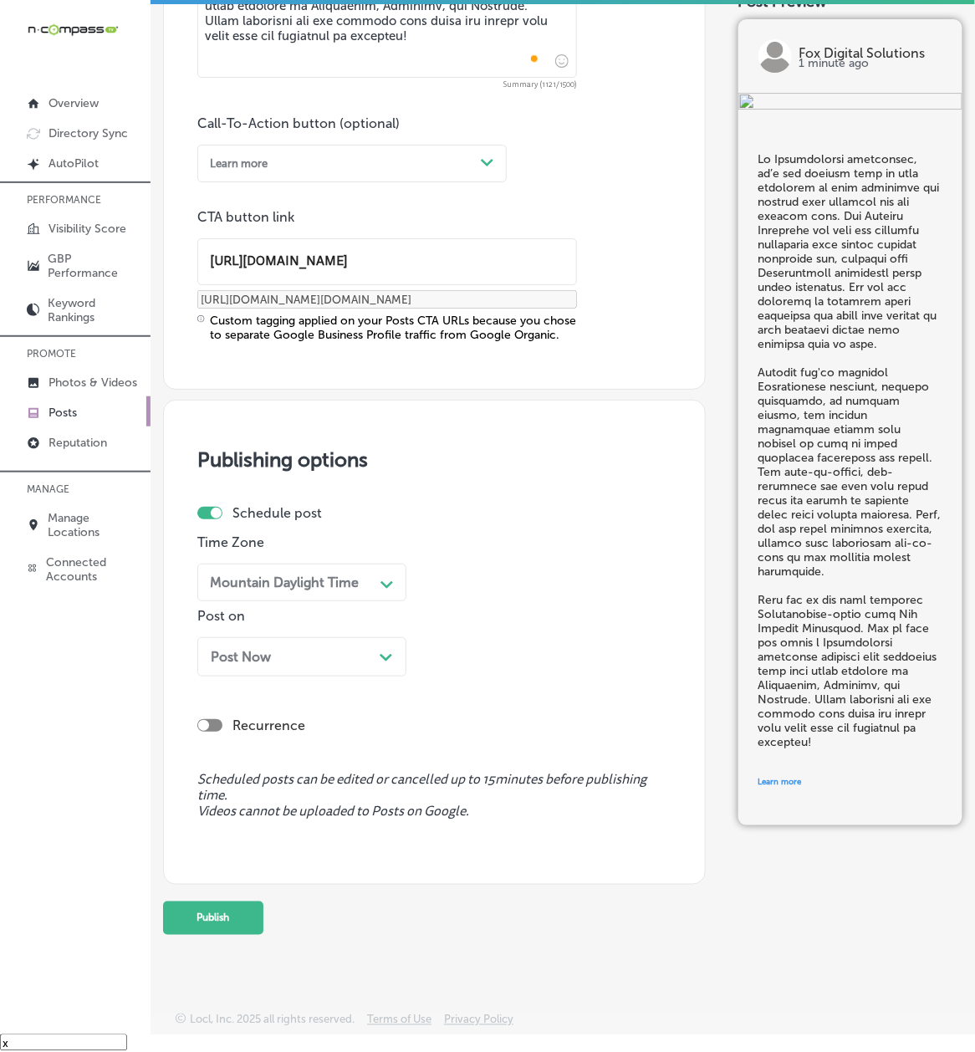
click at [265, 661] on span "Post Now" at bounding box center [241, 657] width 60 height 16
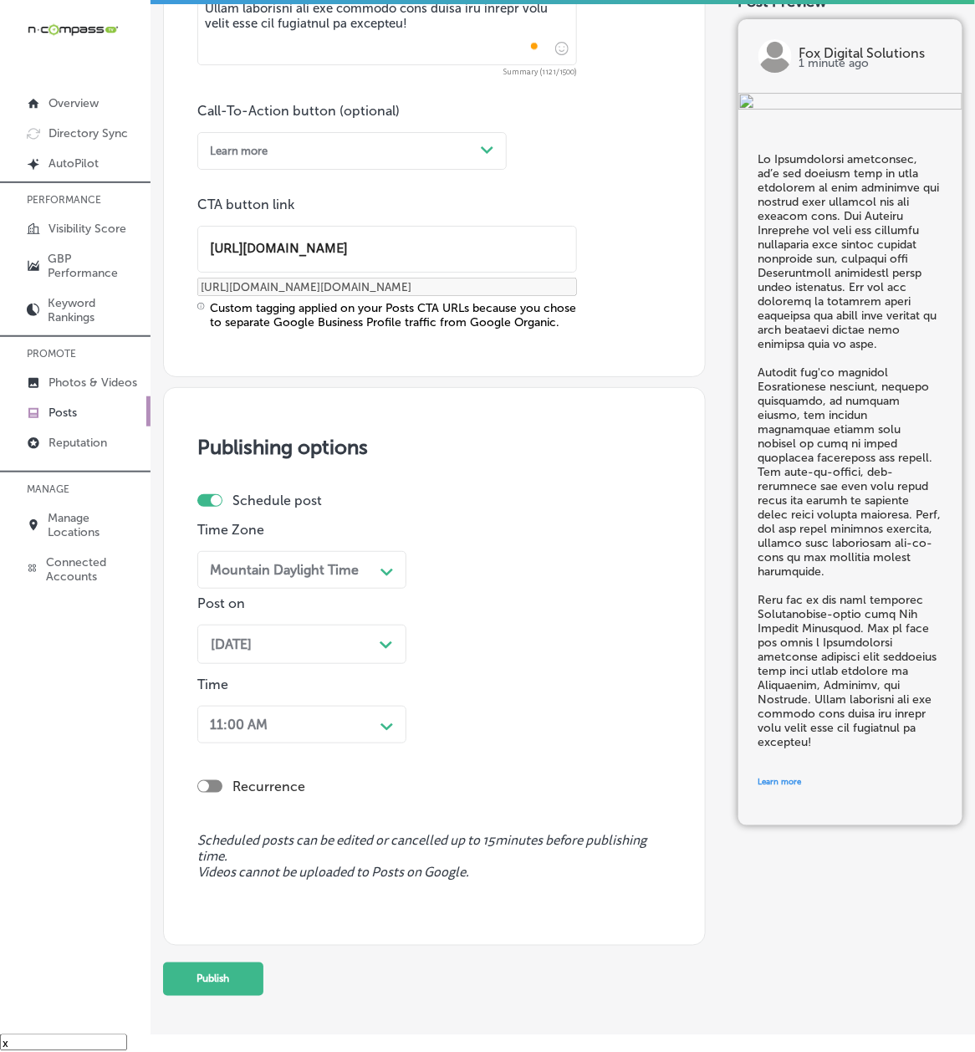
click at [248, 733] on div "11:00 AM" at bounding box center [239, 725] width 58 height 16
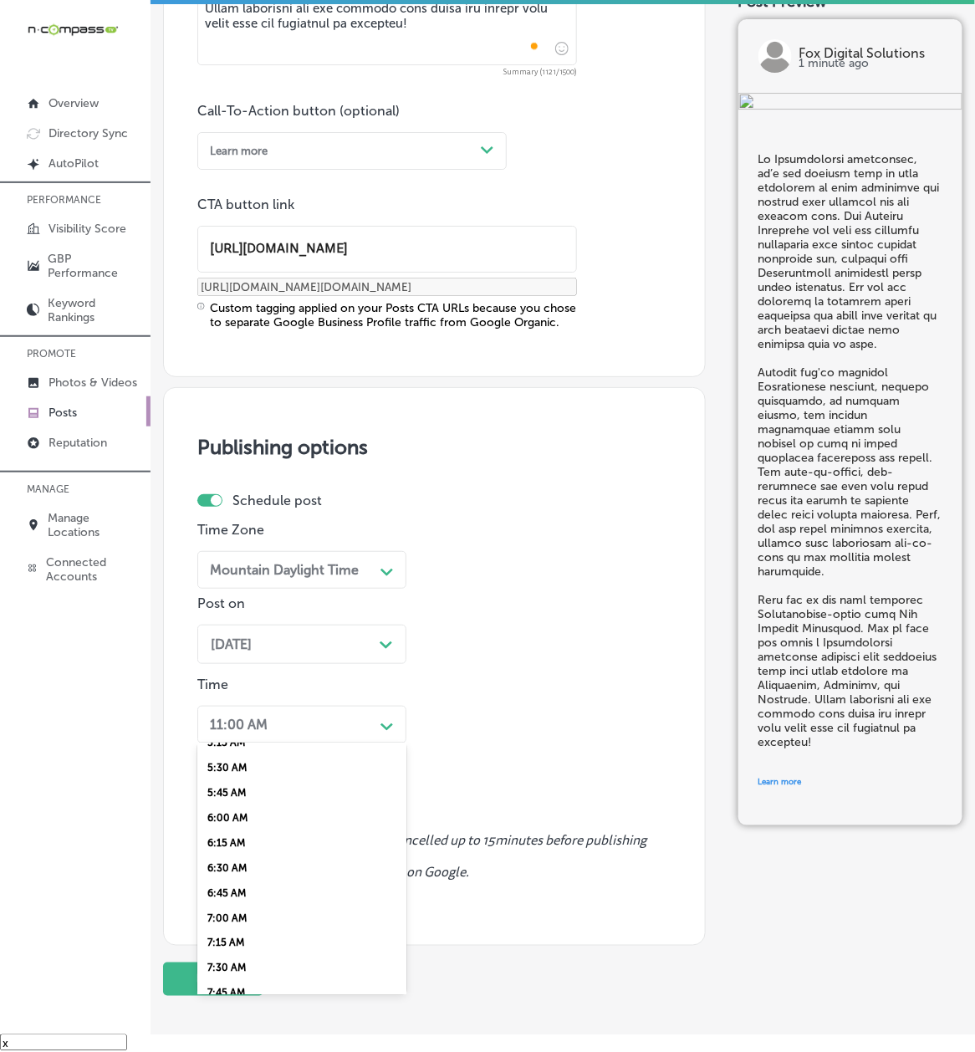
scroll to position [594, 0]
click at [235, 789] on div "7:00 AM" at bounding box center [301, 868] width 209 height 25
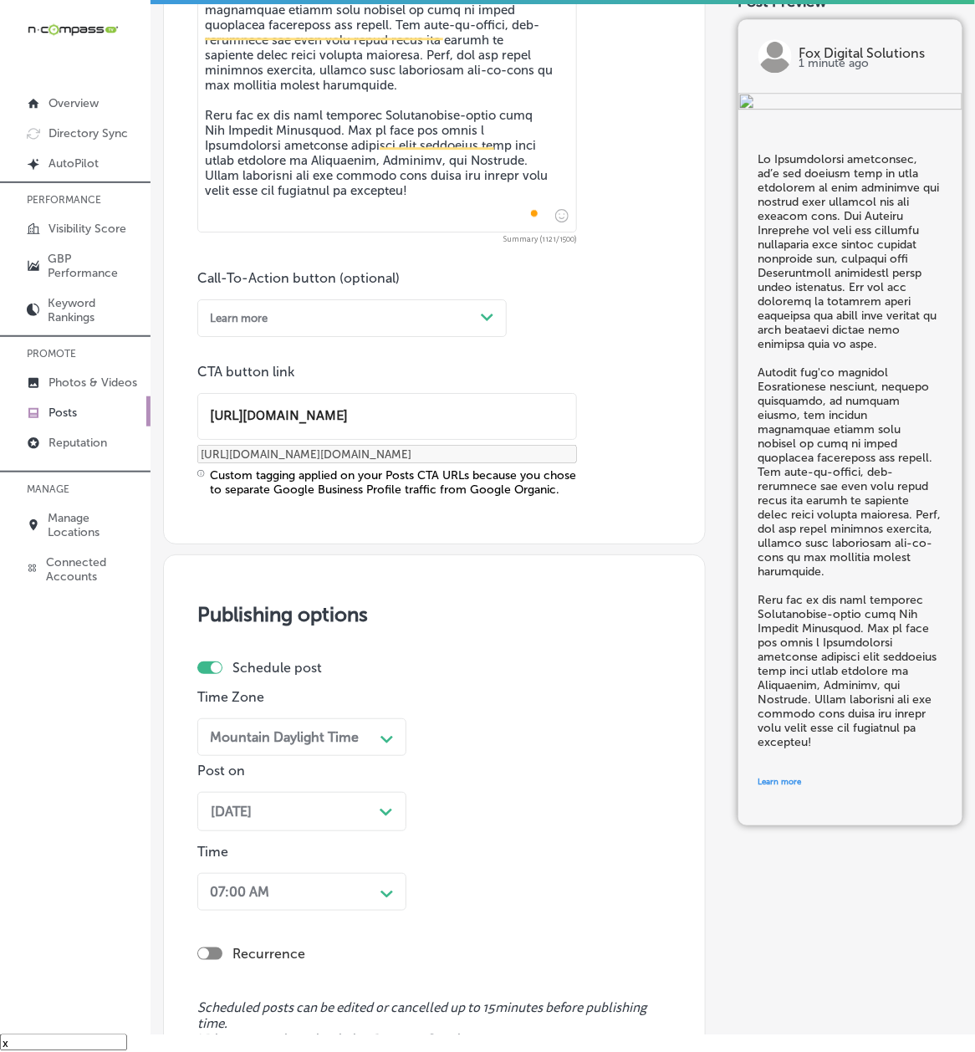
scroll to position [1345, 0]
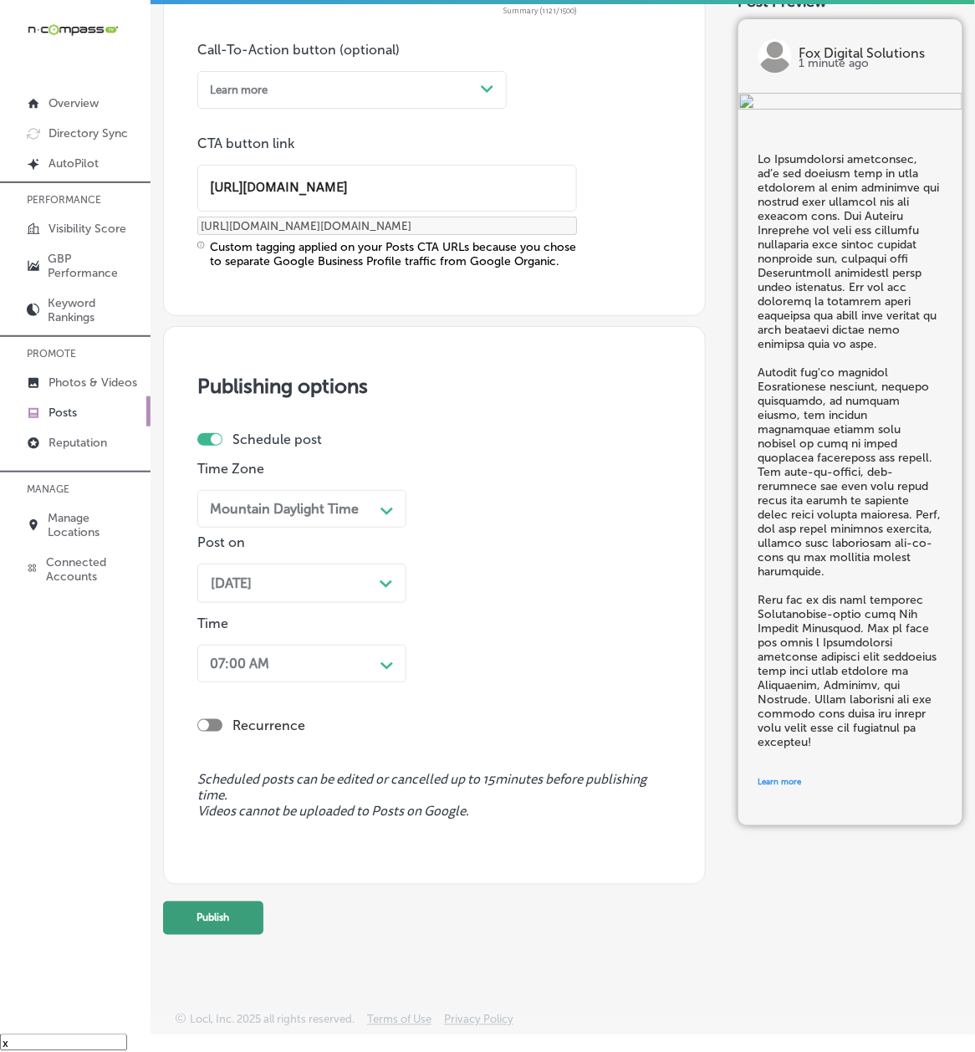
click at [225, 789] on button "Publish" at bounding box center [213, 918] width 100 height 33
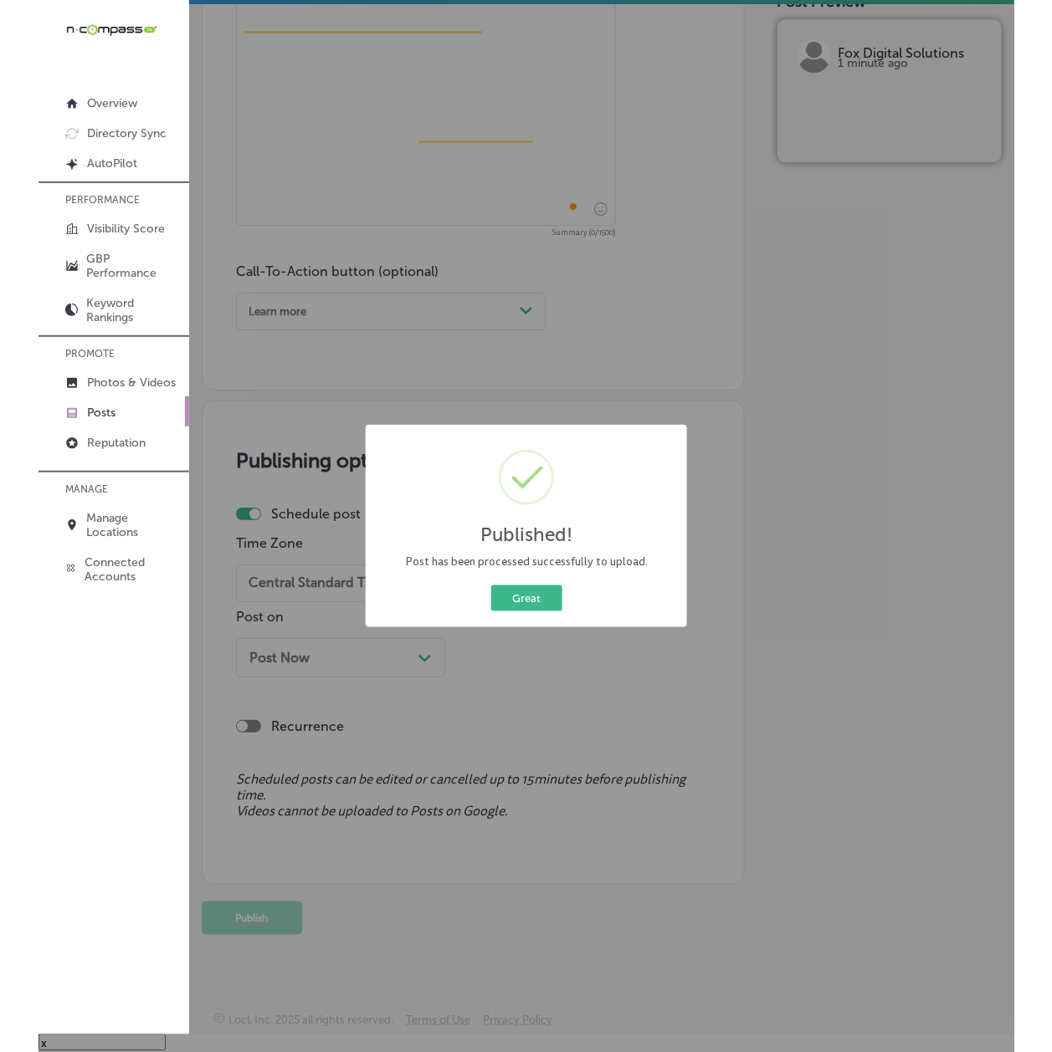
scroll to position [1109, 0]
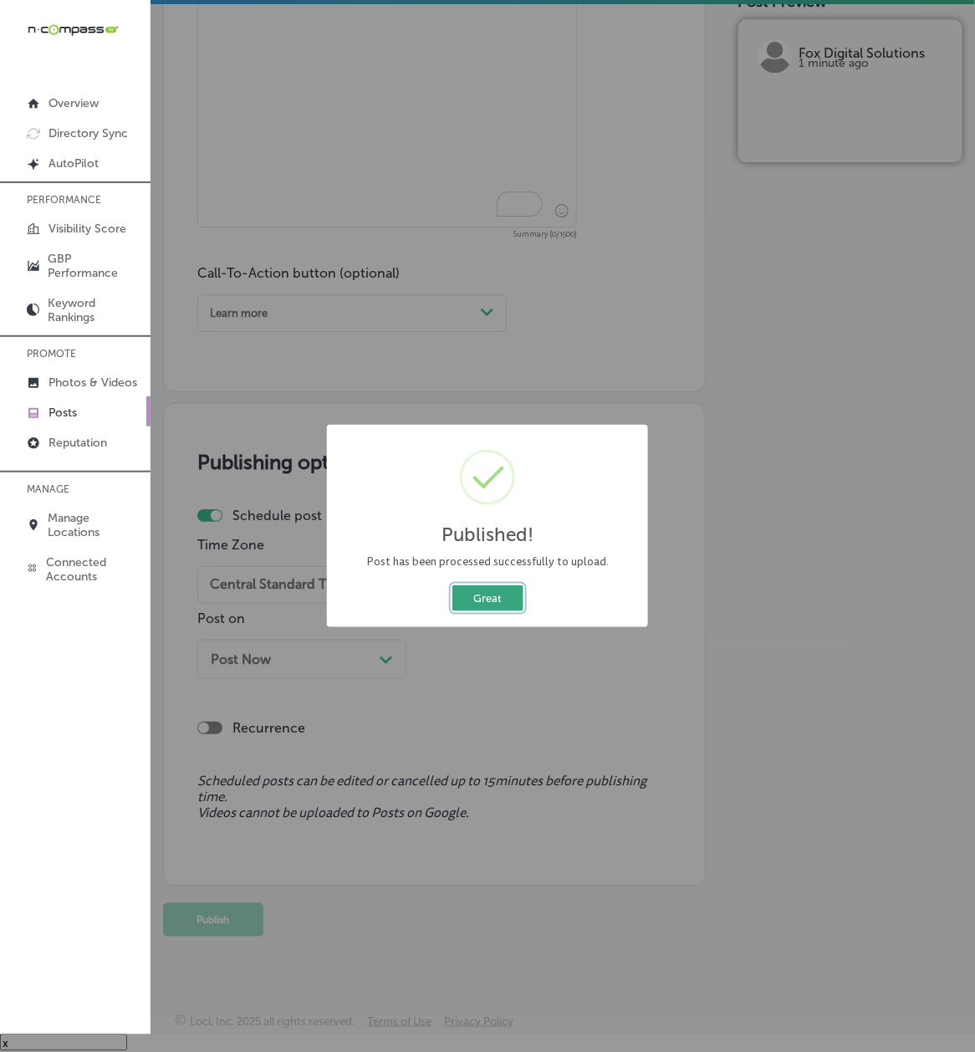
click at [490, 610] on button "Great" at bounding box center [488, 599] width 71 height 26
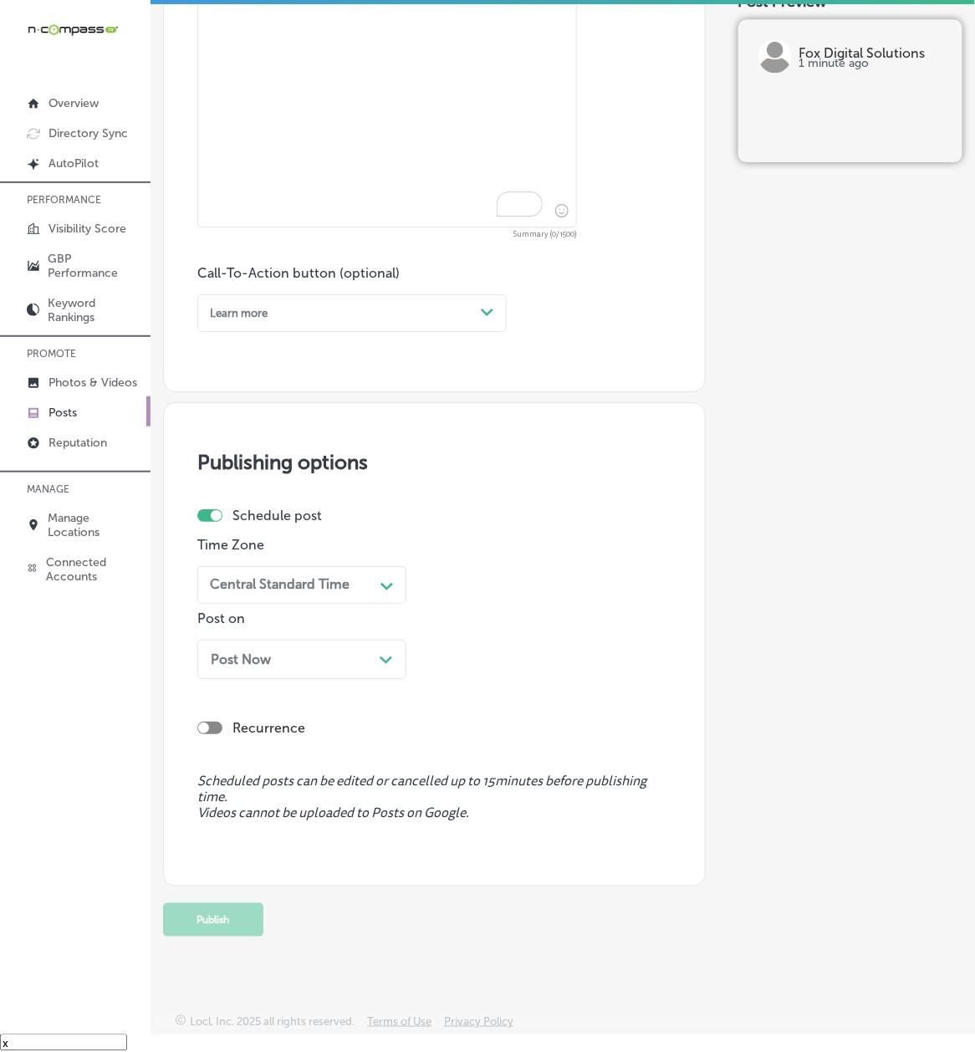
click at [688, 496] on div "Publishing options Schedule post Time Zone Central Standard Time Path Created w…" at bounding box center [434, 644] width 543 height 485
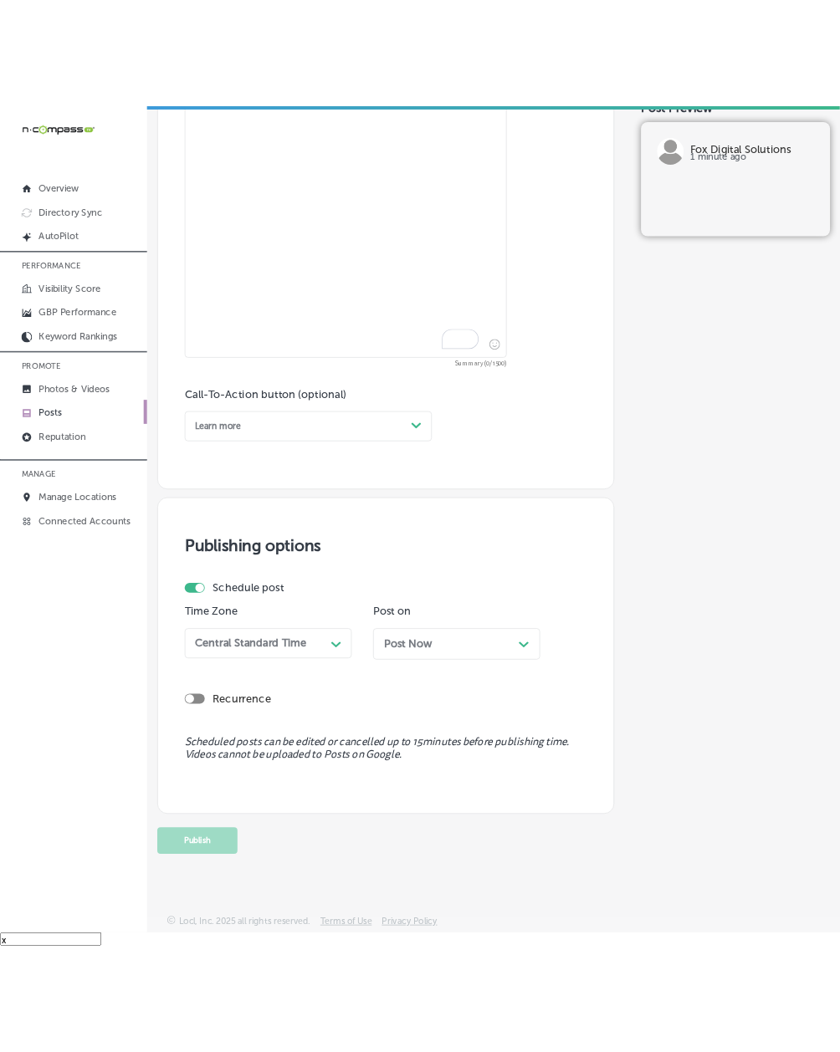
scroll to position [1129, 0]
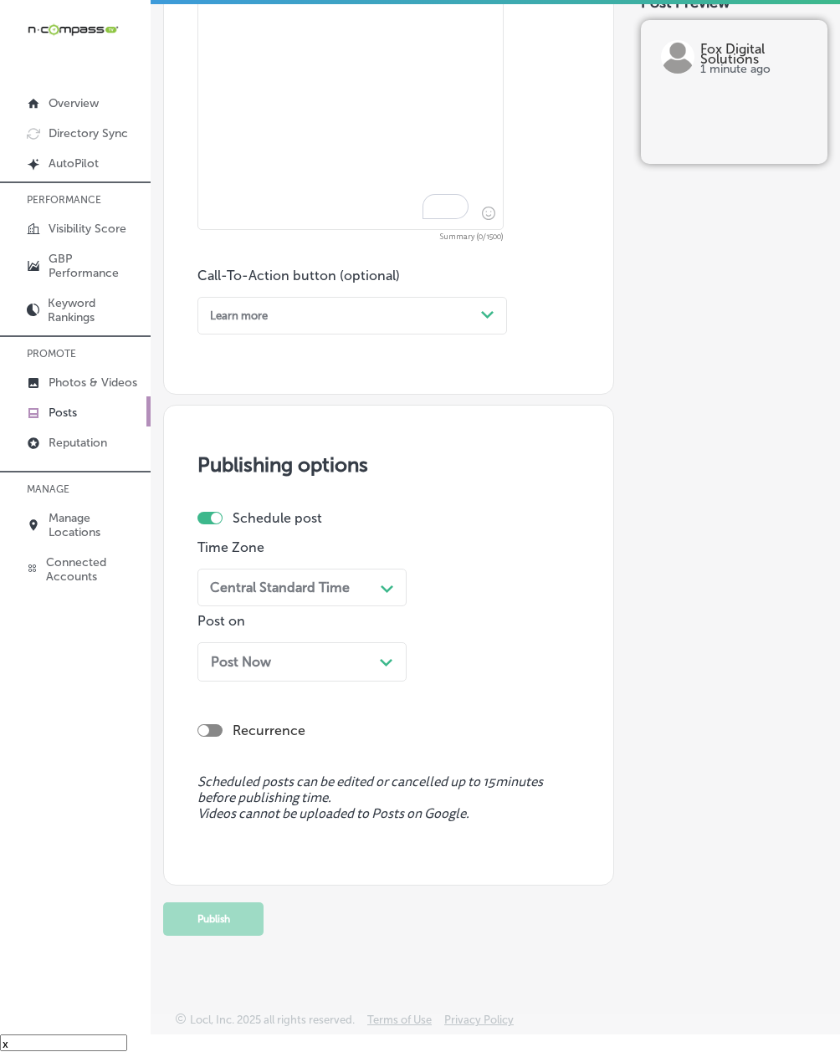
click at [265, 159] on textarea "To enrich screen reader interactions, please activate Accessibility in Grammarl…" at bounding box center [350, 36] width 306 height 388
paste textarea "Geofencing advertising services from Gateway Digital Media Group deliver target…"
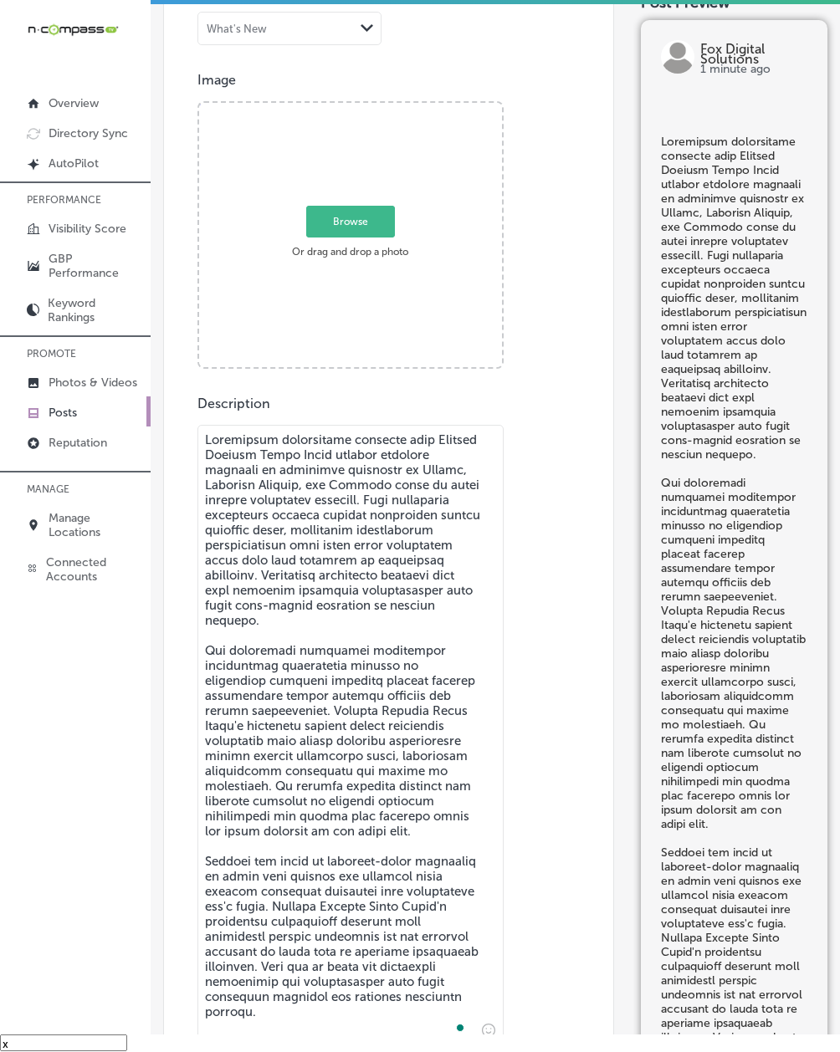
scroll to position [529, 0]
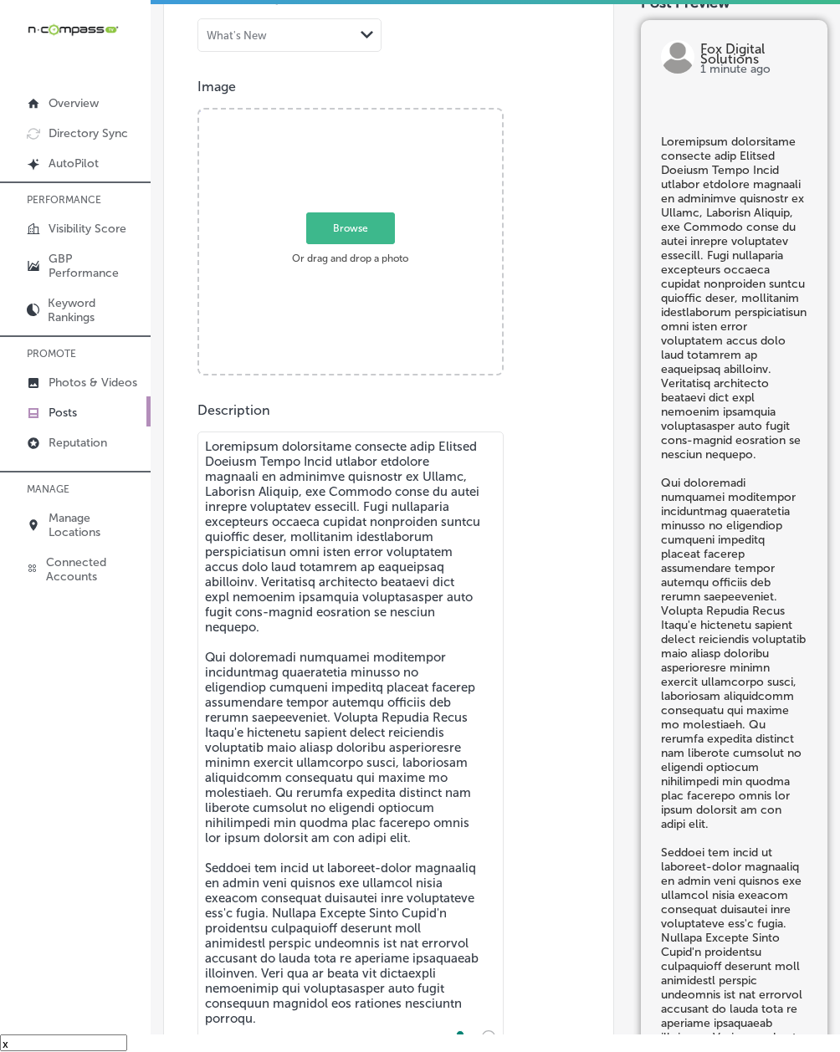
type textarea "Geofencing advertising services from Gateway Digital Media Group deliver target…"
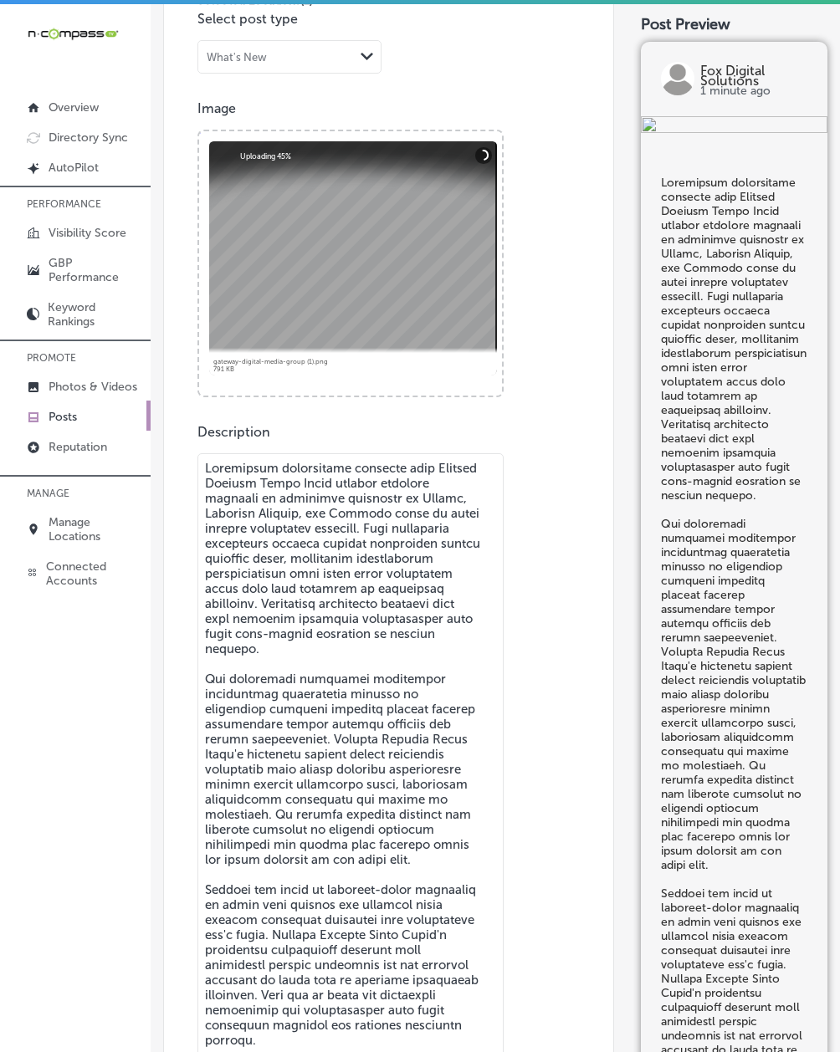
scroll to position [0, 0]
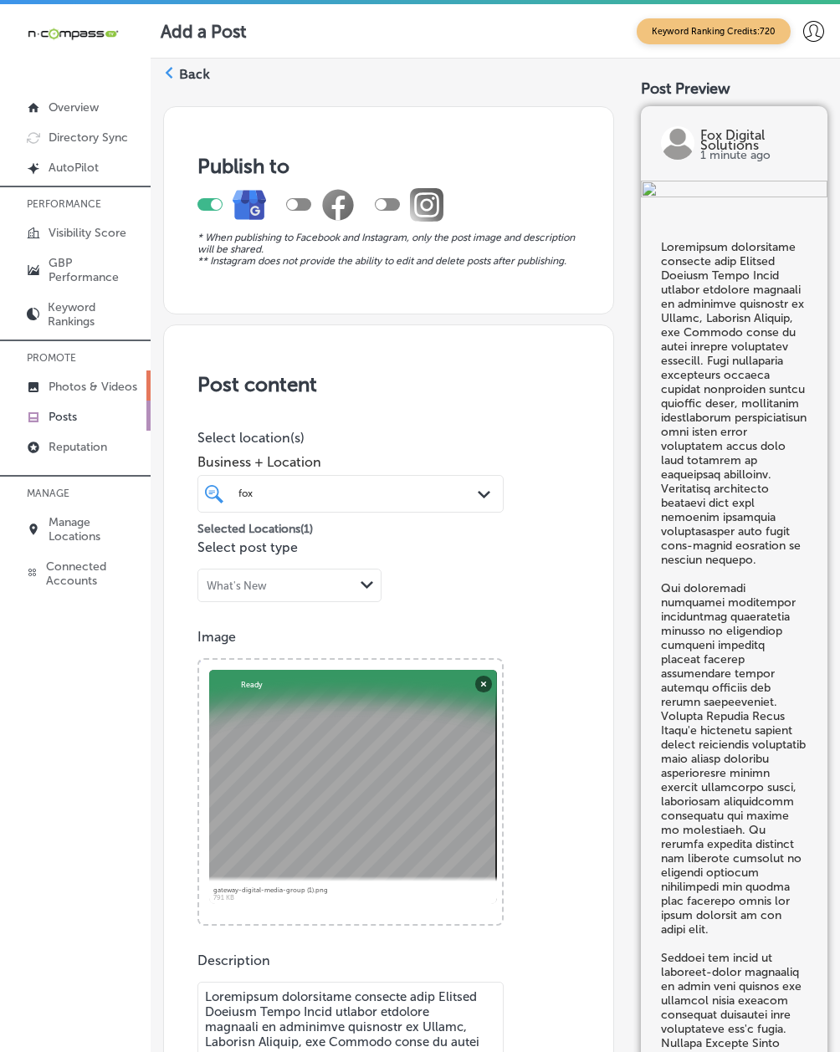
click at [80, 387] on p "Photos & Videos" at bounding box center [93, 387] width 89 height 14
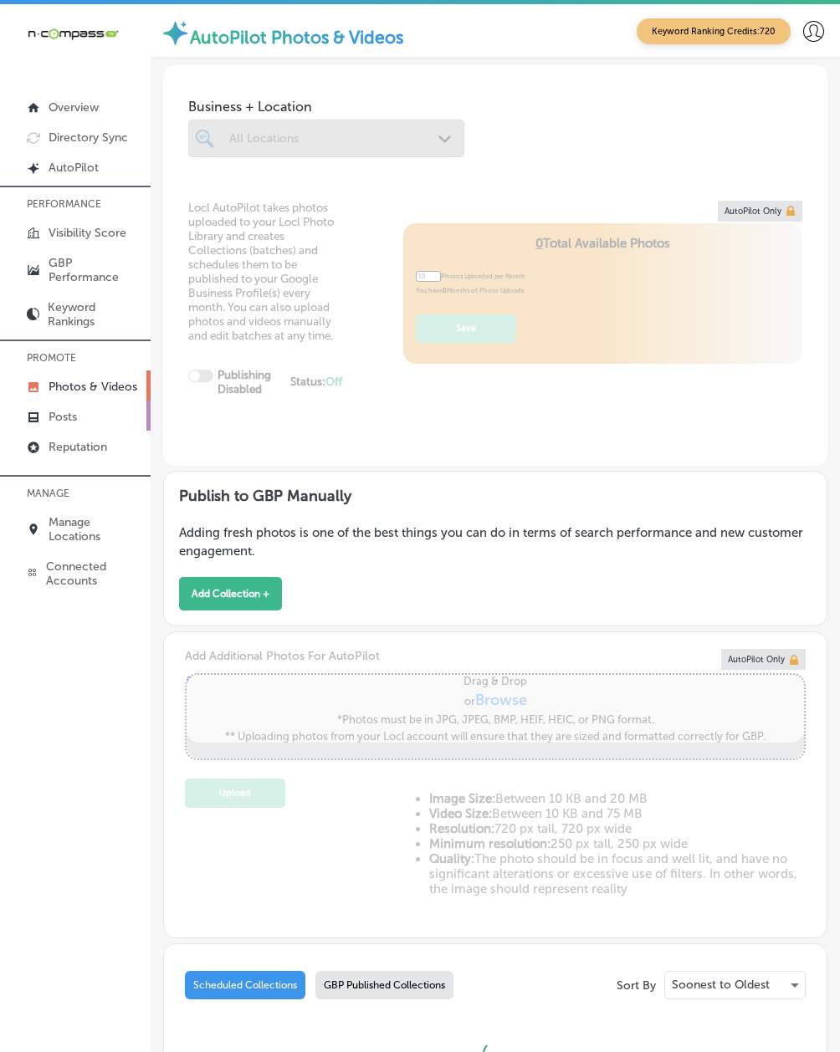
click at [67, 416] on p "Posts" at bounding box center [63, 417] width 28 height 14
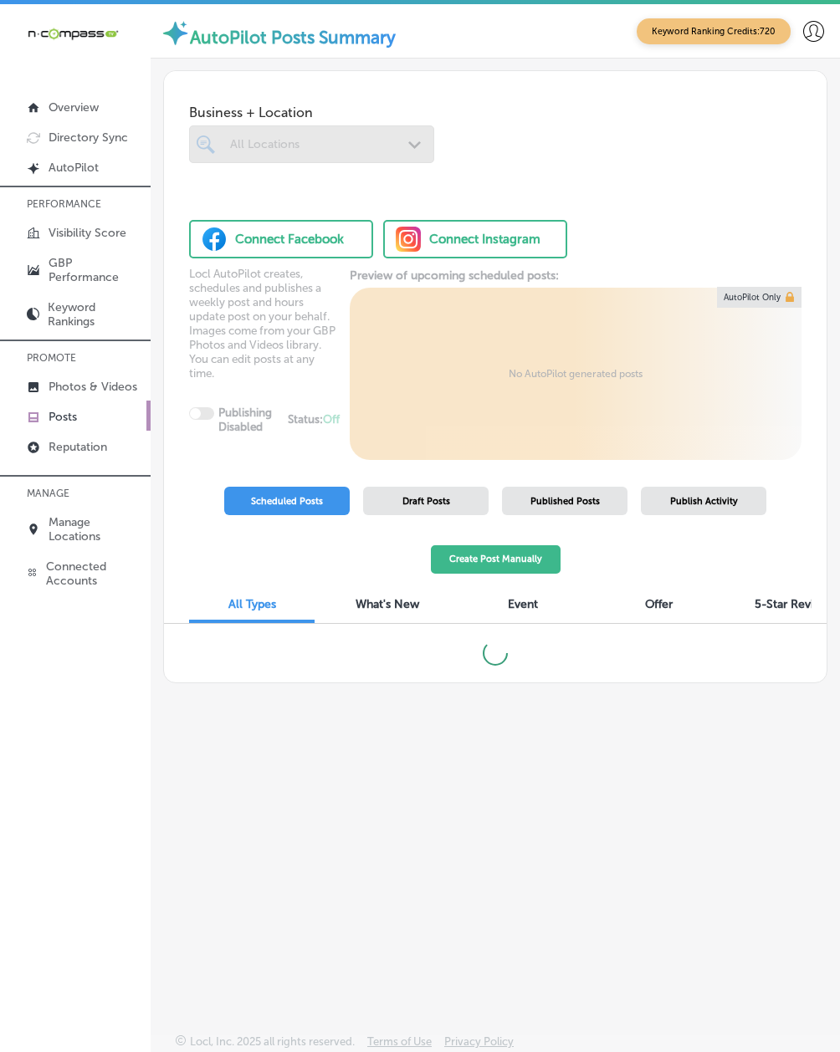
click at [514, 557] on button "Create Post Manually" at bounding box center [496, 559] width 130 height 29
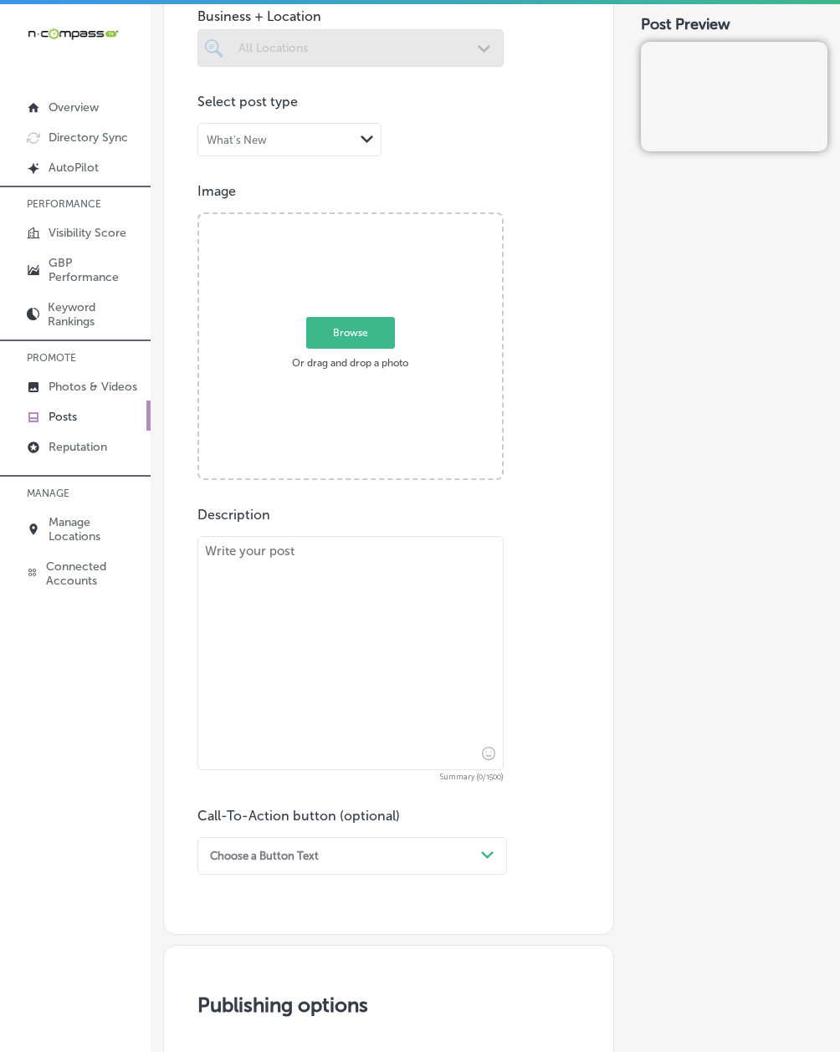
click at [225, 709] on textarea at bounding box center [350, 653] width 306 height 234
paste textarea "Geofencing advertising services from Gateway Digital Media Group deliver target…"
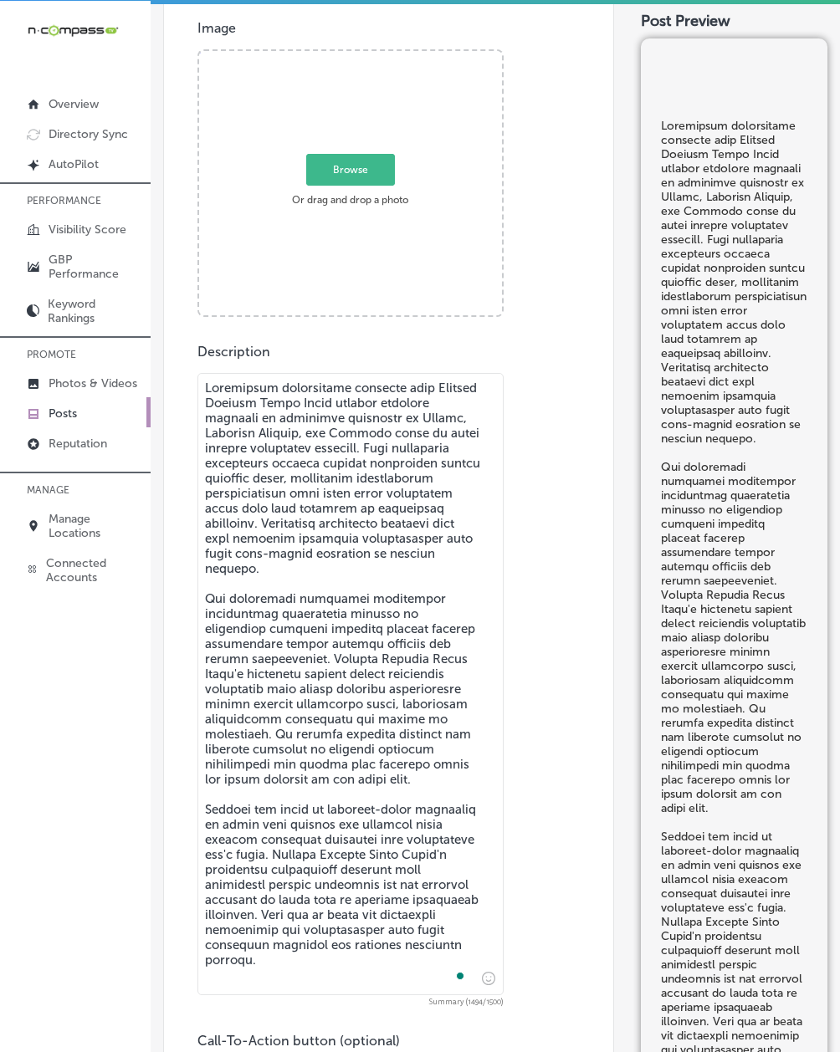
scroll to position [255, 0]
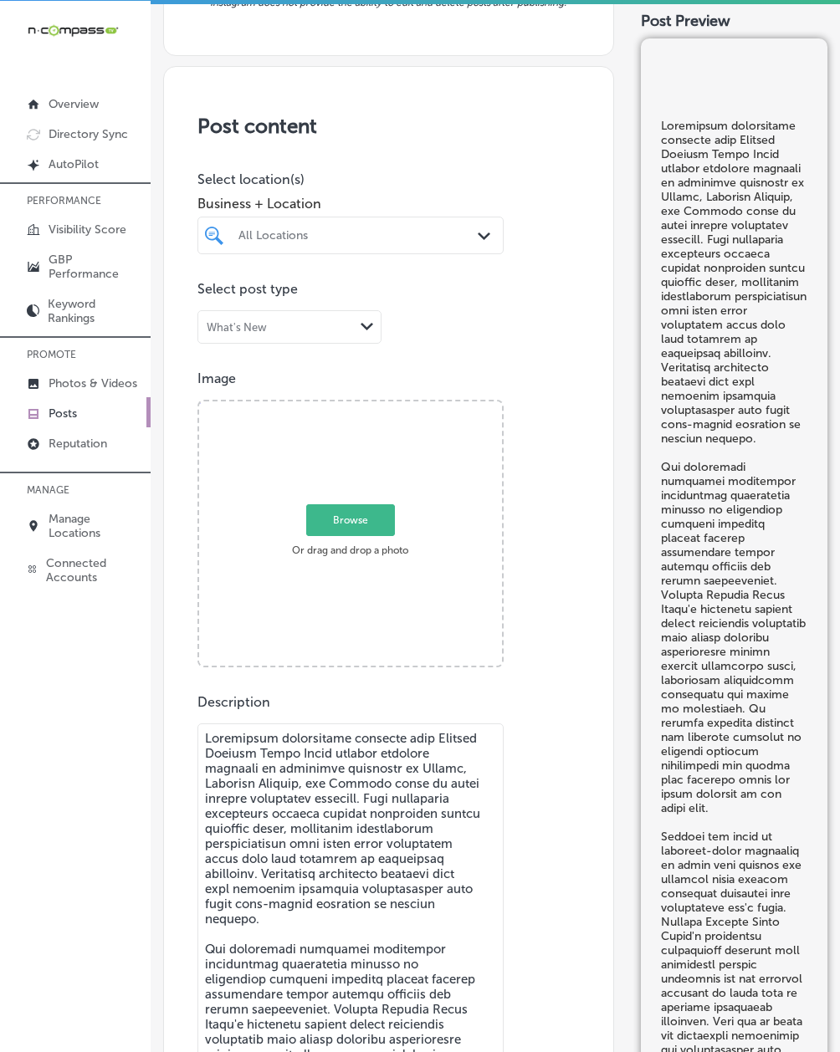
type textarea "Geofencing advertising services from Gateway Digital Media Group deliver target…"
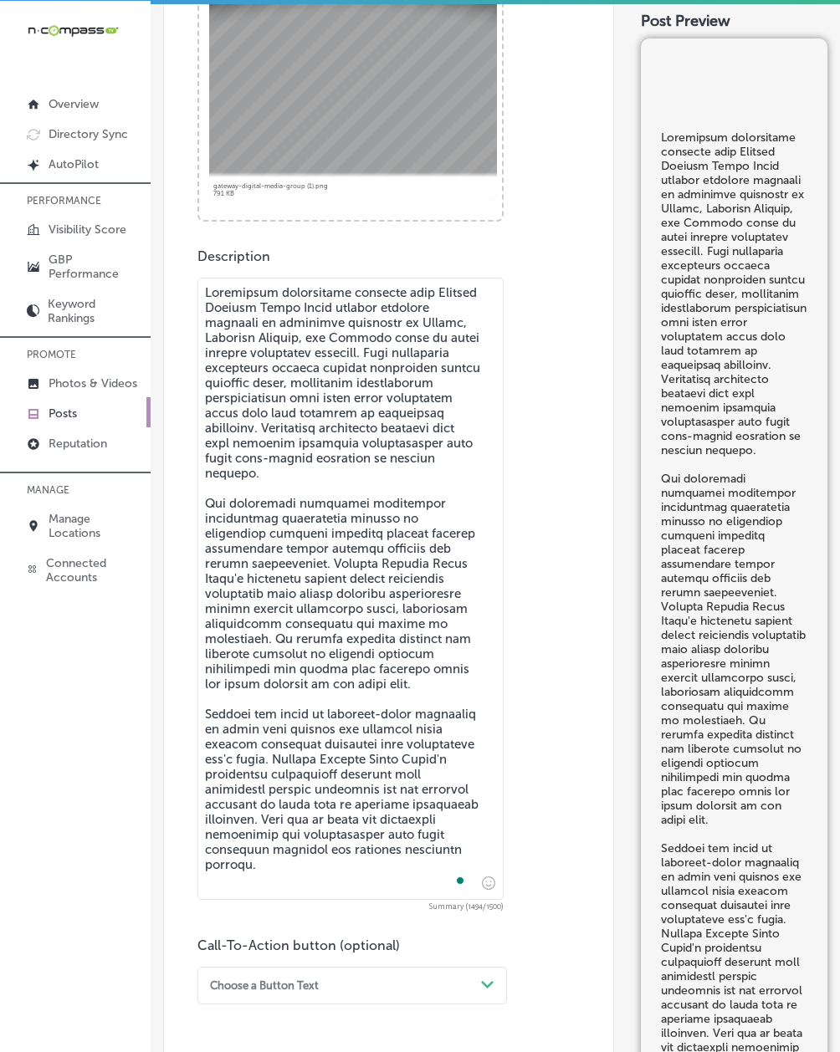
scroll to position [1148, 0]
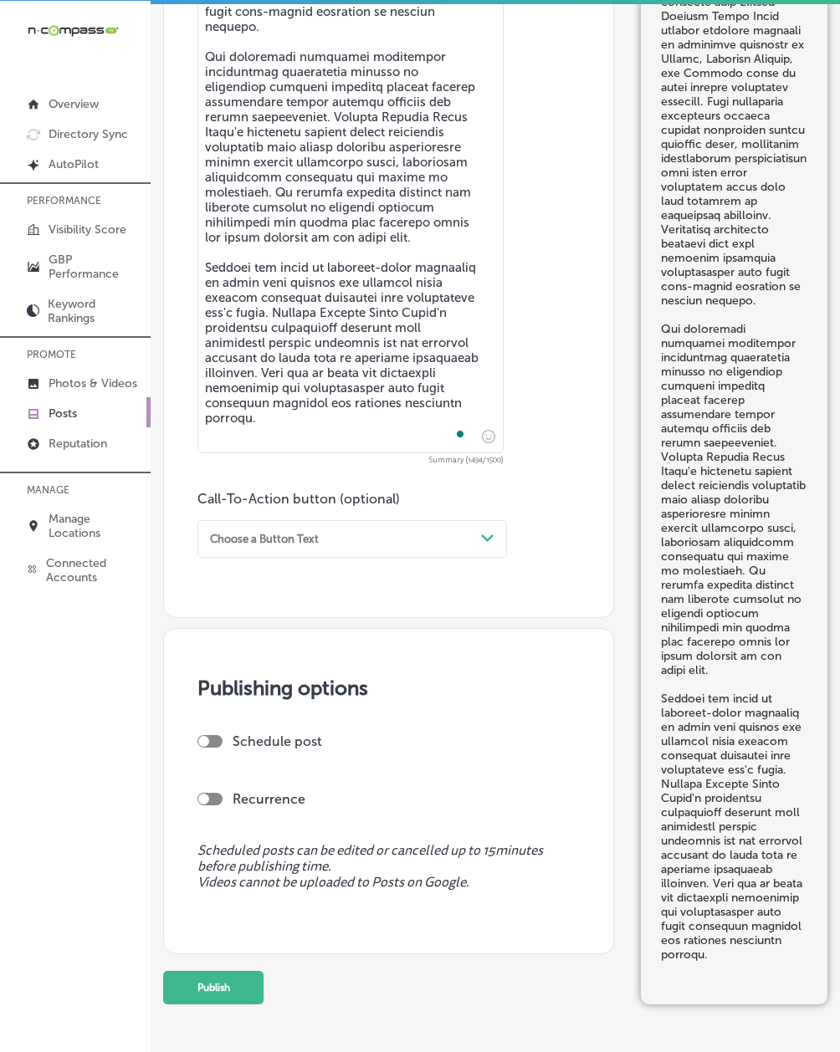
click at [293, 550] on div "Choose a Button Text" at bounding box center [338, 539] width 271 height 23
click at [269, 727] on div "Call Now" at bounding box center [352, 724] width 310 height 25
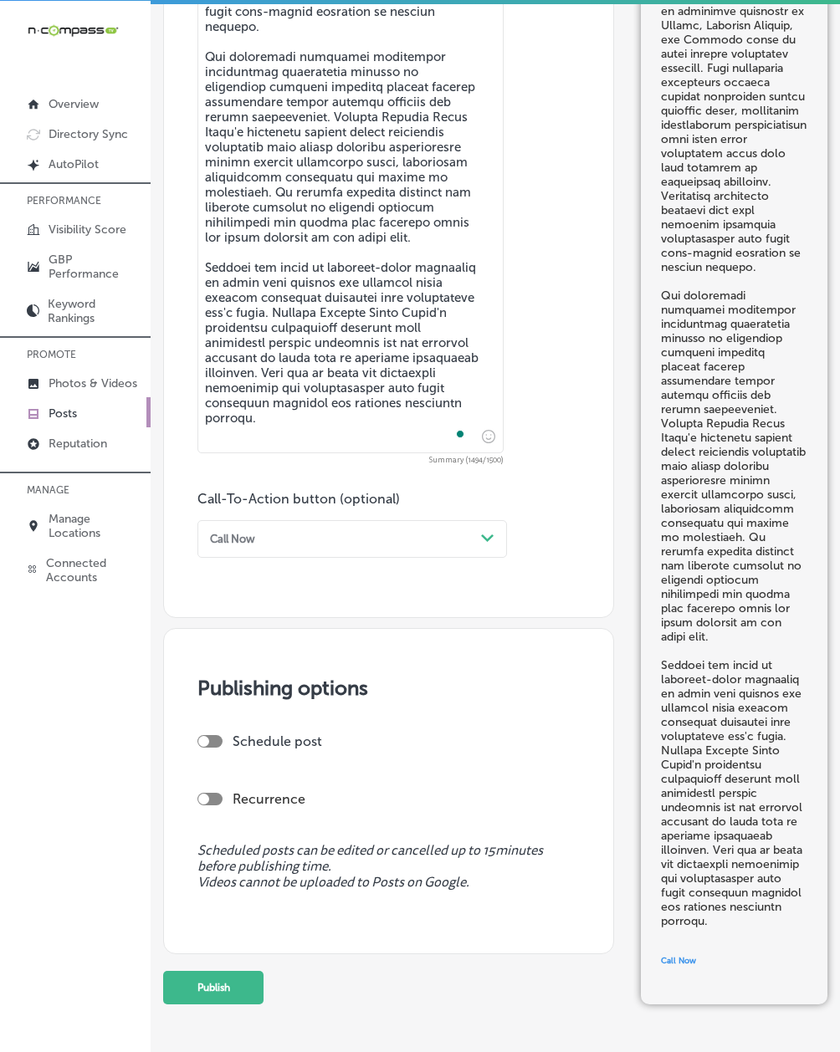
click at [205, 747] on div at bounding box center [203, 741] width 11 height 11
checkbox input "true"
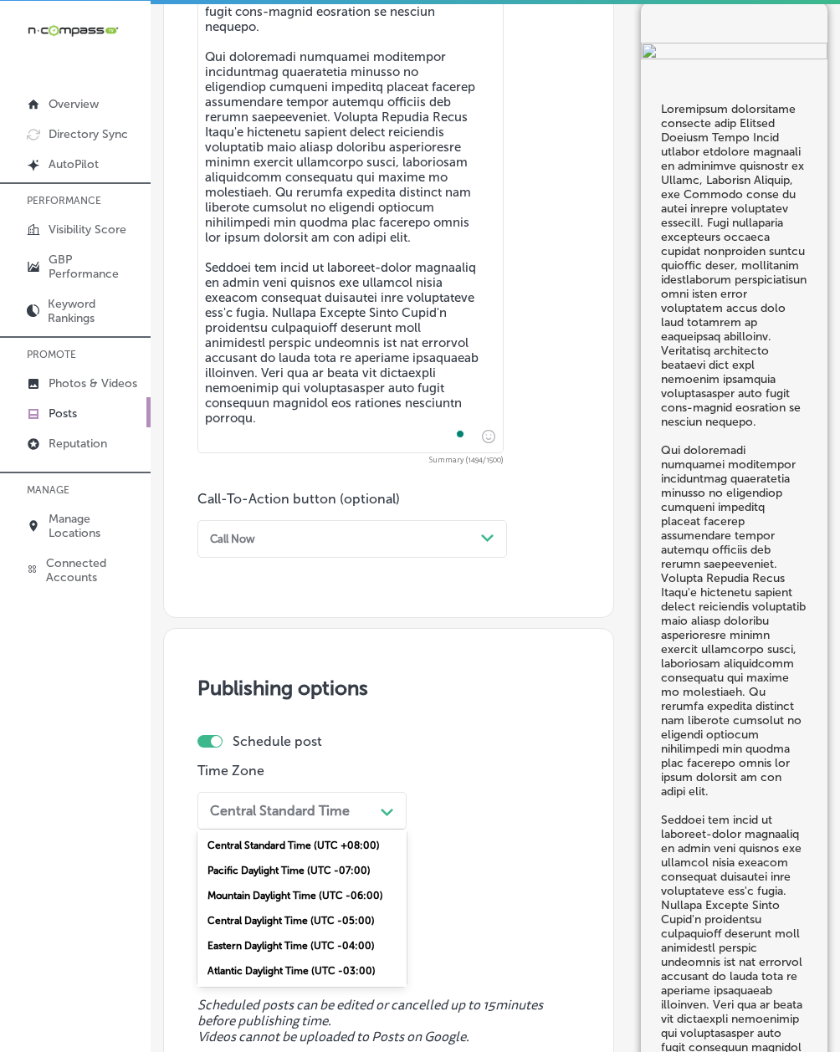
click at [218, 789] on div "Central Standard Time Path Created with Sketch." at bounding box center [301, 811] width 209 height 38
click at [241, 789] on div "Mountain Daylight Time (UTC -06:00)" at bounding box center [301, 895] width 209 height 25
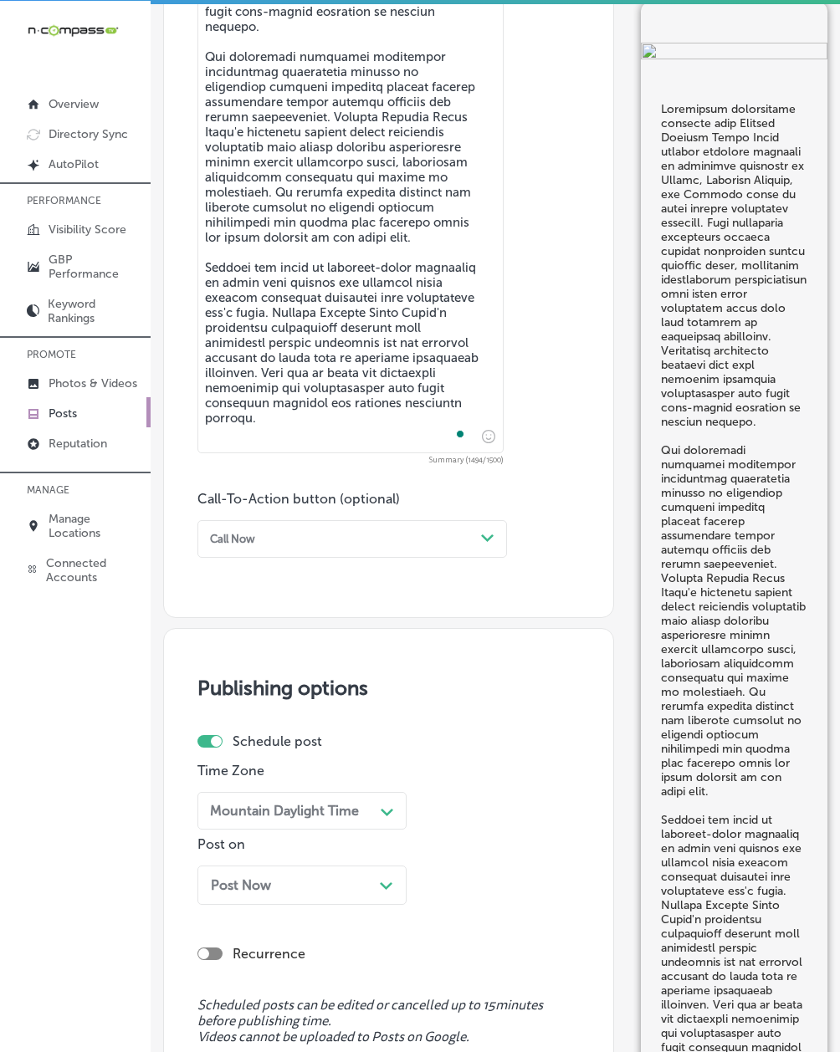
click at [248, 789] on span "Post Now" at bounding box center [241, 886] width 60 height 16
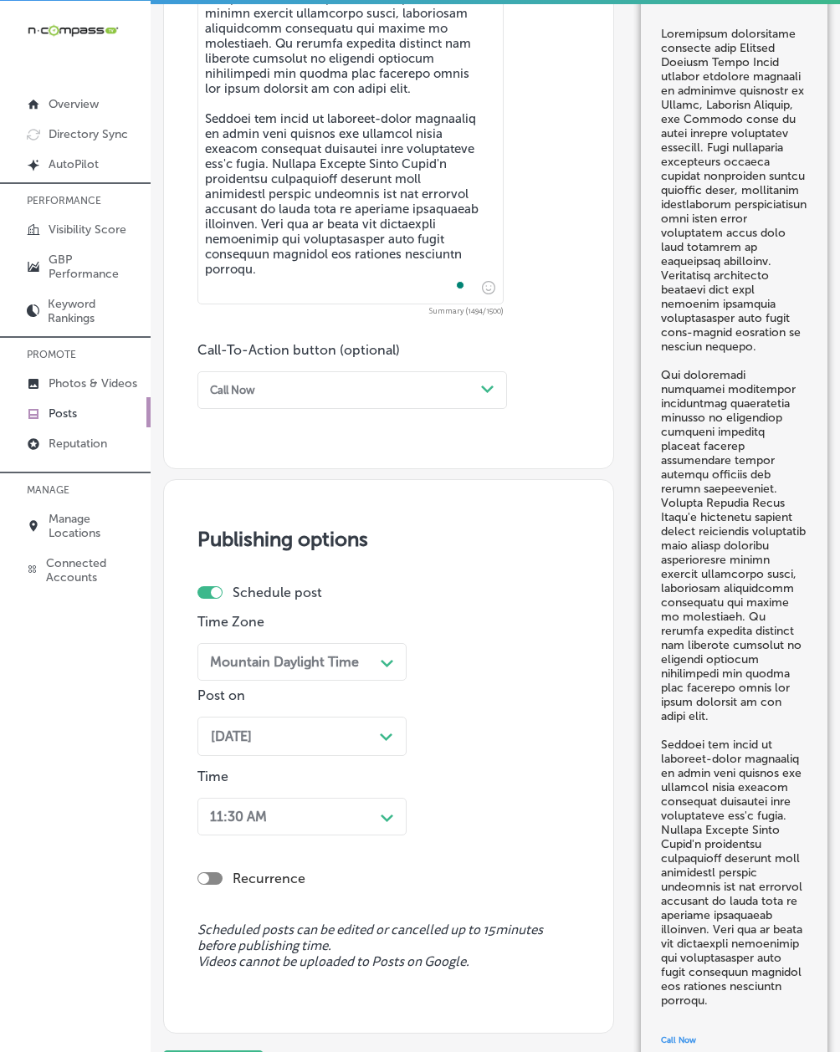
click at [283, 789] on div "11:30 AM Path Created with Sketch." at bounding box center [301, 817] width 209 height 38
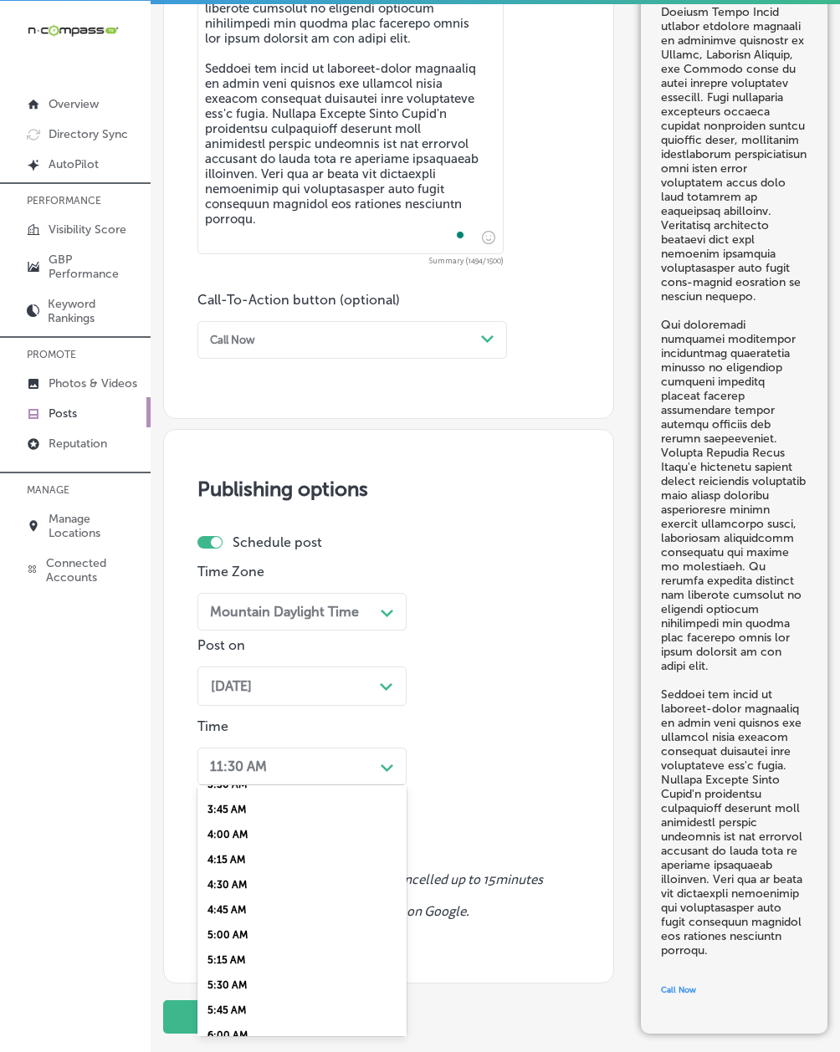
scroll to position [594, 0]
click at [253, 789] on div "7:00 AM" at bounding box center [301, 910] width 209 height 25
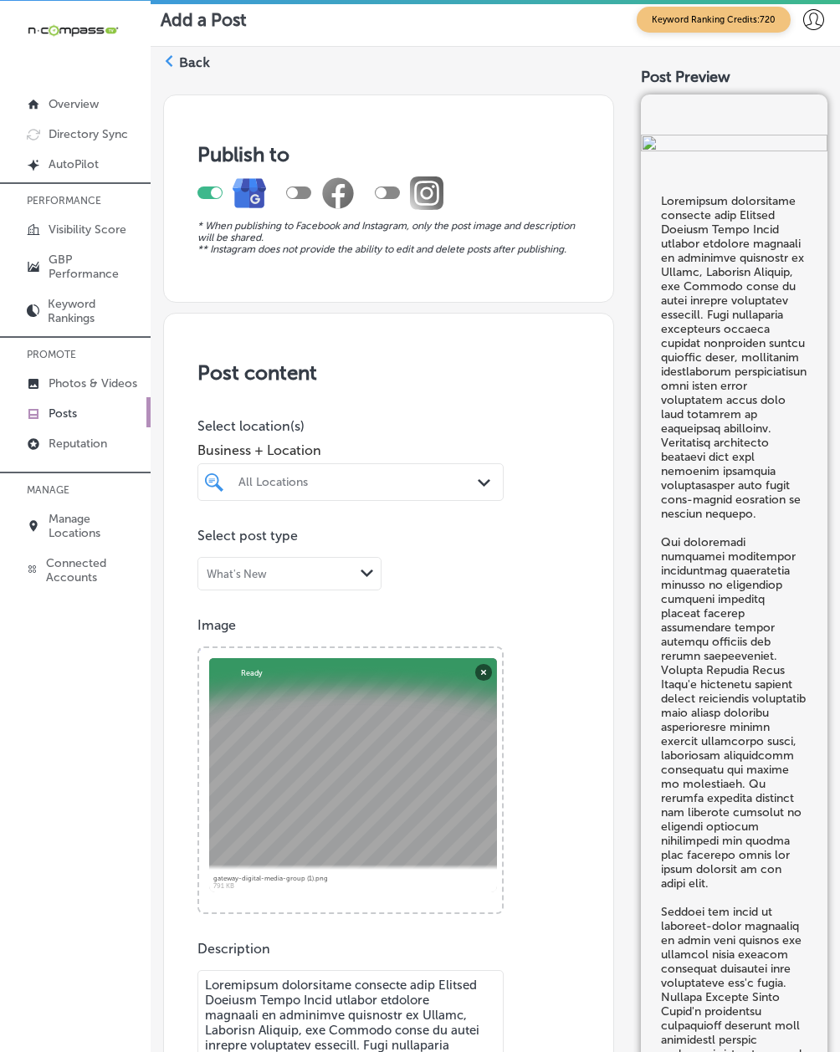
scroll to position [0, 0]
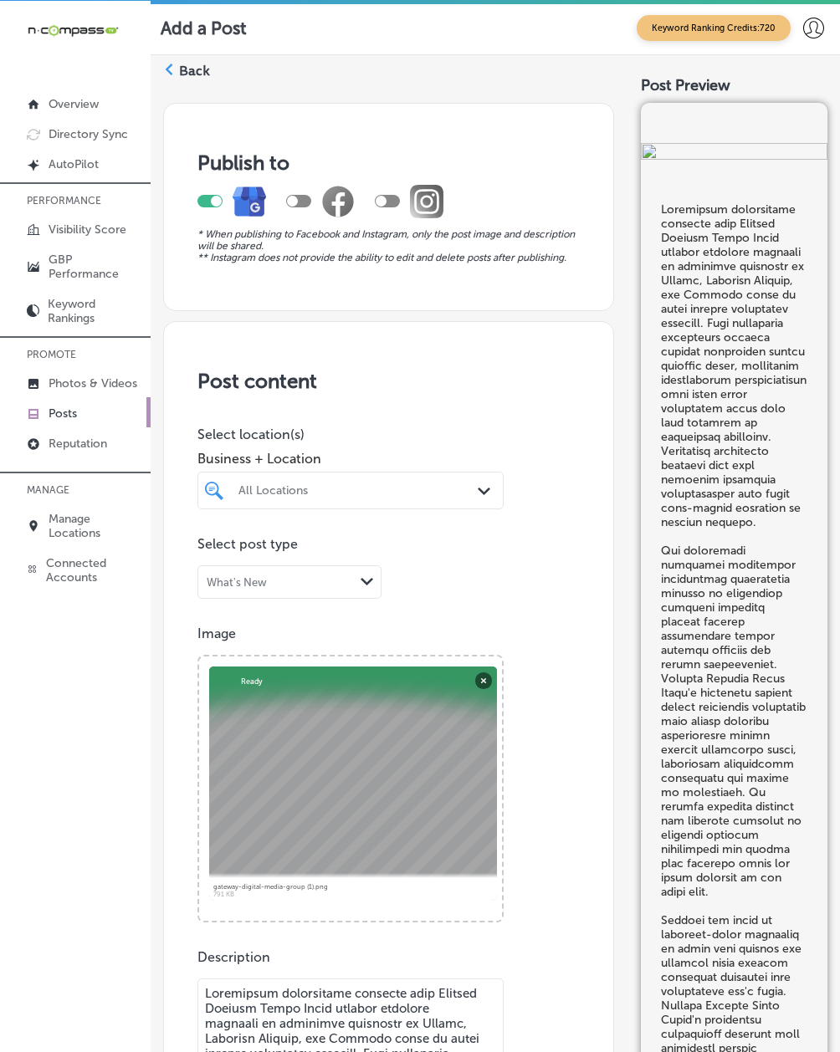
click at [228, 496] on div "All Locations Path Created with Sketch." at bounding box center [350, 490] width 305 height 22
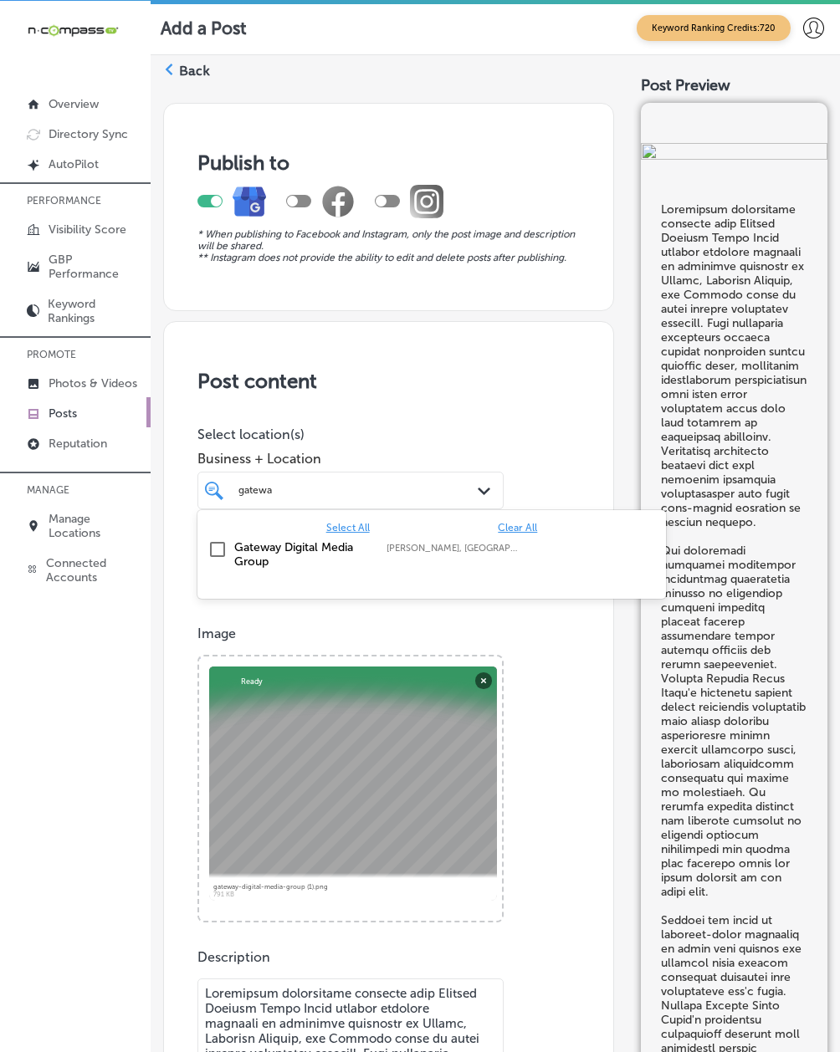
click at [239, 579] on div "Select All Clear All Gateway Digital Media Group [GEOGRAPHIC_DATA], [GEOGRAPHIC…" at bounding box center [431, 544] width 468 height 69
click at [219, 572] on div "Gateway Digital Media Group [GEOGRAPHIC_DATA], [GEOGRAPHIC_DATA], [GEOGRAPHIC_D…" at bounding box center [431, 554] width 455 height 35
type input "gatewa"
click at [138, 681] on div "iconmonstr-menu-thin copy Created with Sketch. Overview Directory Sync Created …" at bounding box center [75, 527] width 151 height 1052
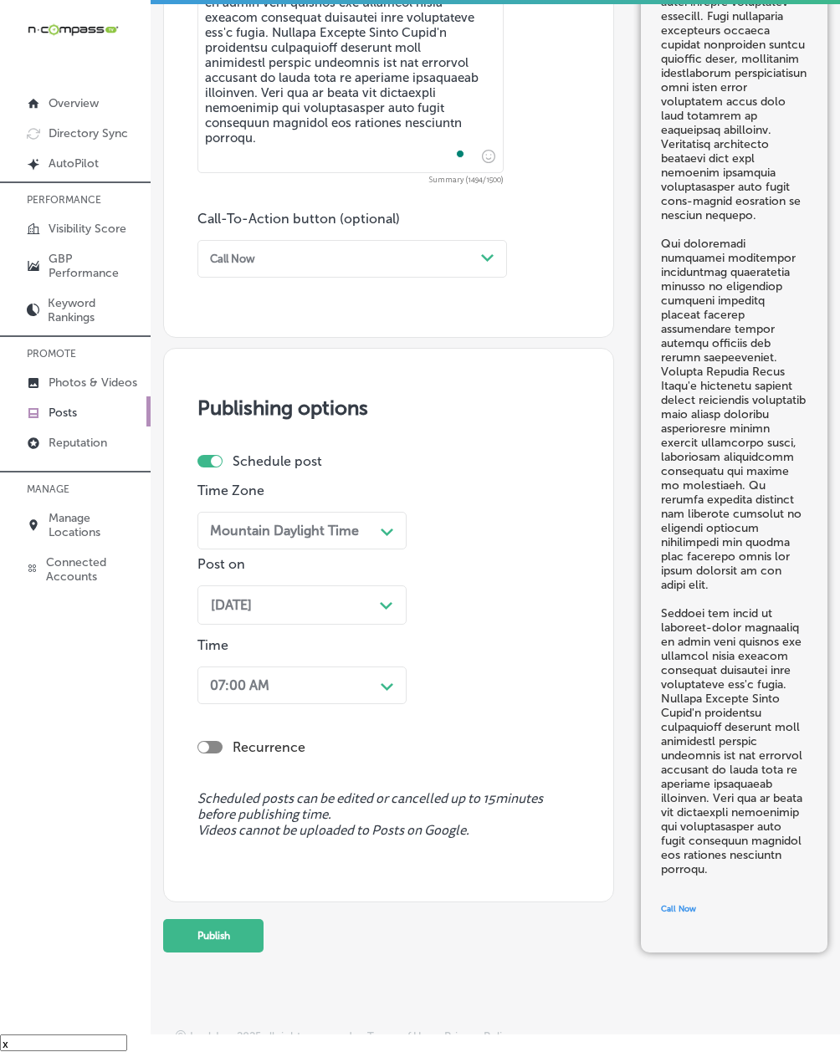
scroll to position [1436, 0]
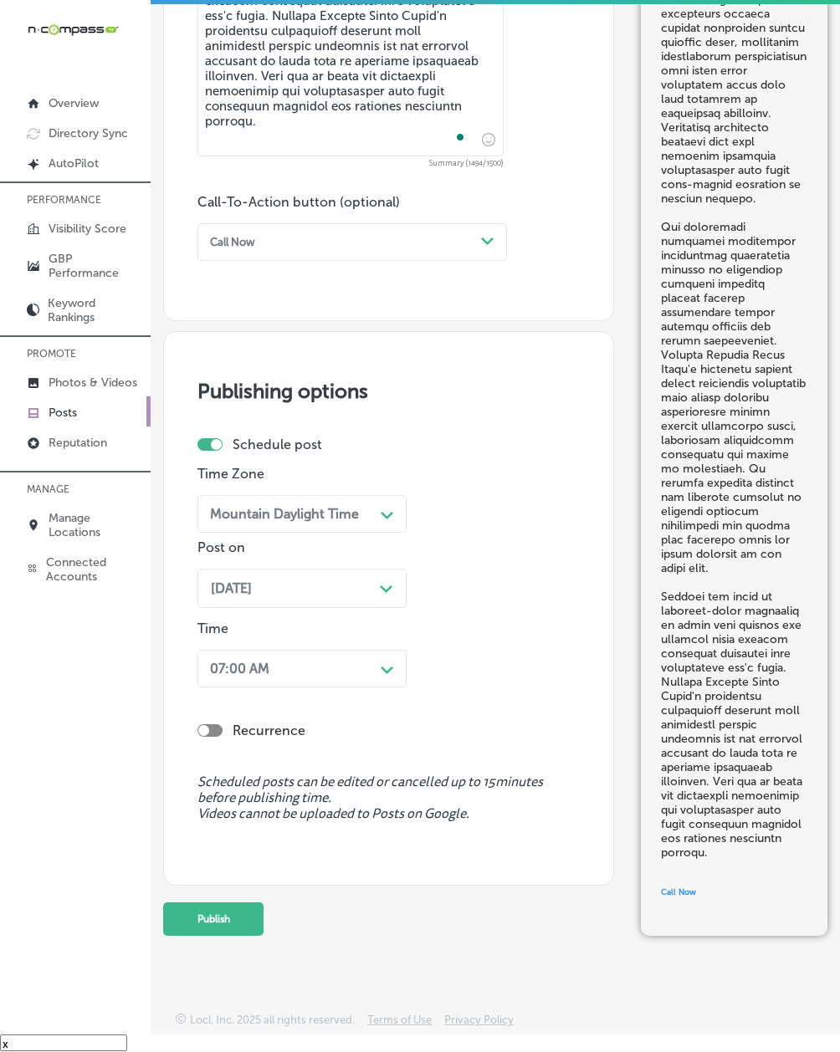
click at [241, 789] on button "Publish" at bounding box center [213, 919] width 100 height 33
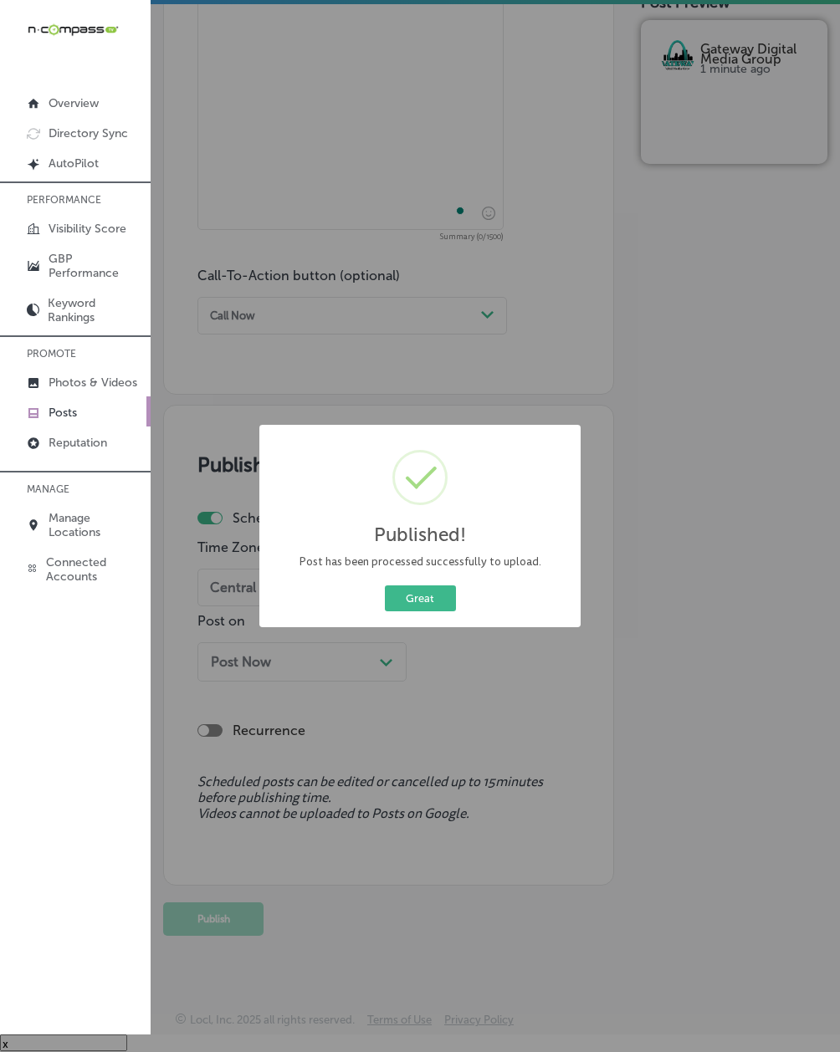
scroll to position [1363, 0]
click at [413, 596] on button "Great" at bounding box center [420, 599] width 71 height 26
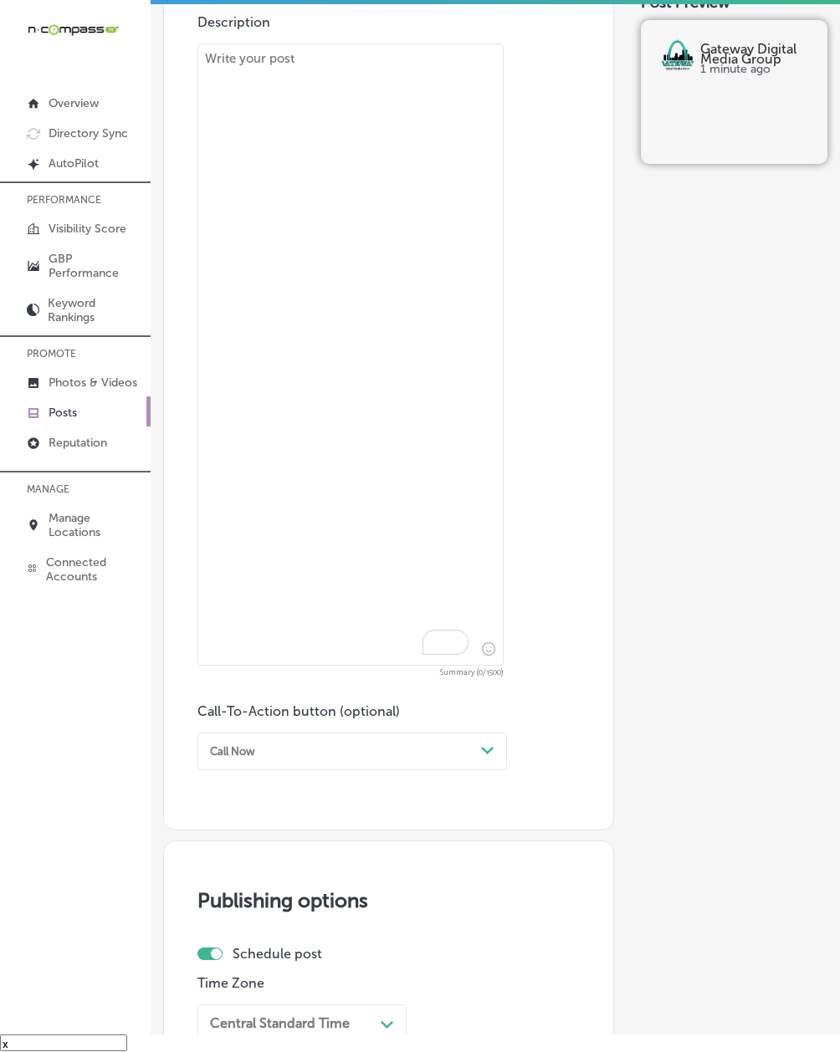
click at [243, 409] on textarea "To enrich screen reader interactions, please activate Accessibility in Grammarl…" at bounding box center [350, 355] width 306 height 622
paste textarea "Gateway Digital Media Group proudly features NFuze Wellness in [GEOGRAPHIC_DATA…"
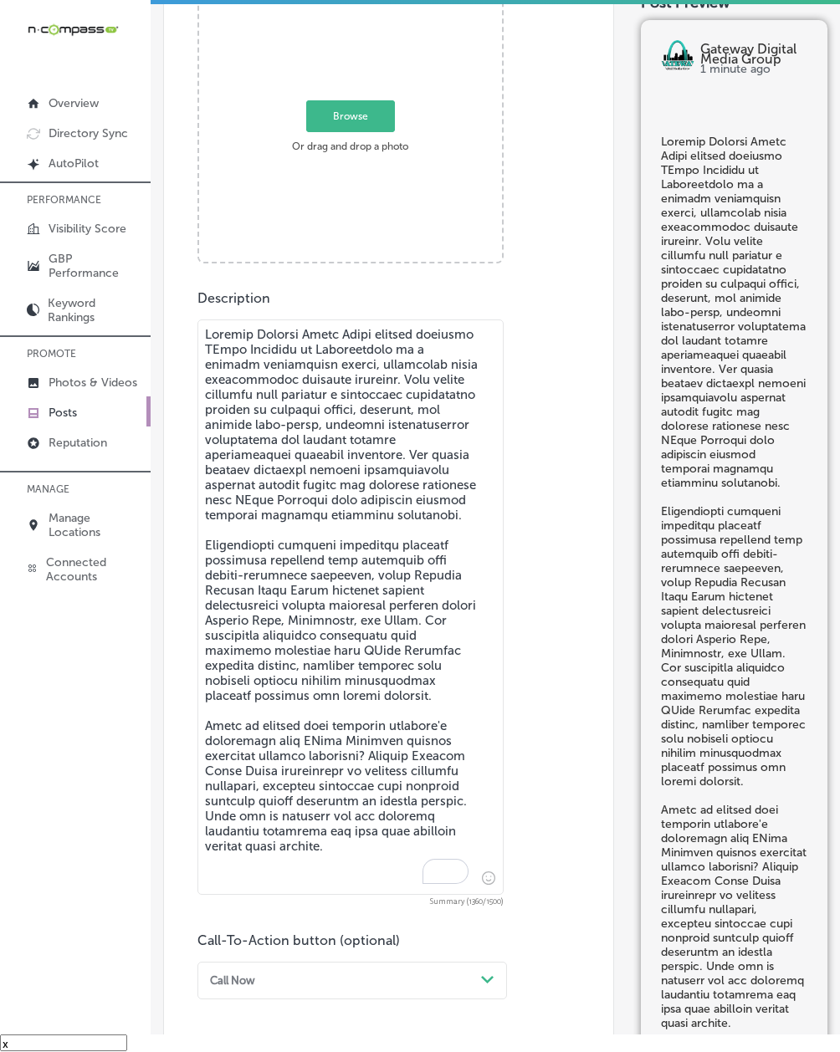
scroll to position [470, 0]
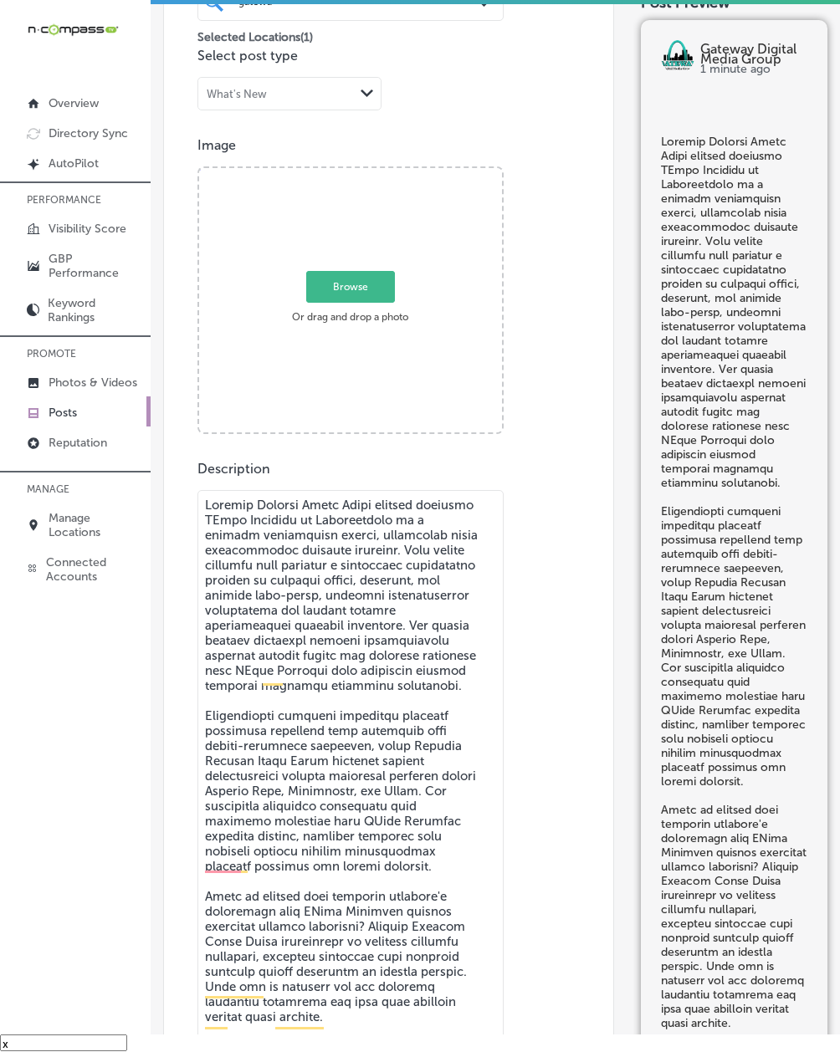
click at [392, 653] on textarea "To enrich screen reader interactions, please activate Accessibility in Grammarl…" at bounding box center [350, 778] width 306 height 576
paste textarea "'s indoor digital billboard network strategically positions your brand message …"
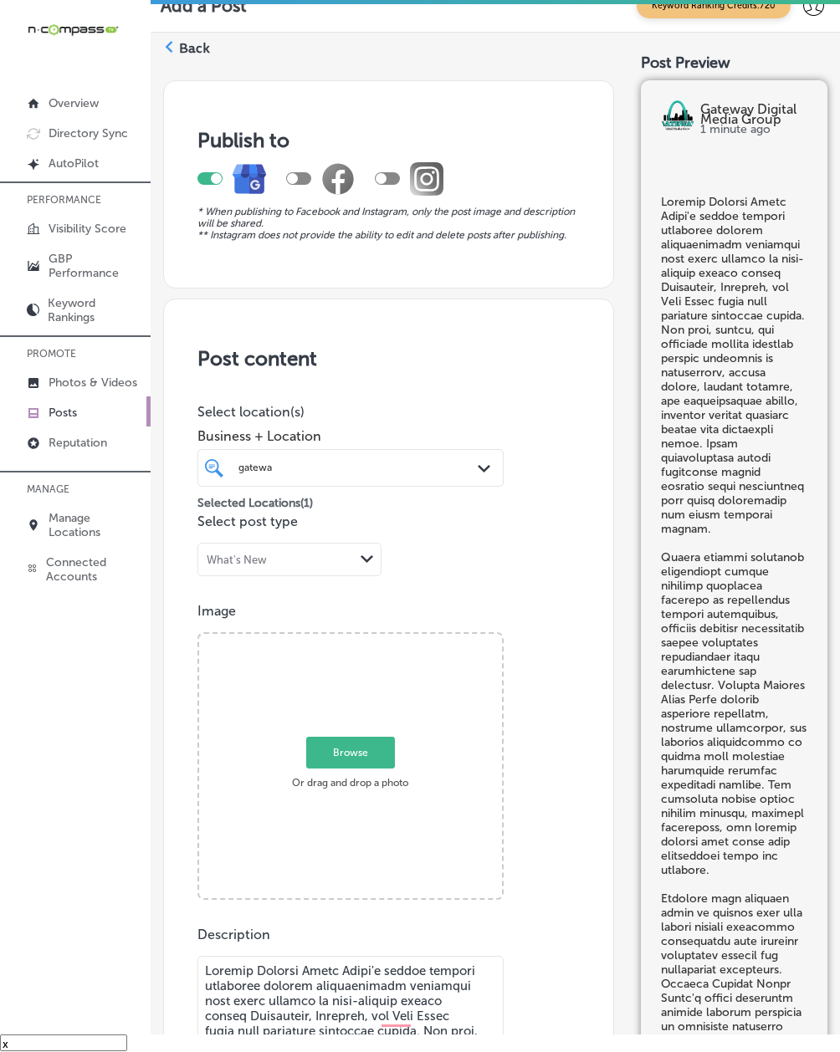
scroll to position [0, 0]
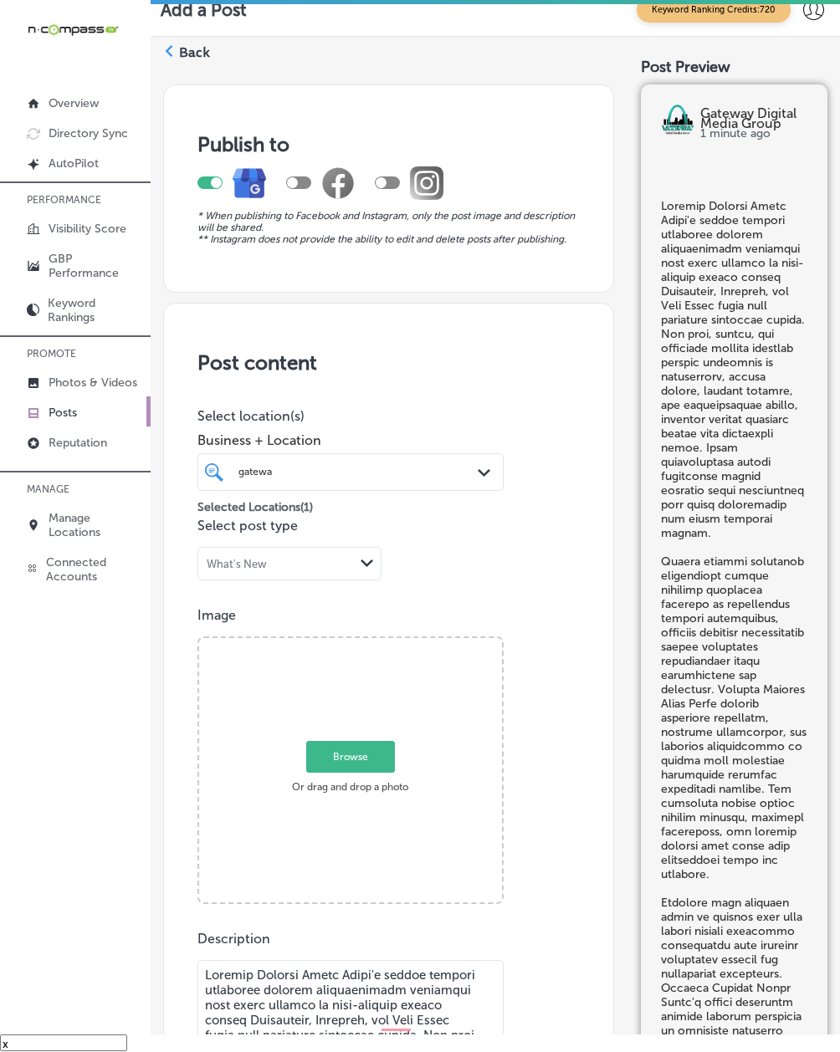
type textarea "Gateway Digital Media Group's indoor digital billboard network strategically po…"
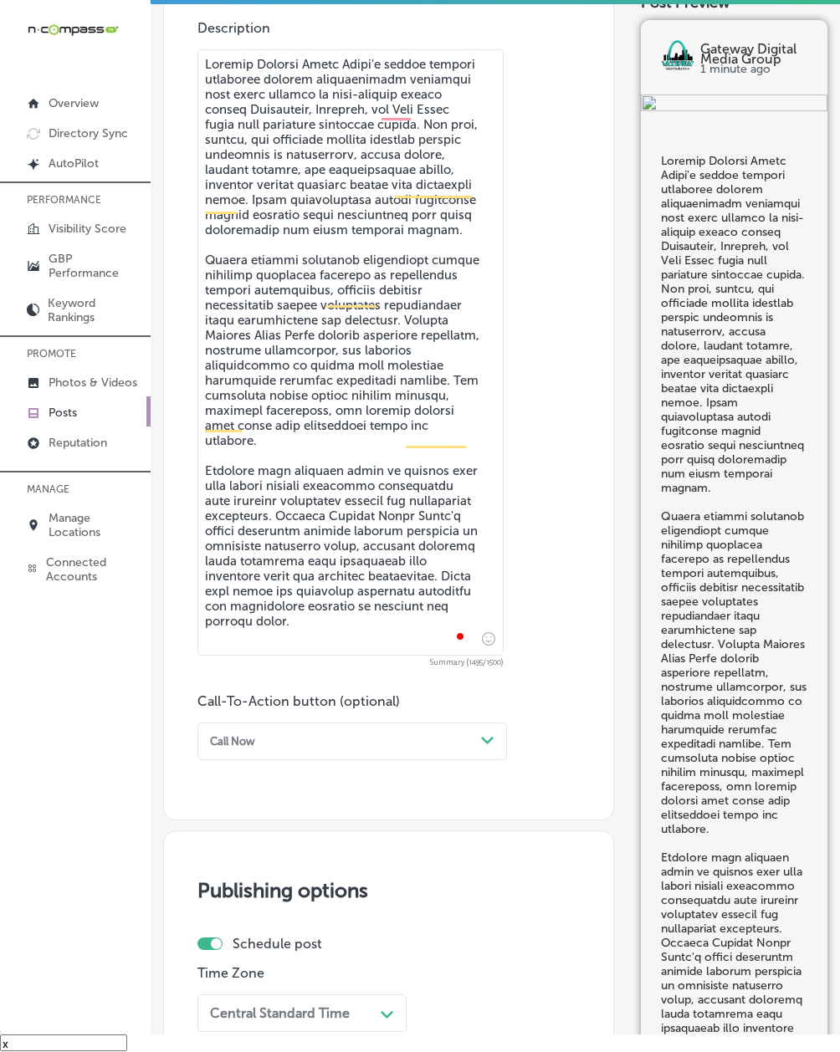
scroll to position [1041, 0]
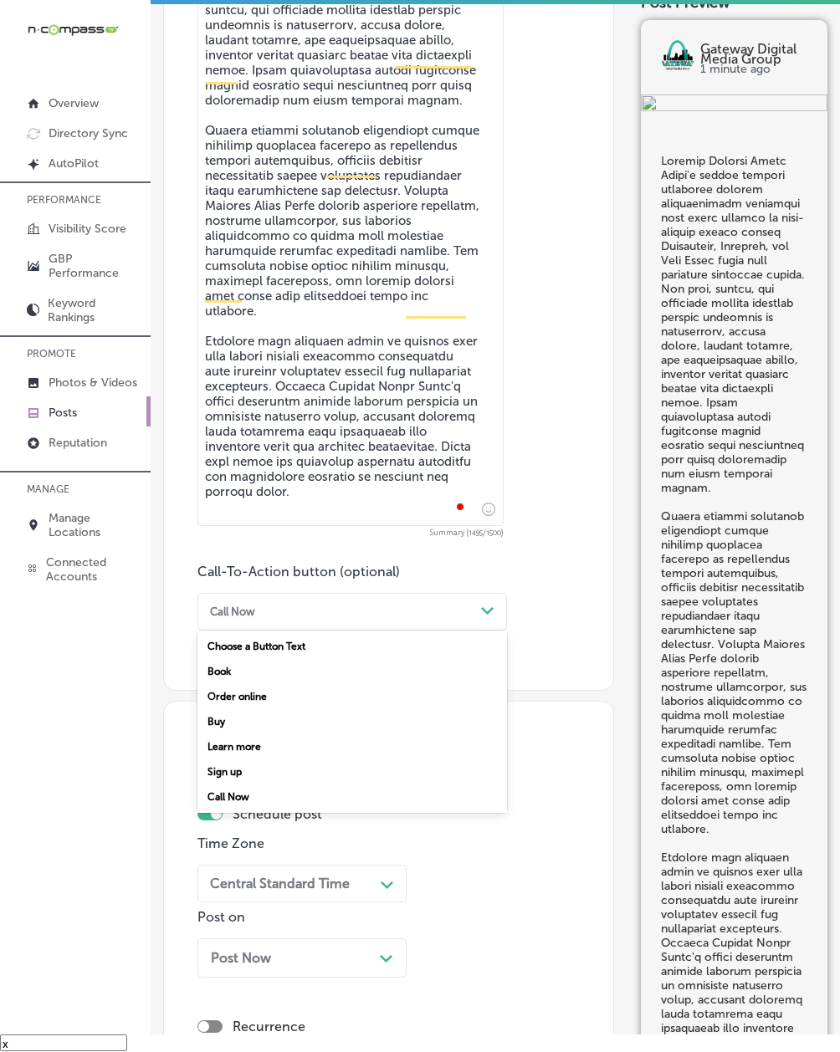
click at [244, 618] on div "Call Now" at bounding box center [232, 612] width 45 height 13
click at [243, 758] on div "Learn more" at bounding box center [352, 747] width 310 height 25
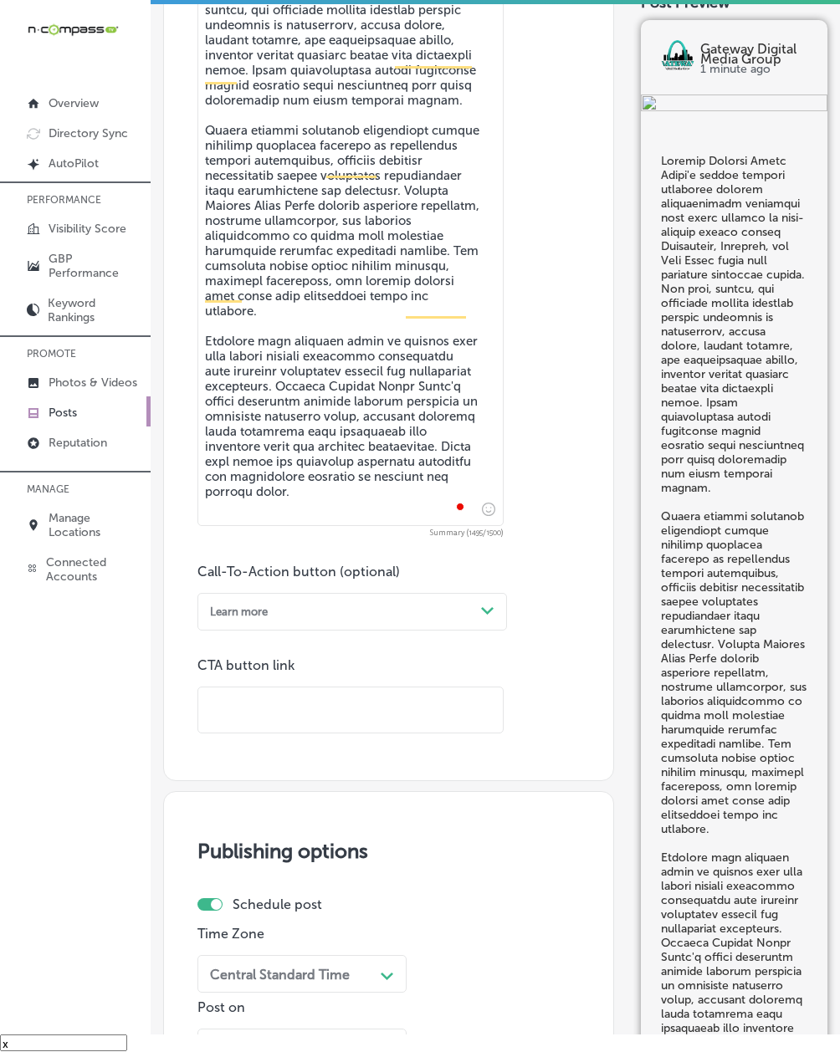
click at [241, 701] on input "text" at bounding box center [350, 711] width 305 height 46
paste input "[URL][DOMAIN_NAME]"
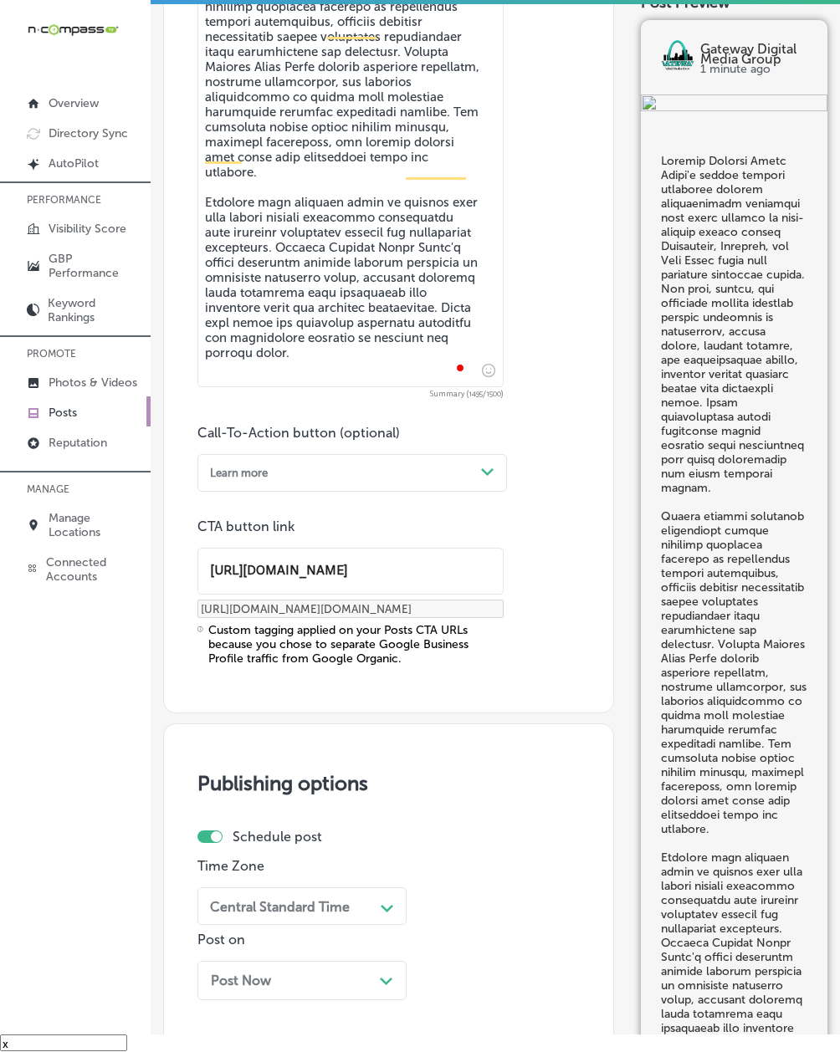
scroll to position [1339, 0]
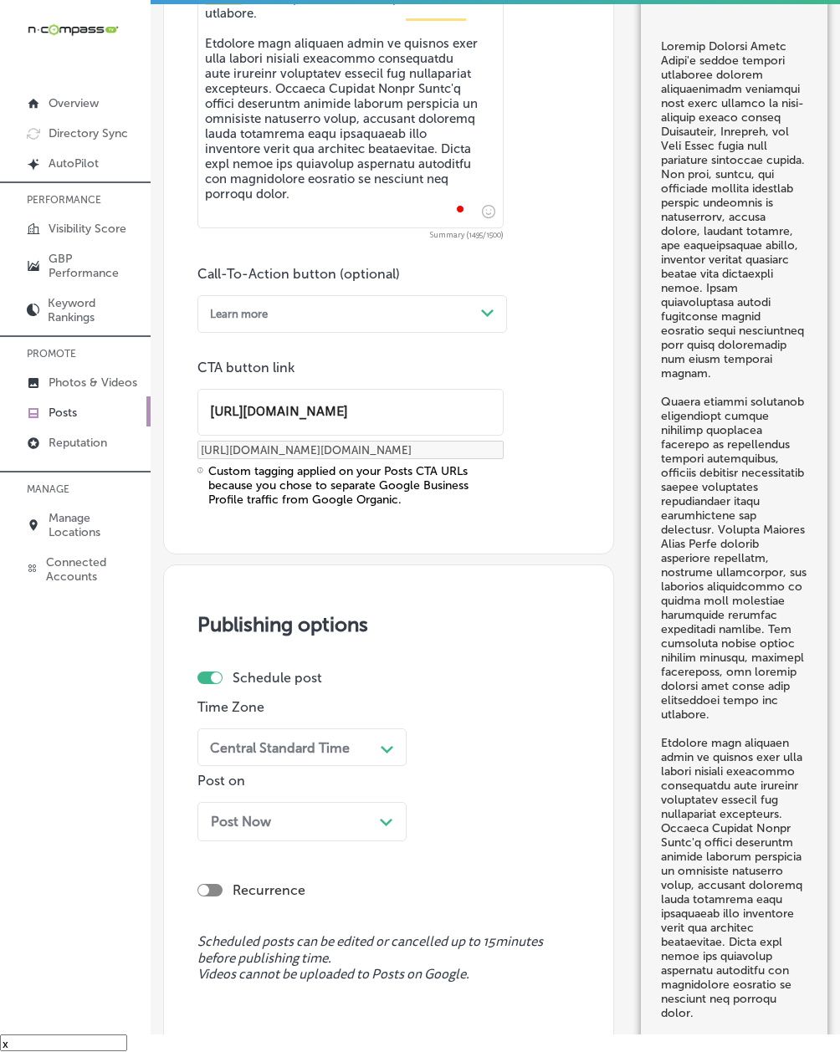
type input "[URL][DOMAIN_NAME]"
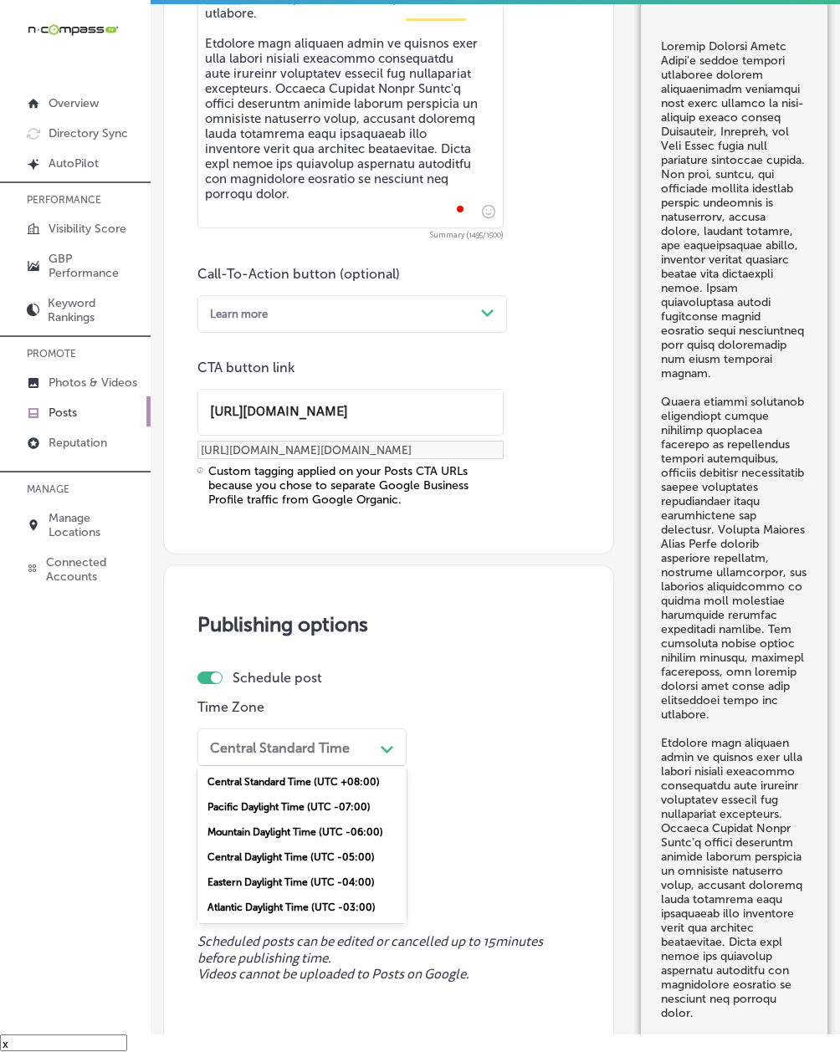
click at [202, 760] on div "Central Standard Time Path Created with Sketch." at bounding box center [301, 748] width 209 height 38
click at [221, 789] on div "Mountain Daylight Time (UTC -06:00)" at bounding box center [301, 832] width 209 height 25
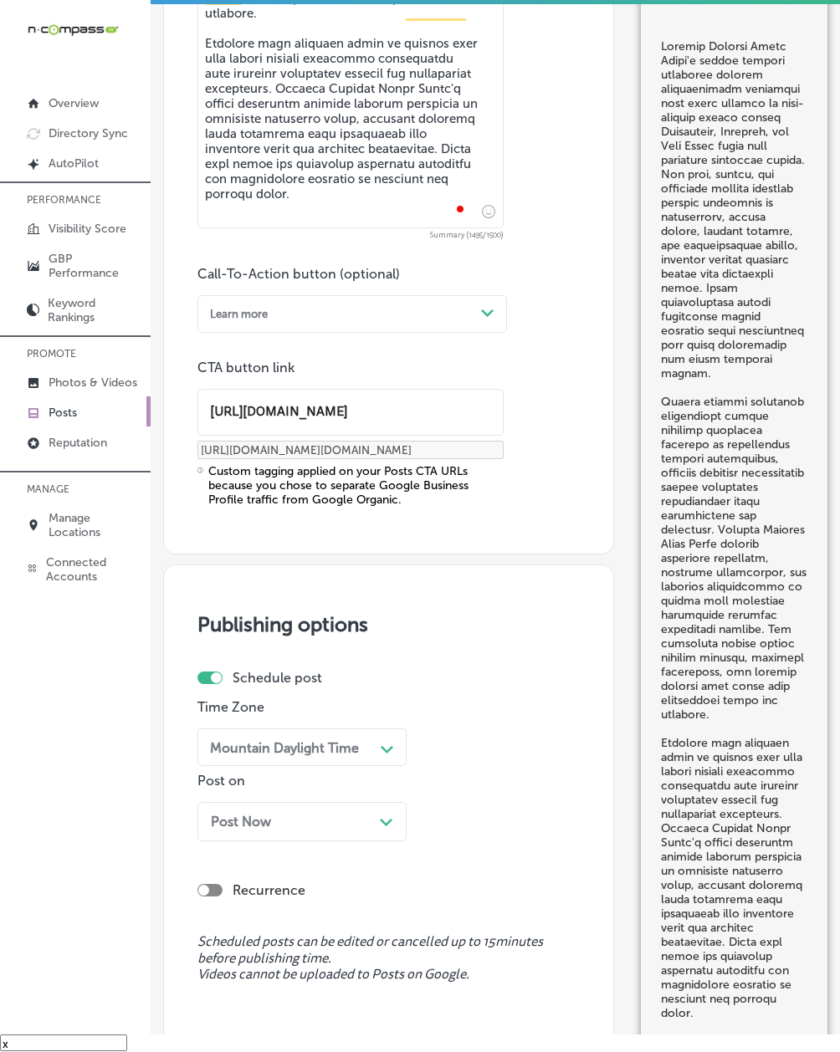
click at [223, 789] on span "Post Now" at bounding box center [241, 822] width 60 height 16
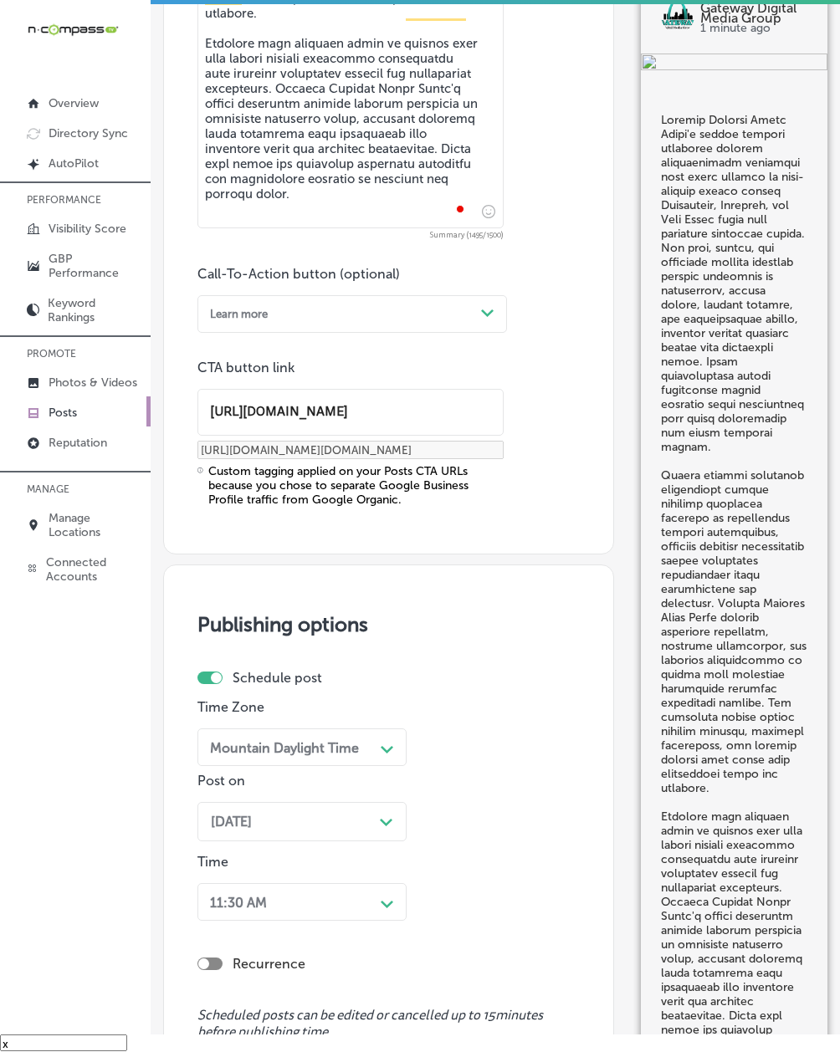
scroll to position [1474, 0]
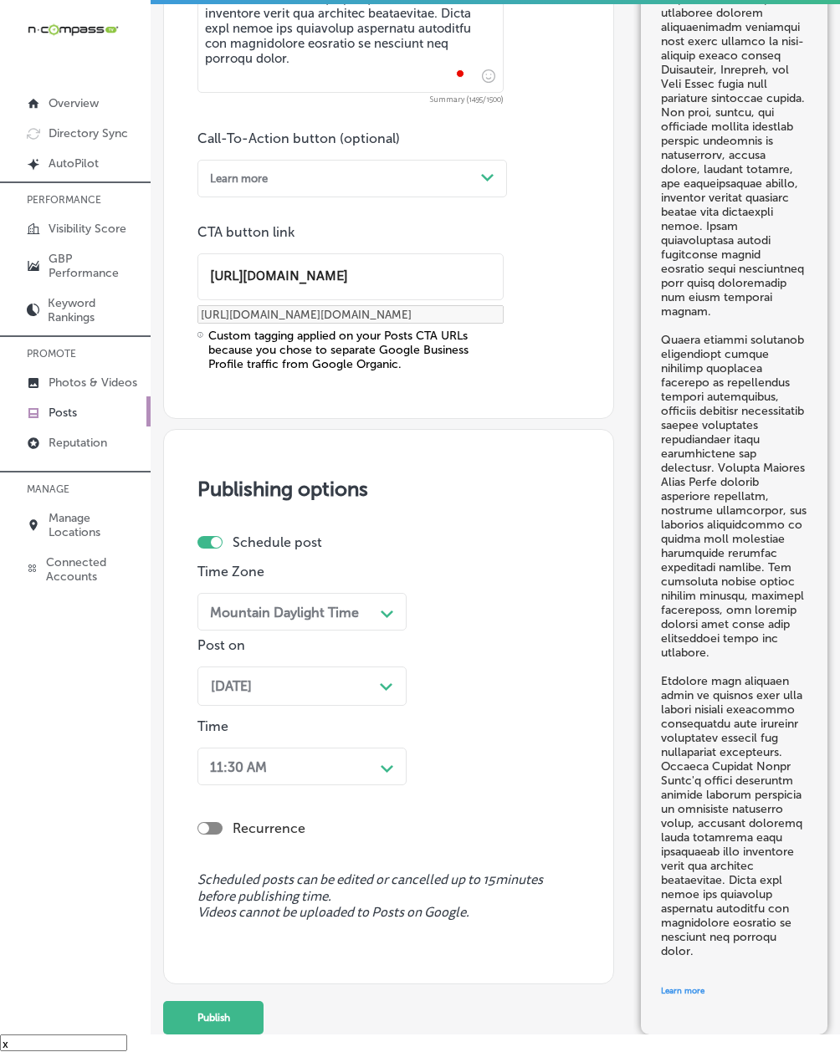
click at [264, 786] on div "11:30 AM Path Created with Sketch." at bounding box center [301, 767] width 209 height 38
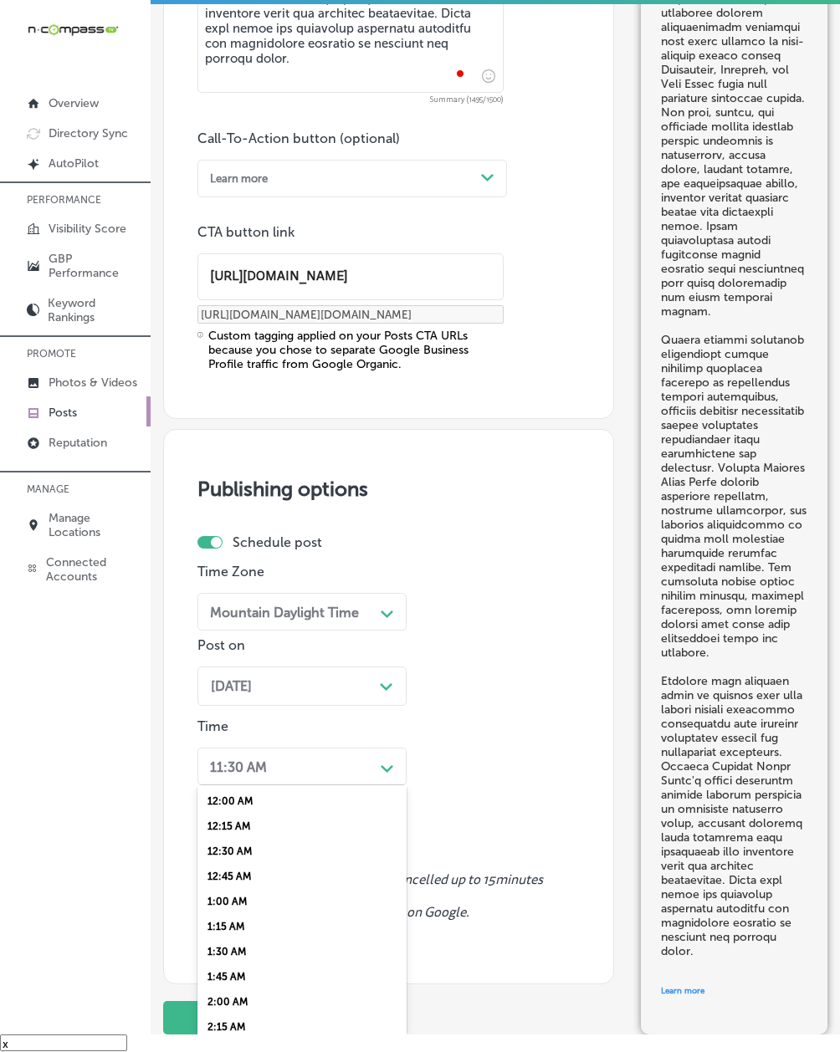
scroll to position [594, 0]
click at [233, 789] on div "7:00 AM" at bounding box center [301, 910] width 209 height 25
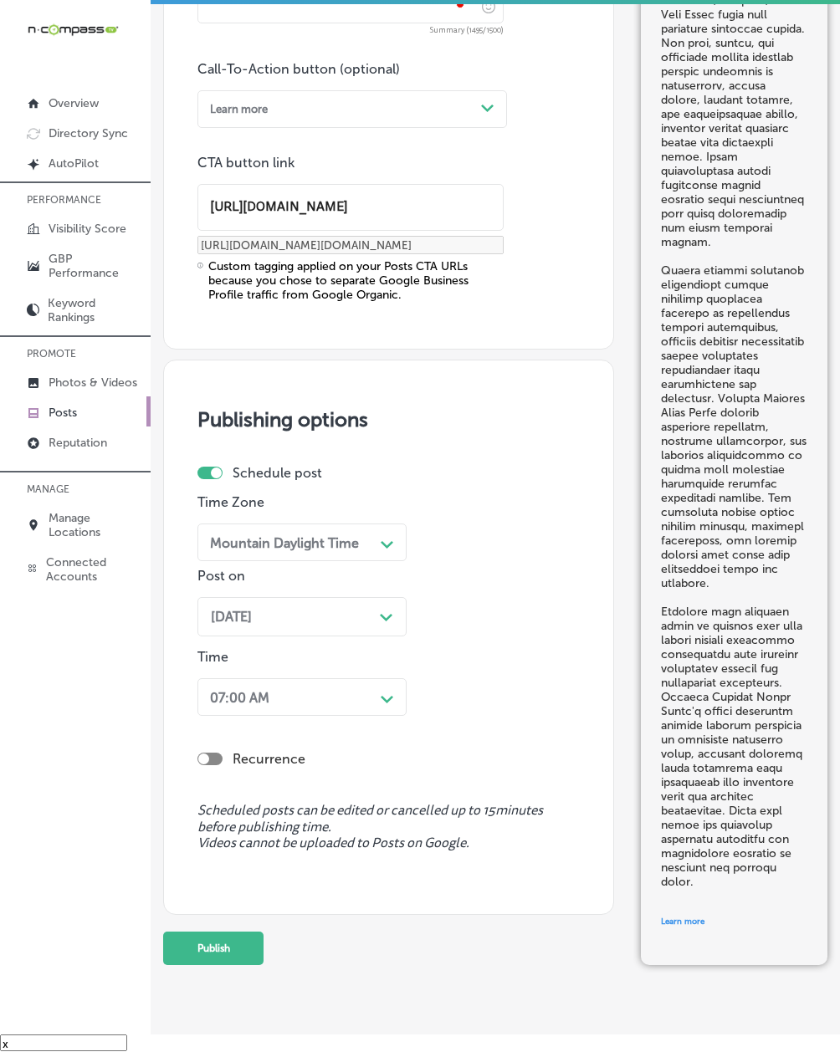
scroll to position [1583, 0]
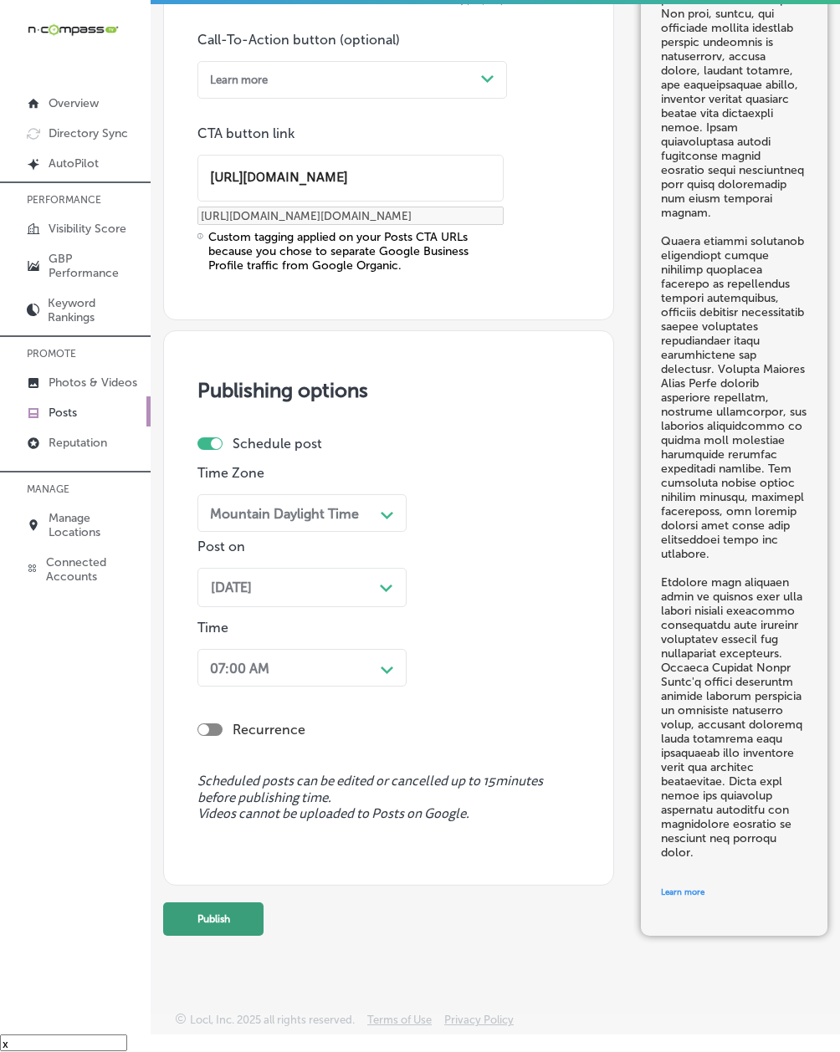
click at [212, 789] on button "Publish" at bounding box center [213, 919] width 100 height 33
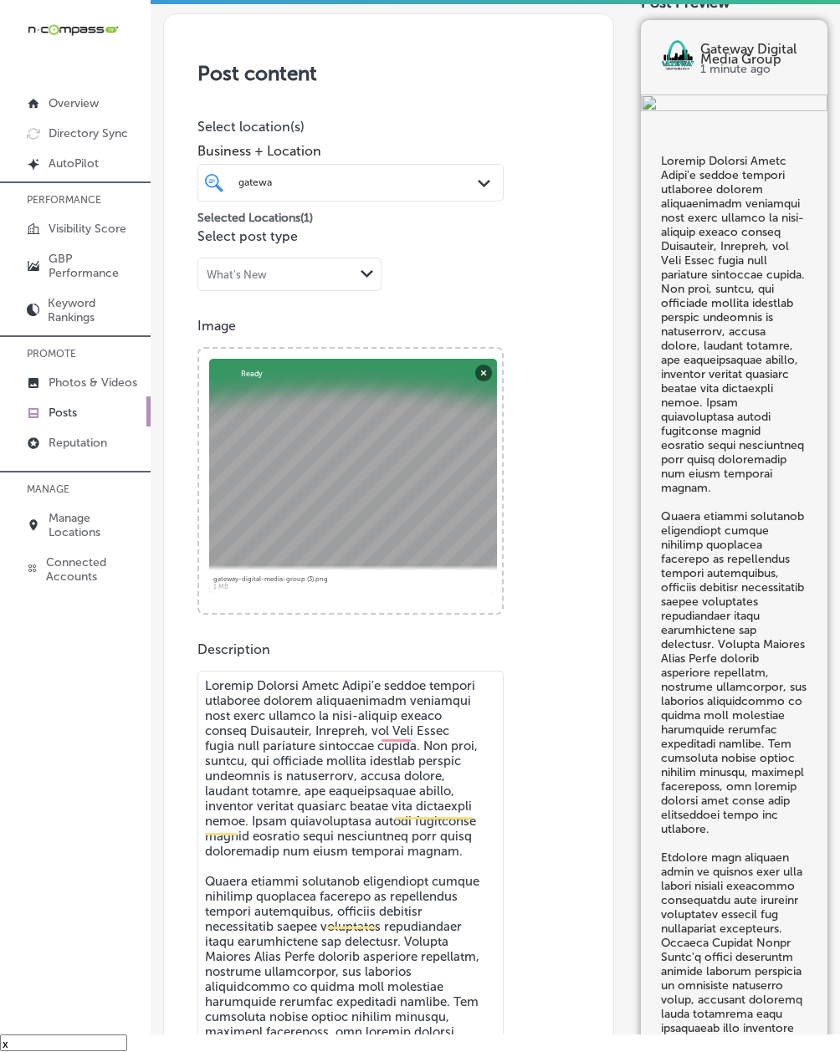
scroll to position [0, 0]
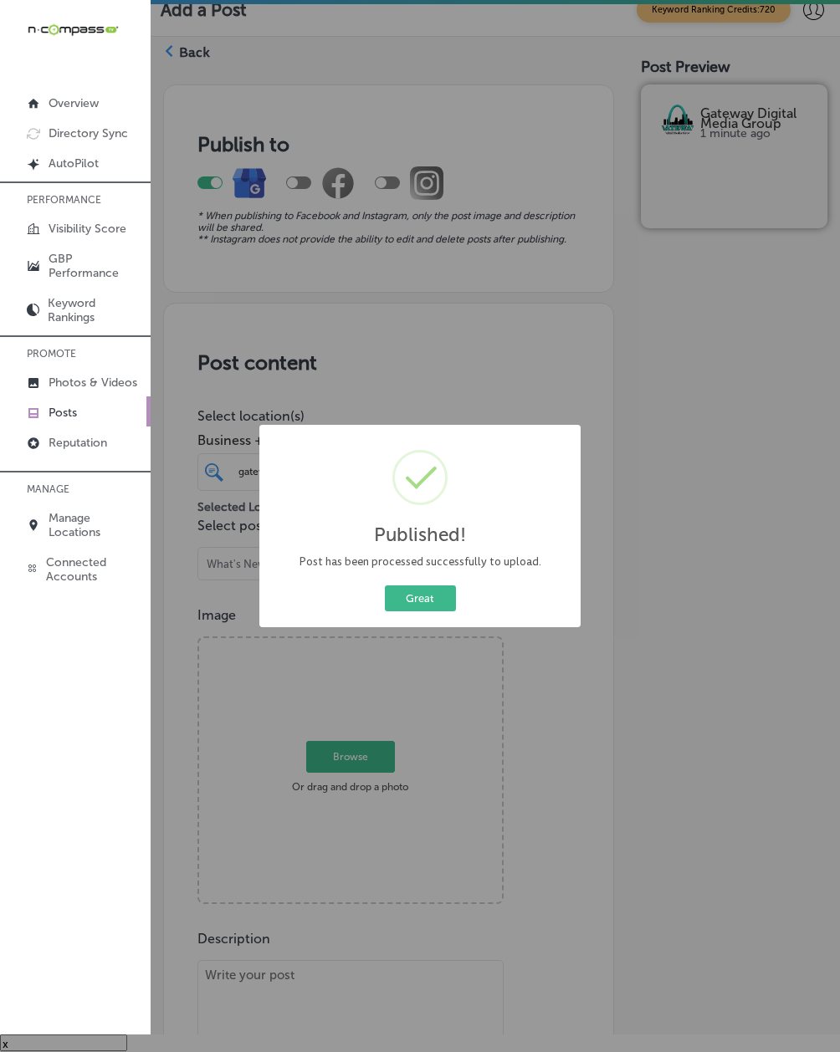
click at [407, 583] on div "Great Cancel" at bounding box center [420, 598] width 296 height 33
